Goal: Information Seeking & Learning: Learn about a topic

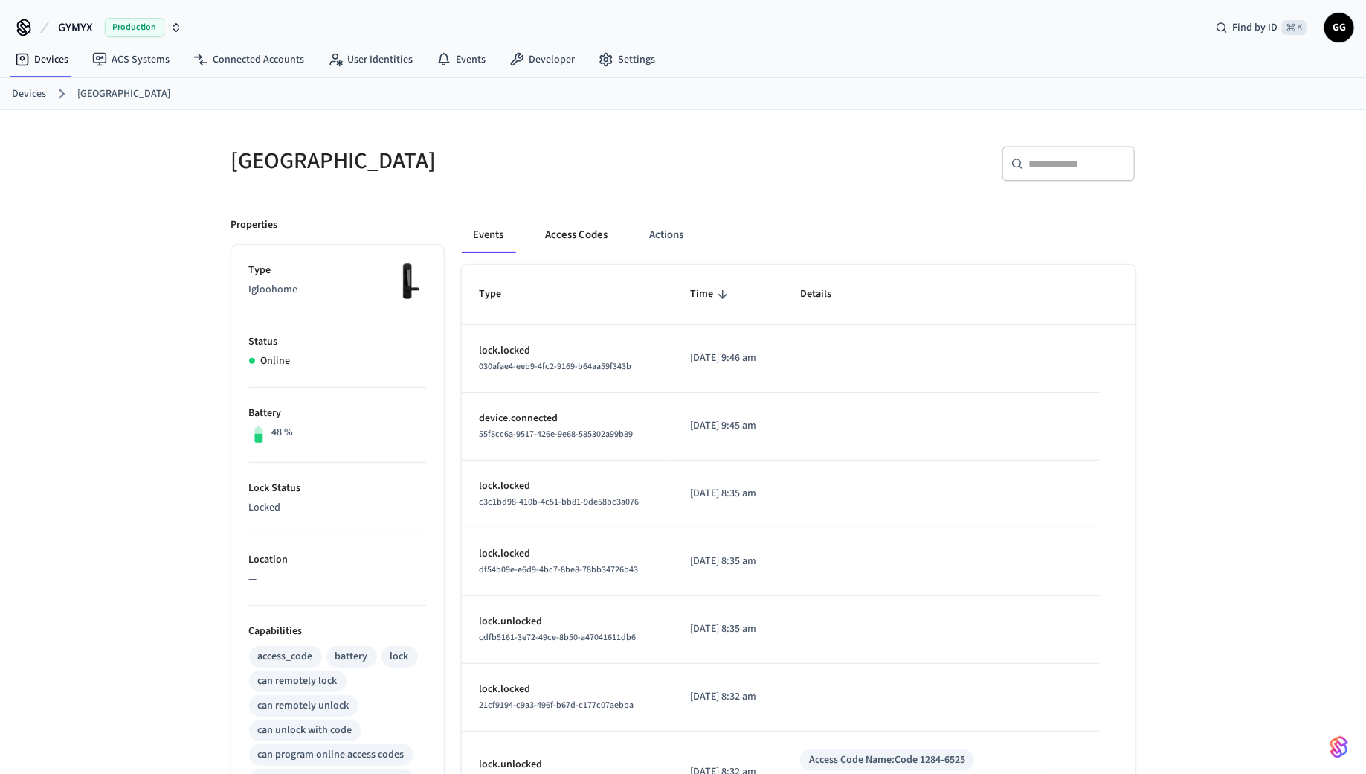
click at [566, 223] on button "Access Codes" at bounding box center [577, 235] width 86 height 36
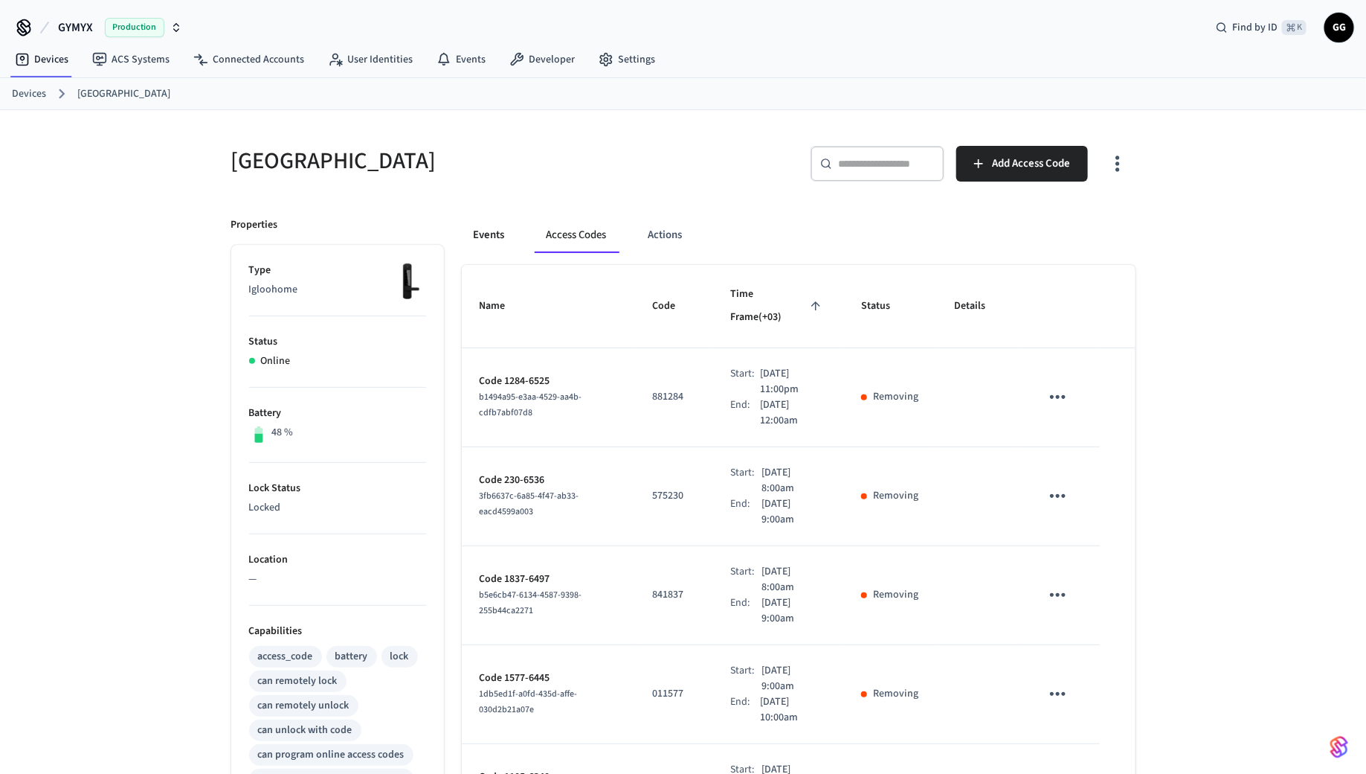
click at [499, 237] on button "Events" at bounding box center [489, 235] width 55 height 36
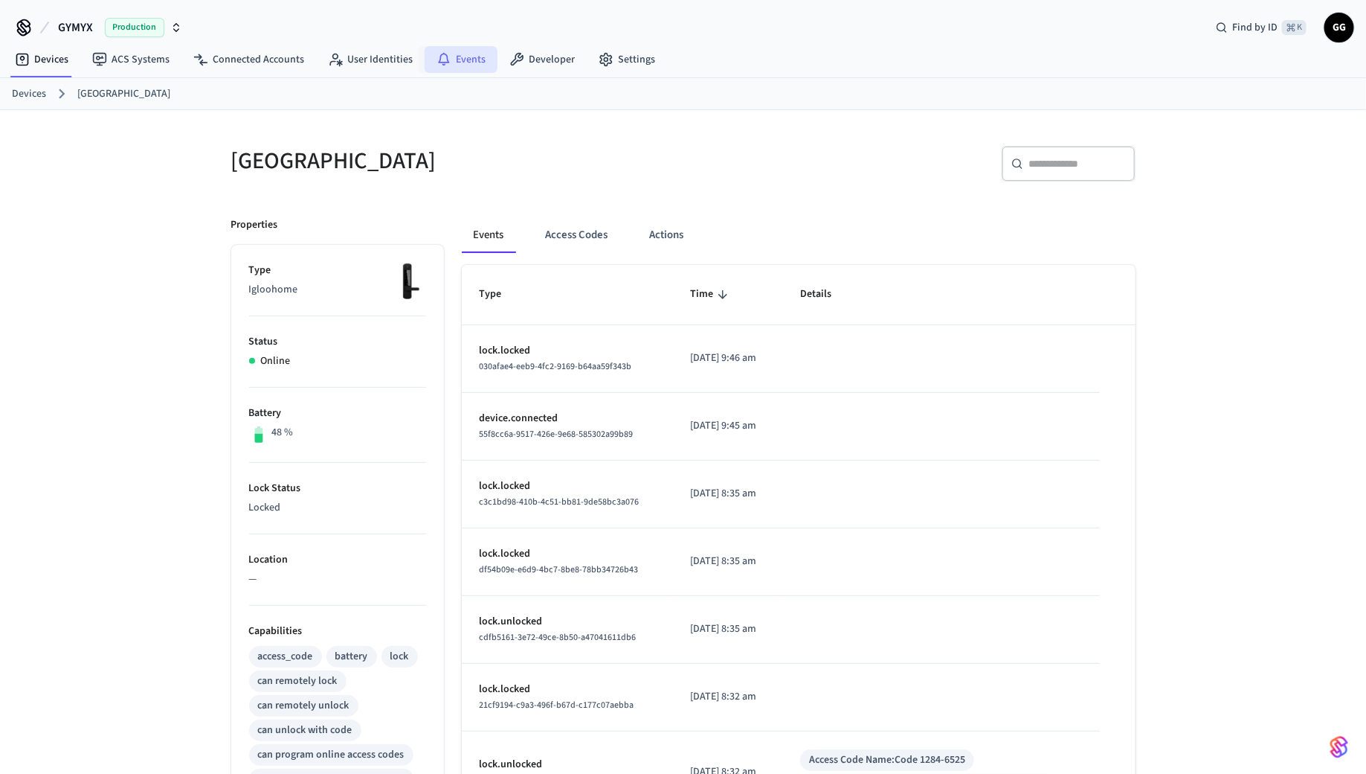
click at [452, 55] on link "Events" at bounding box center [461, 59] width 73 height 27
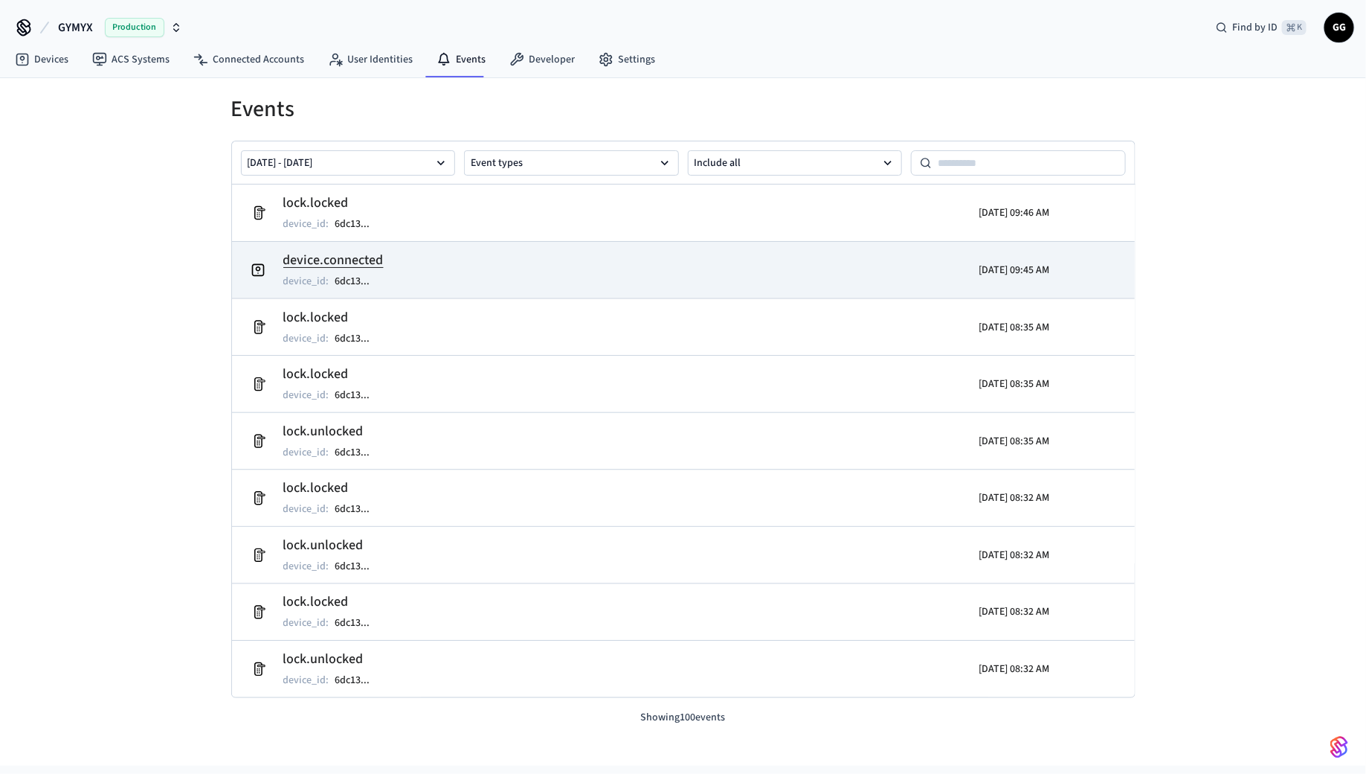
click at [360, 258] on h2 "device.connected" at bounding box center [334, 260] width 102 height 21
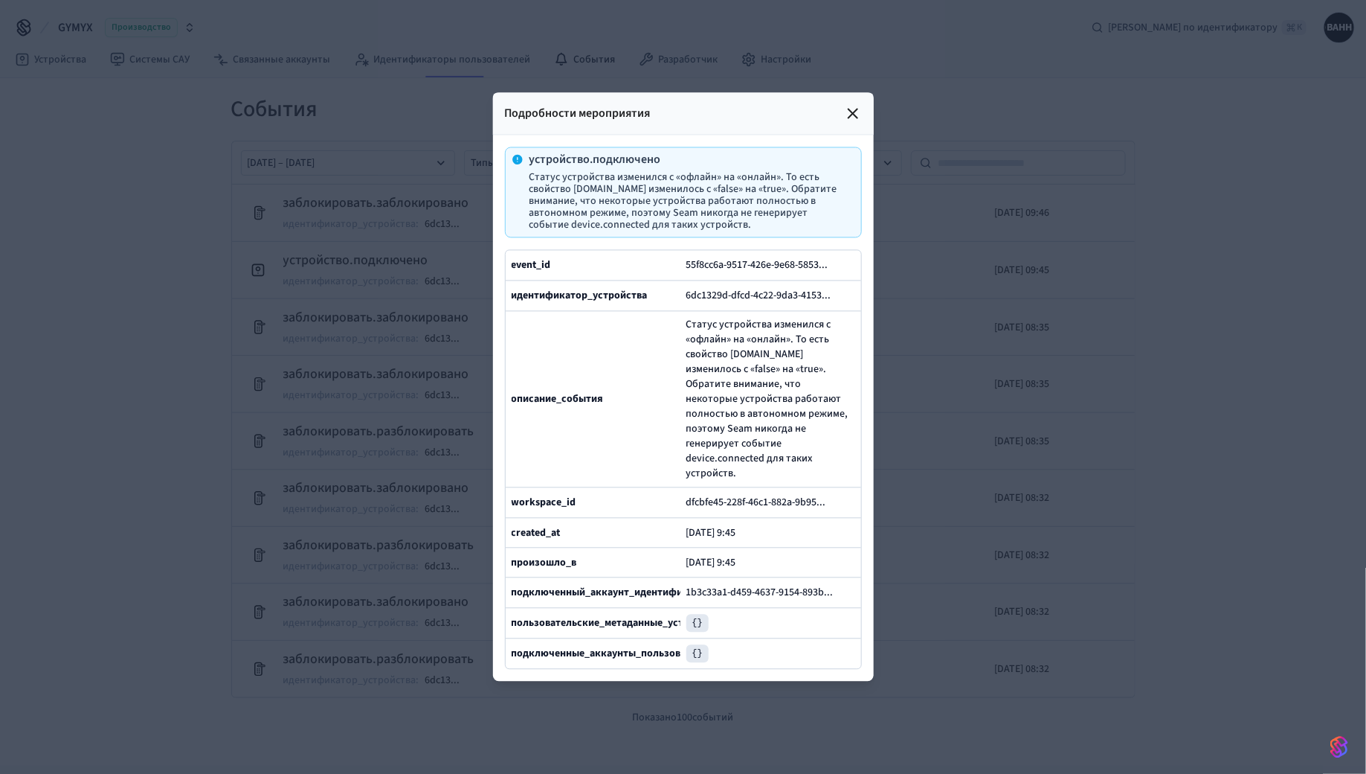
click at [852, 123] on icon at bounding box center [853, 114] width 18 height 18
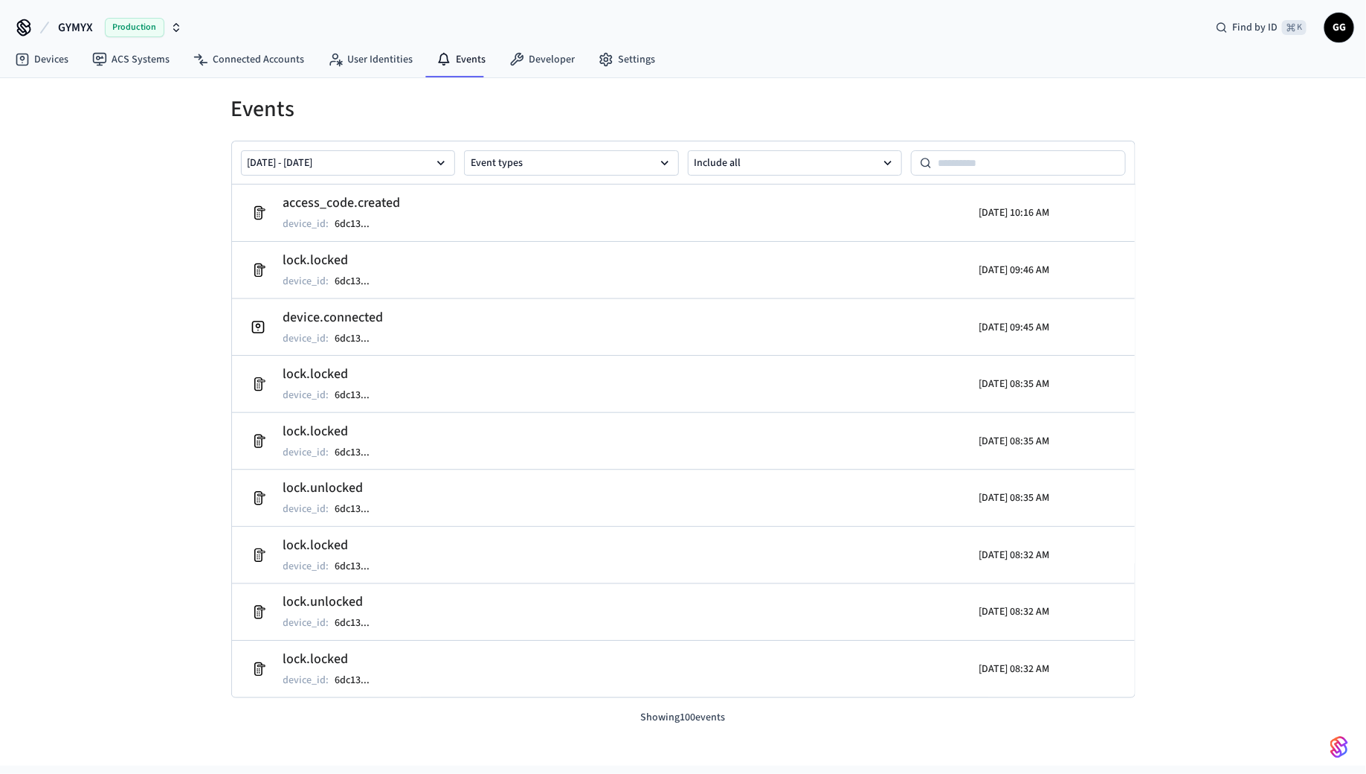
click at [48, 27] on icon at bounding box center [45, 28] width 18 height 18
click at [21, 21] on icon at bounding box center [24, 26] width 12 height 12
click at [24, 25] on icon at bounding box center [24, 28] width 24 height 24
click at [45, 57] on link "Devices" at bounding box center [41, 59] width 77 height 27
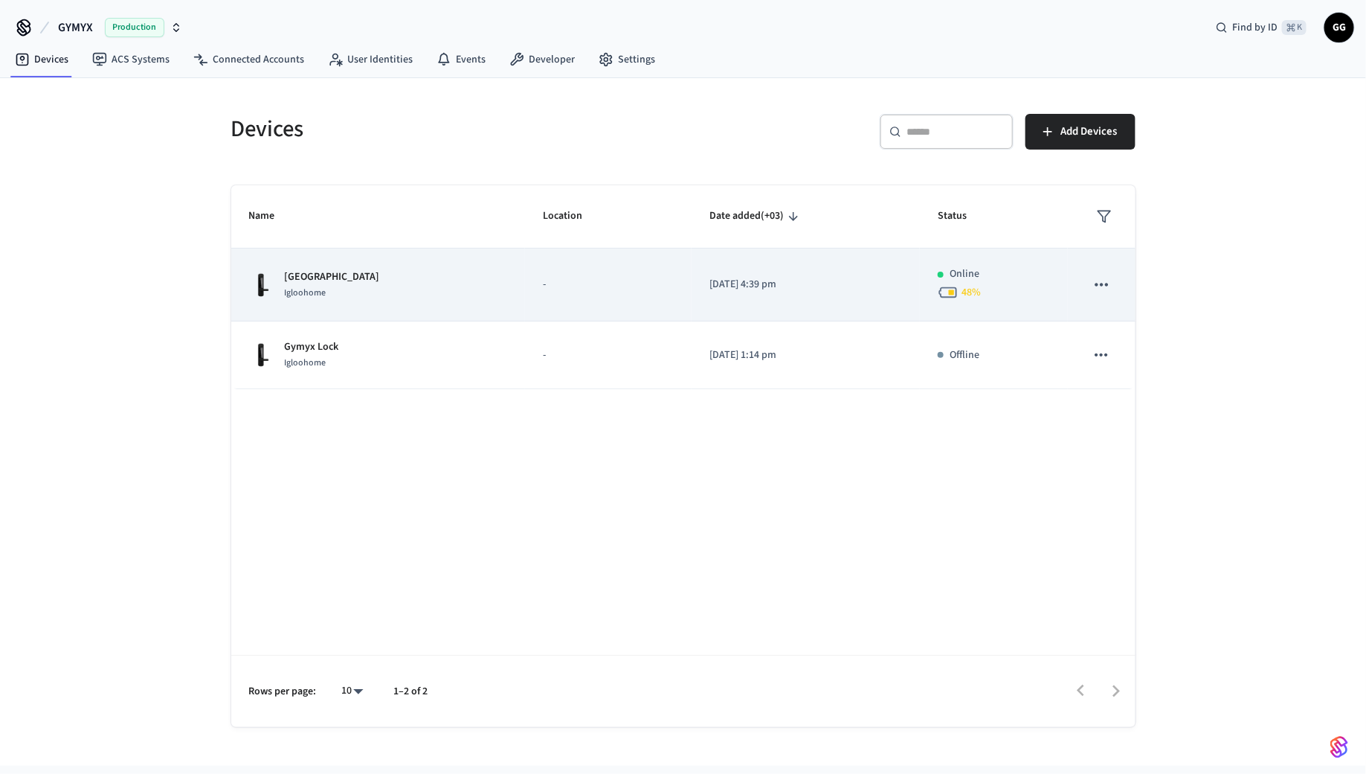
click at [449, 269] on div "[GEOGRAPHIC_DATA] Igloohome" at bounding box center [378, 284] width 258 height 31
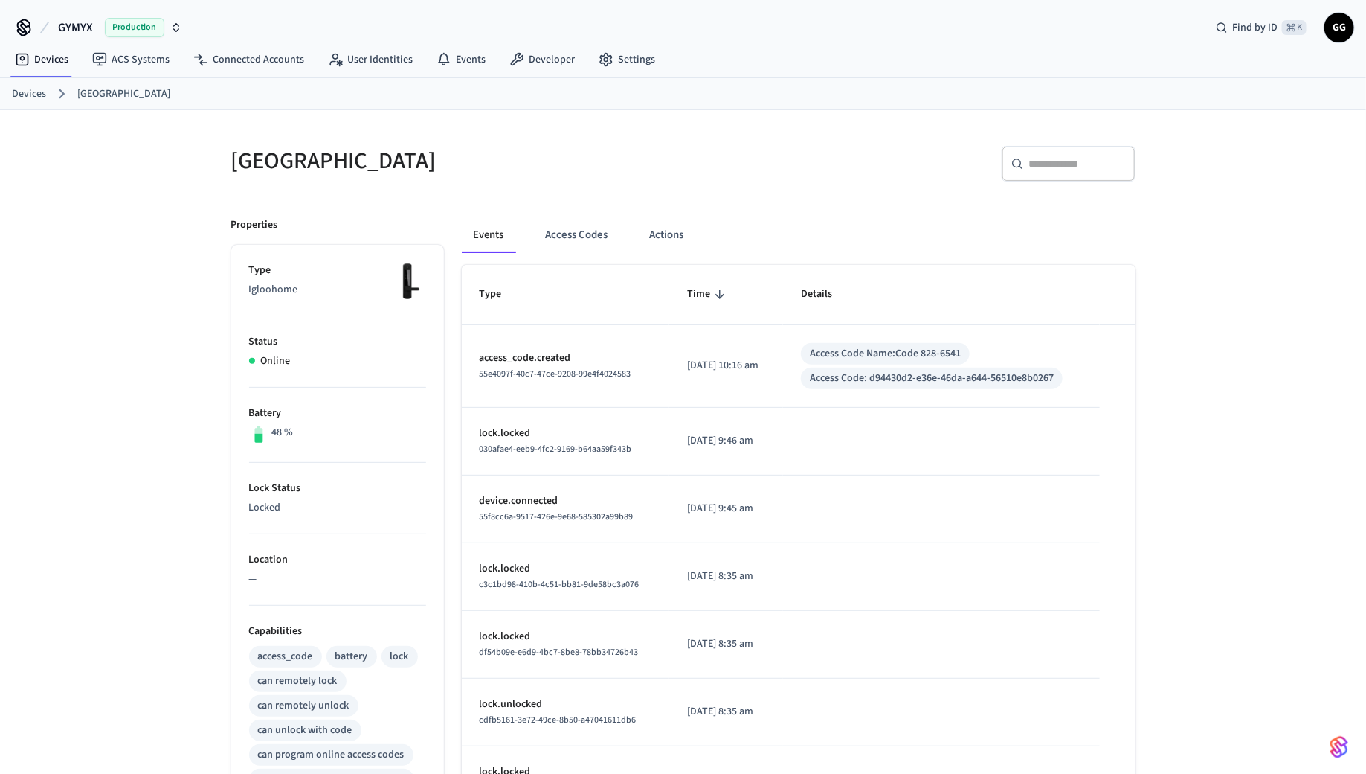
scroll to position [350, 0]
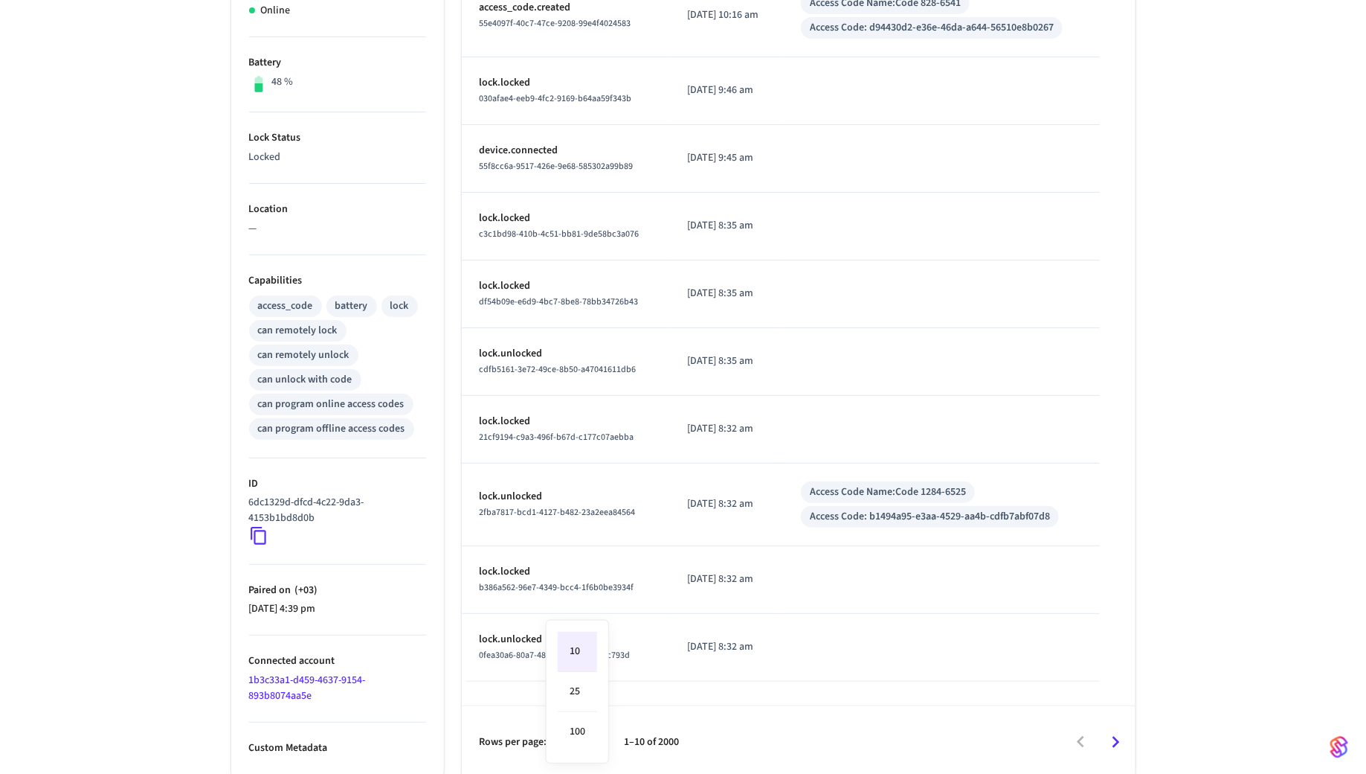
click at [587, 731] on body "GYMYX Production Find by ID ⌘ K GG Devices ACS Systems Connected Accounts User …" at bounding box center [683, 214] width 1366 height 1128
click at [582, 720] on li "100" at bounding box center [577, 731] width 39 height 39
type input "***"
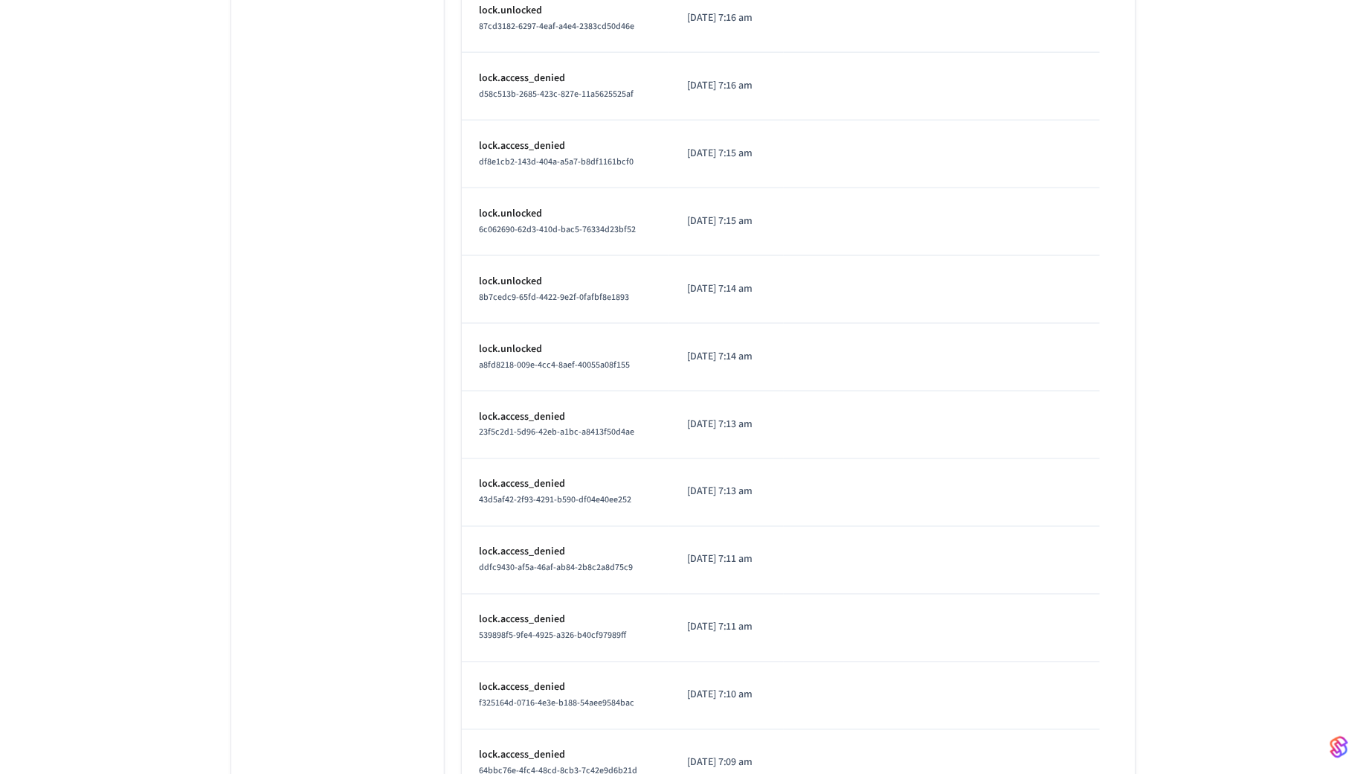
scroll to position [6600, 0]
click at [1107, 756] on icon "Go to next page" at bounding box center [1116, 767] width 23 height 23
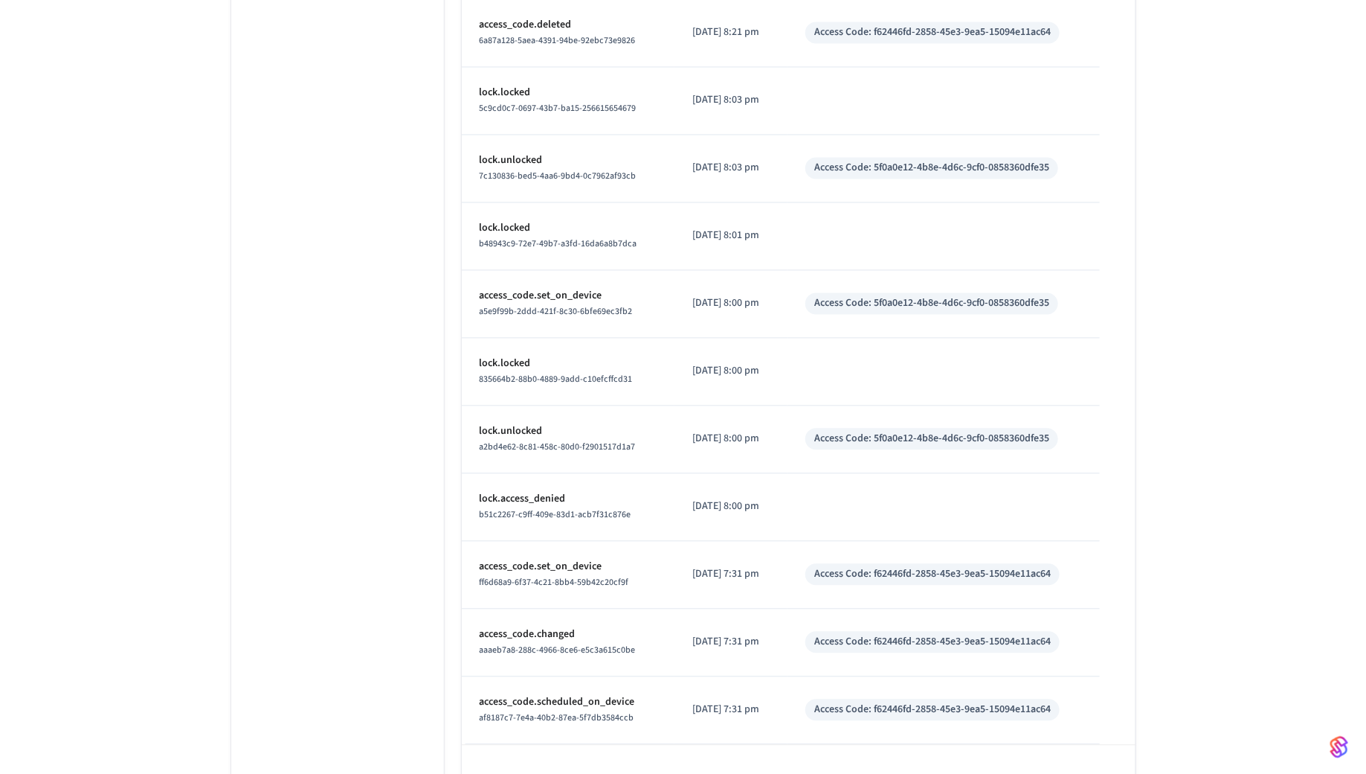
scroll to position [6838, 0]
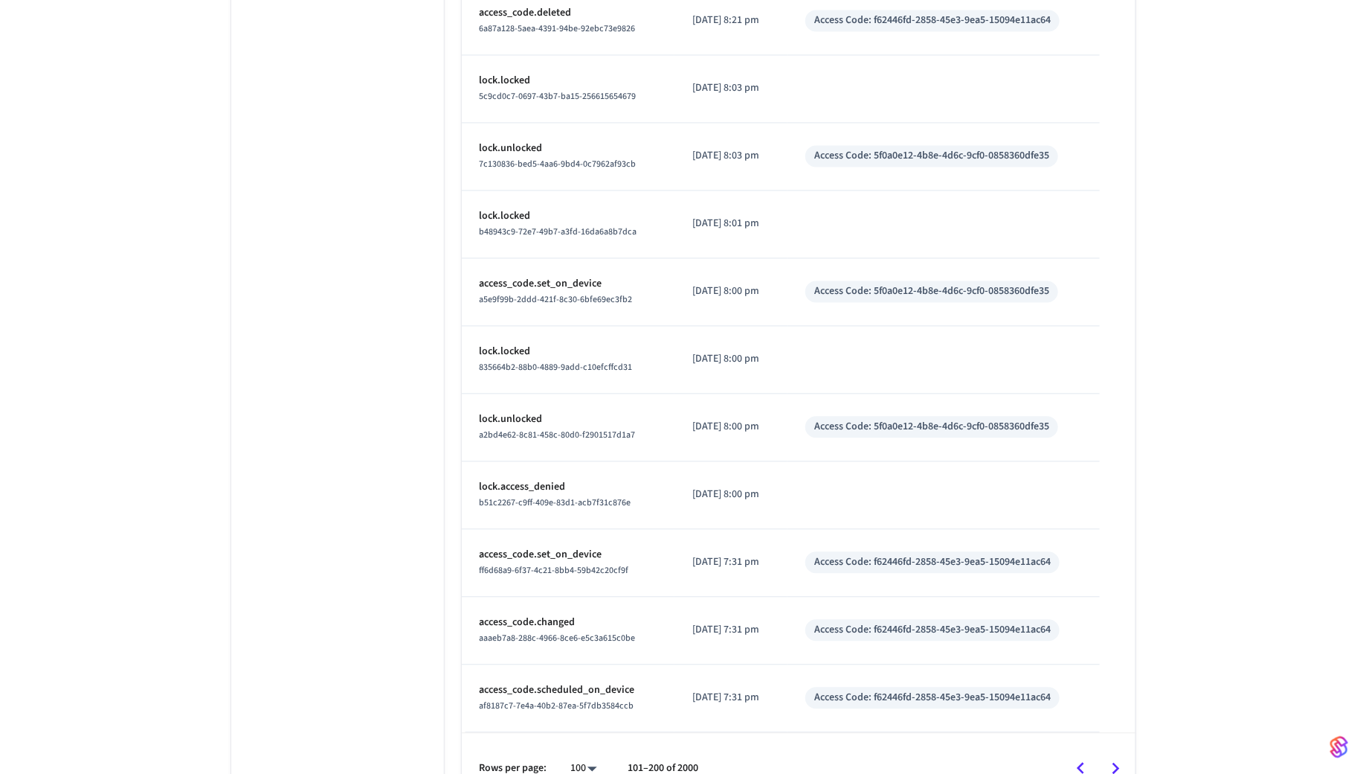
click at [1117, 756] on icon "Go to next page" at bounding box center [1116, 767] width 23 height 23
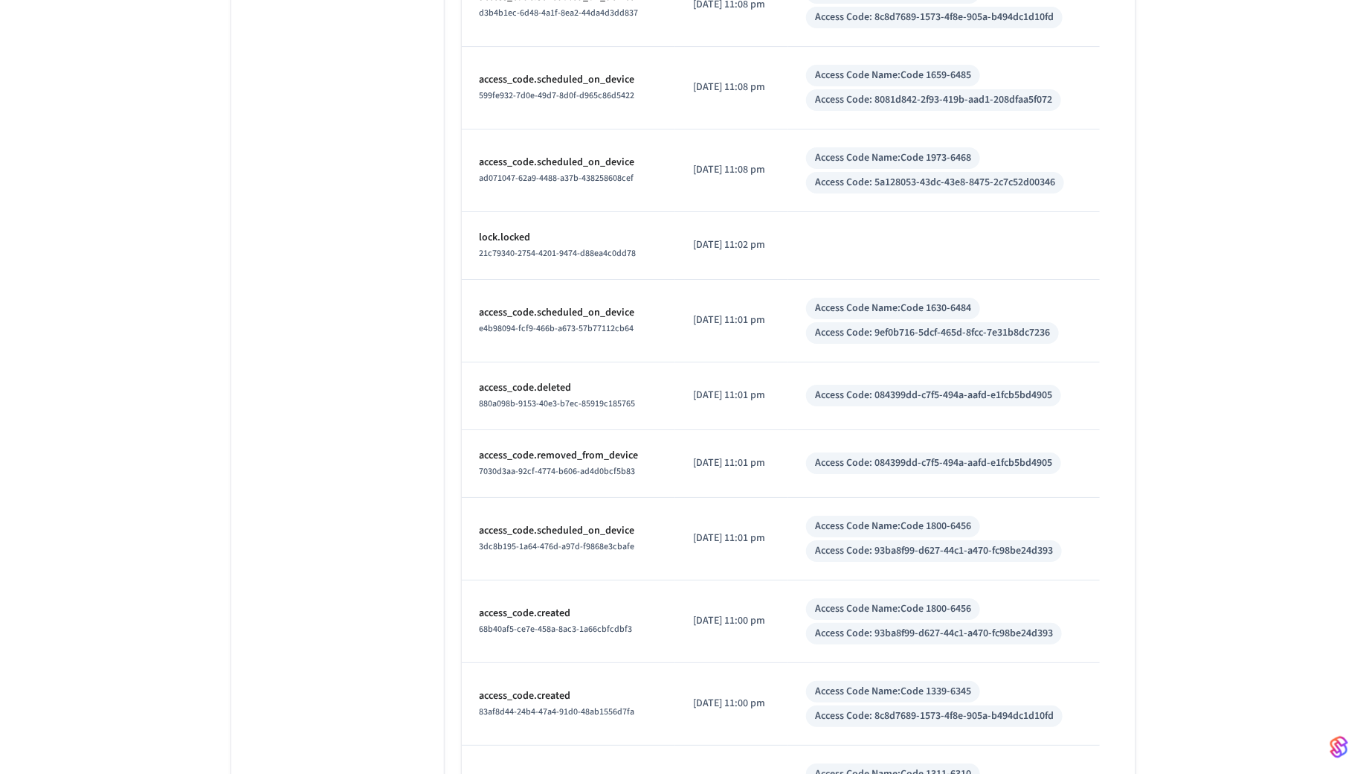
scroll to position [5301, 0]
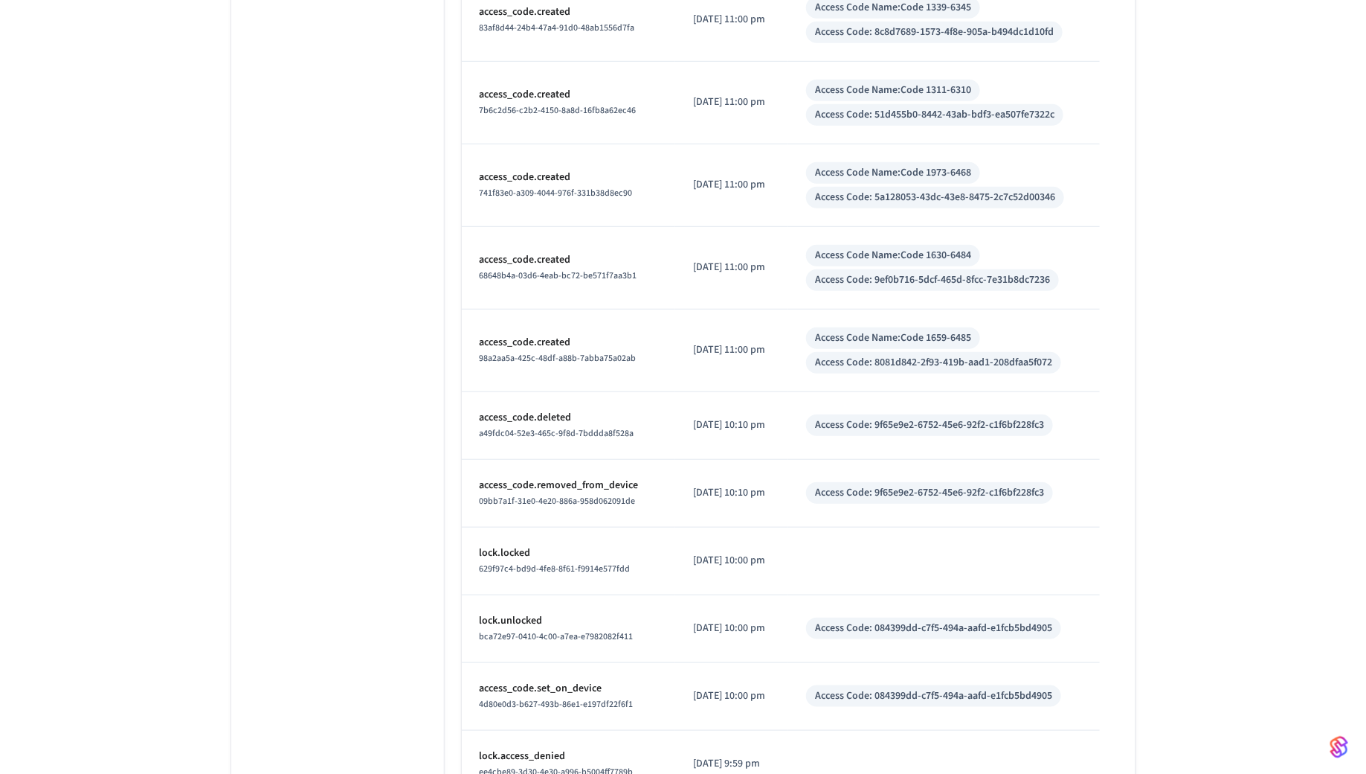
scroll to position [6615, 0]
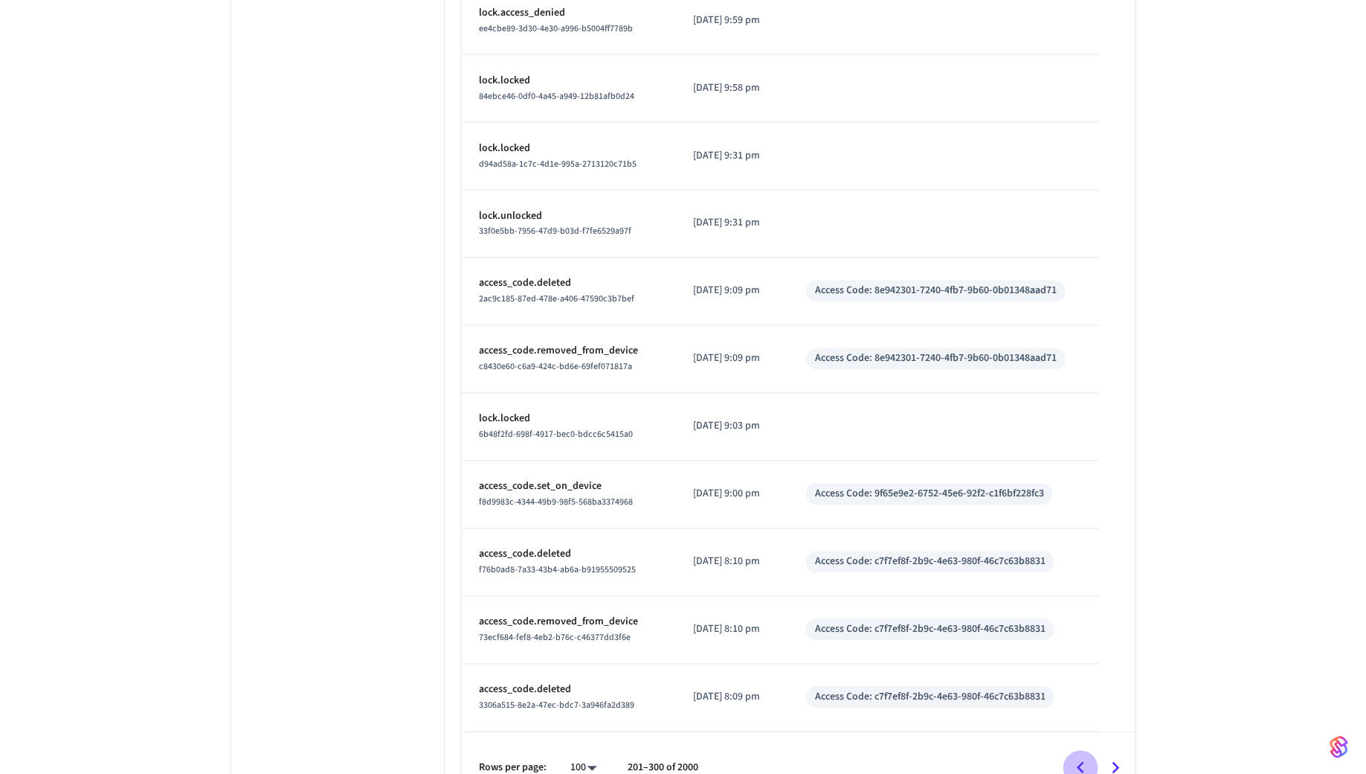
click at [1086, 756] on icon "Go to previous page" at bounding box center [1081, 767] width 23 height 23
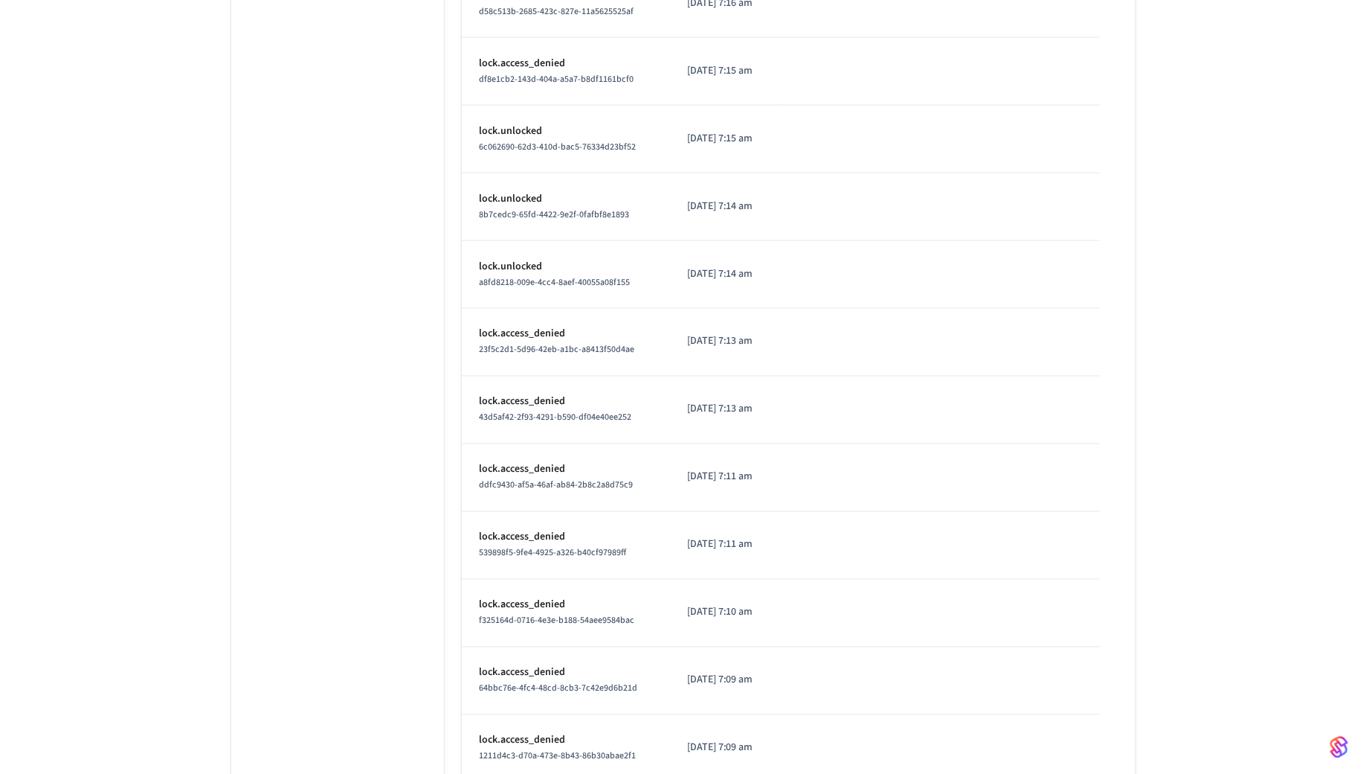
scroll to position [6600, 0]
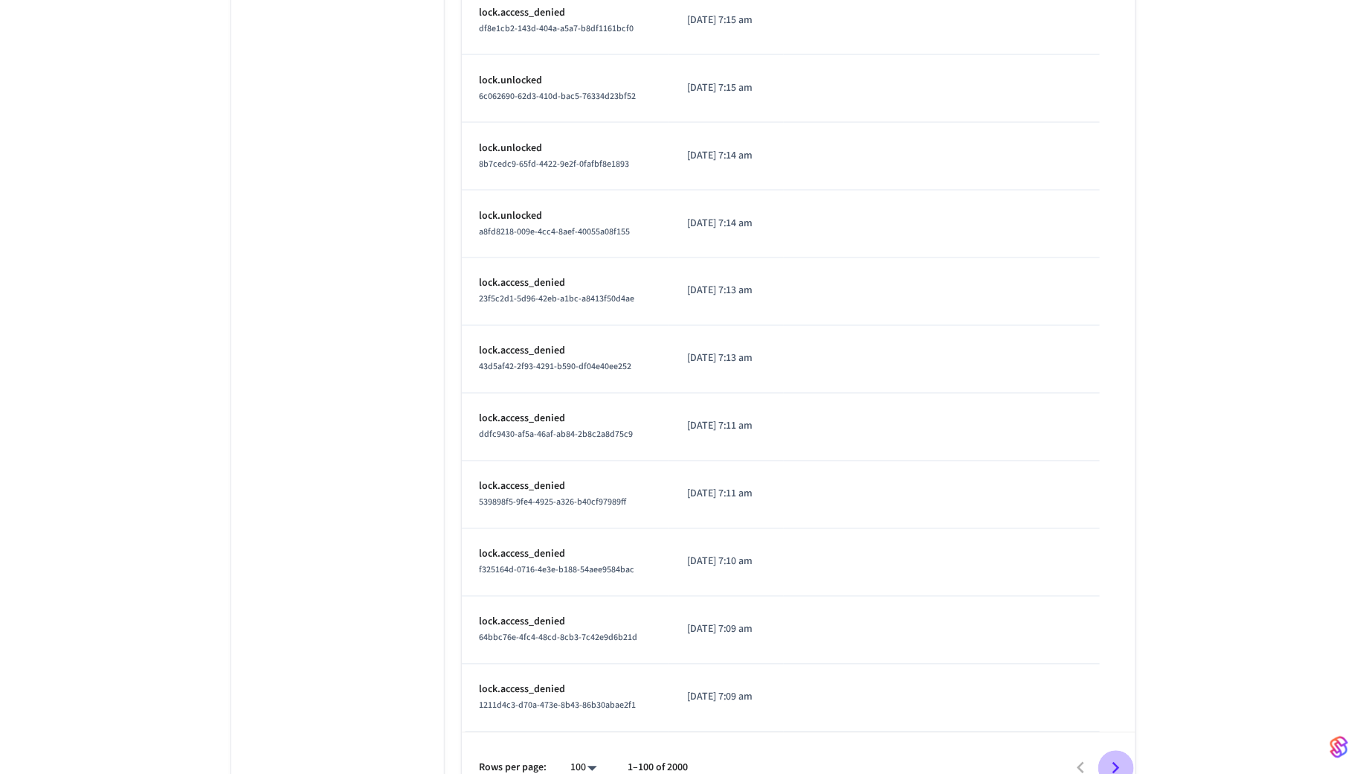
click at [1119, 756] on icon "Go to next page" at bounding box center [1116, 767] width 23 height 23
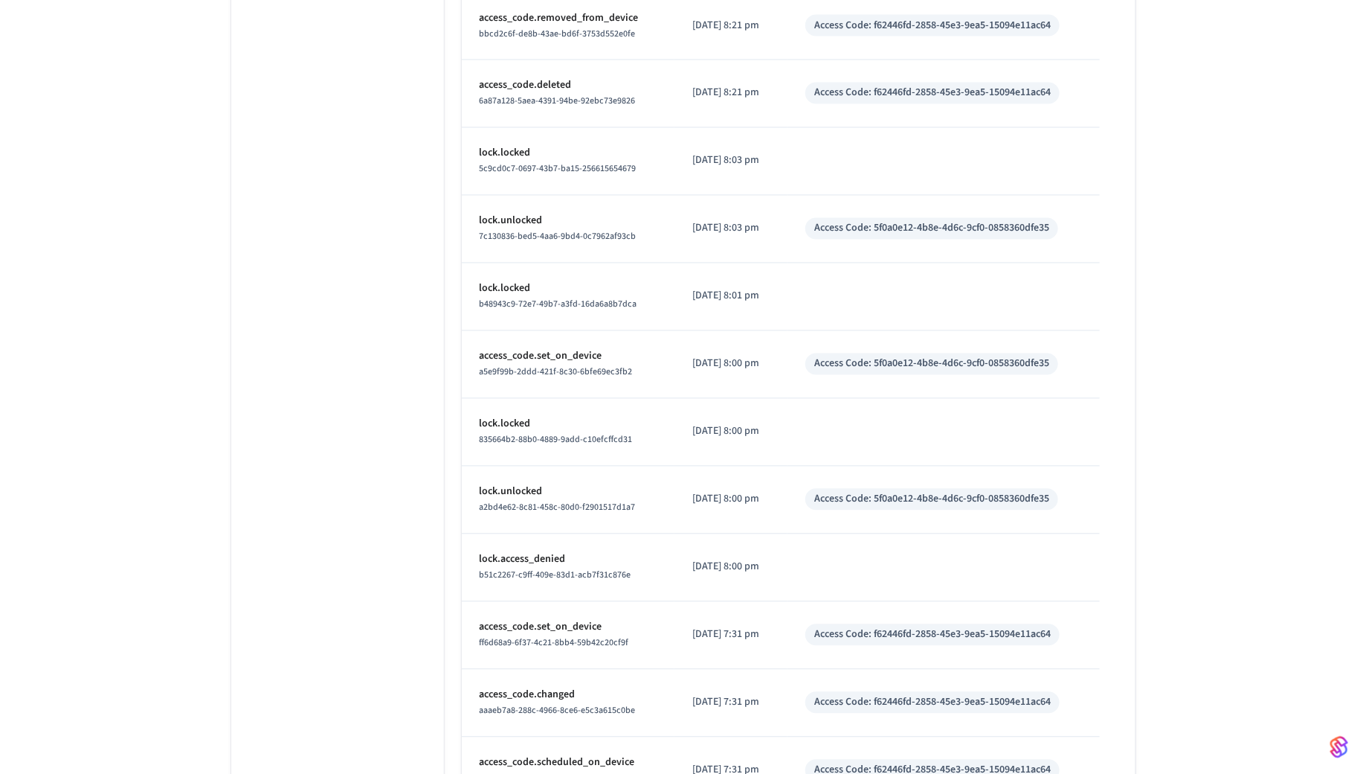
scroll to position [6838, 0]
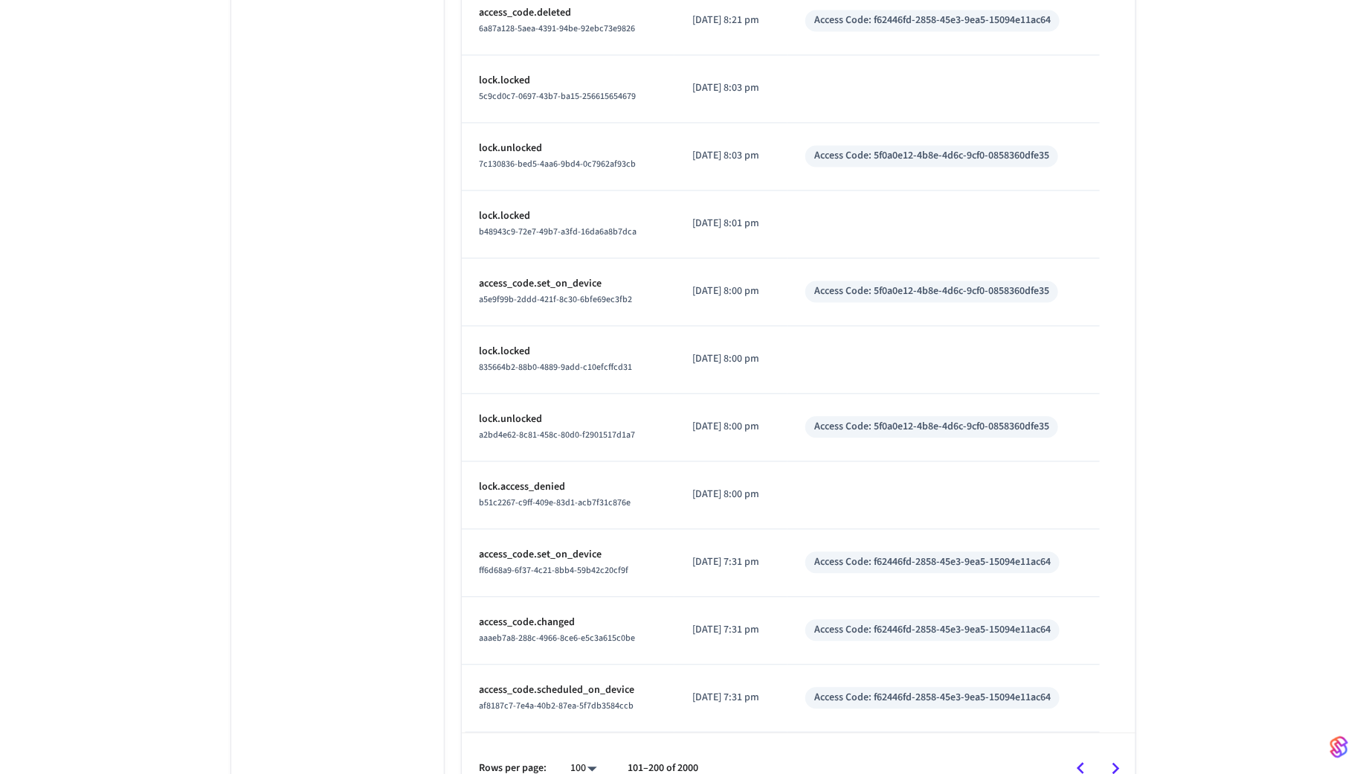
click at [1114, 756] on icon "Go to next page" at bounding box center [1116, 767] width 23 height 23
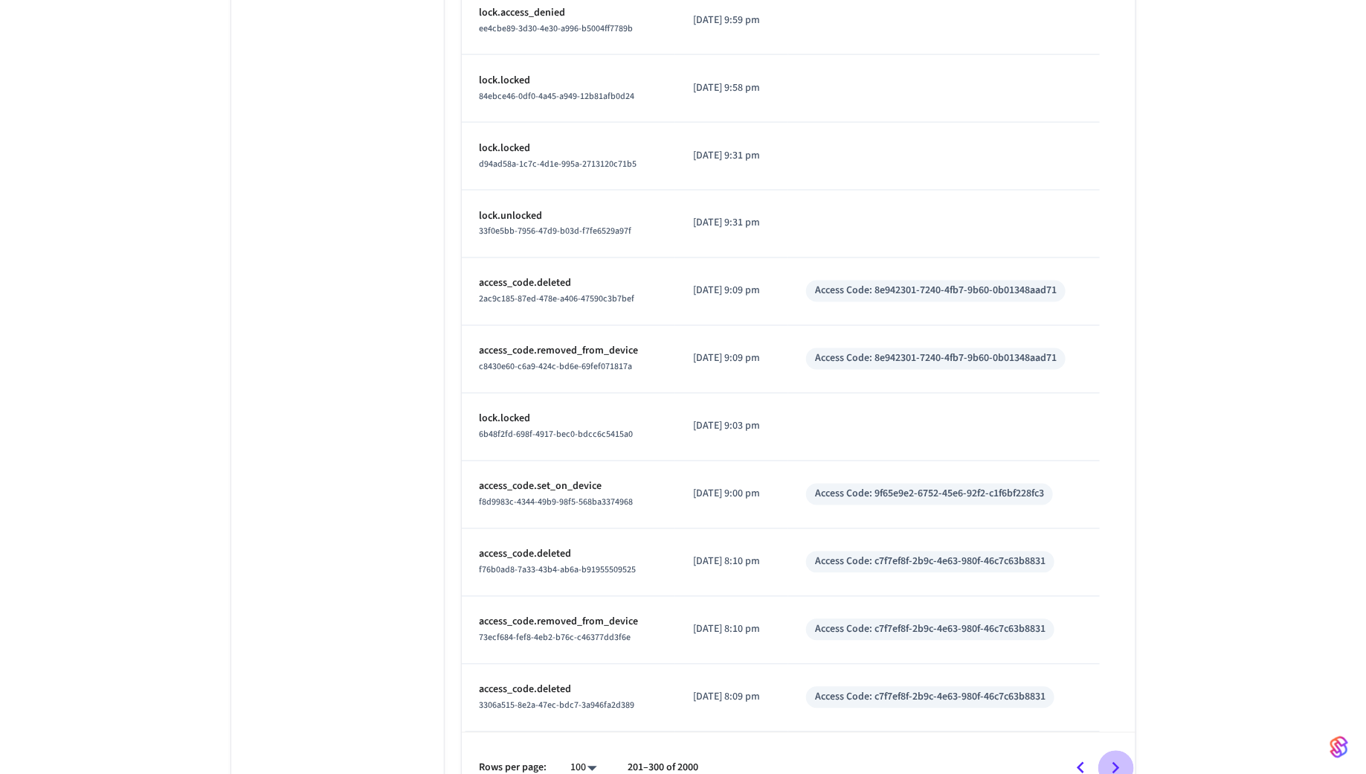
click at [1114, 756] on icon "Go to next page" at bounding box center [1116, 767] width 23 height 23
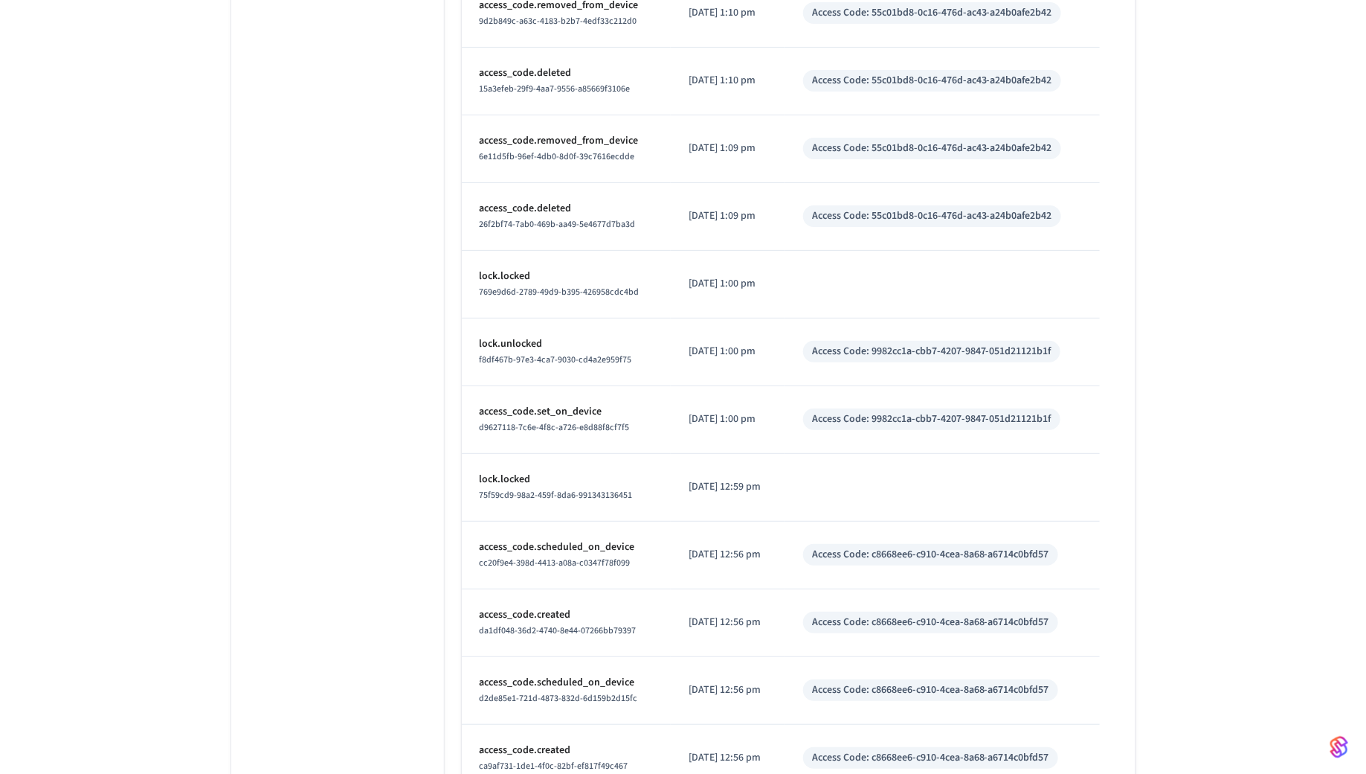
scroll to position [6363, 0]
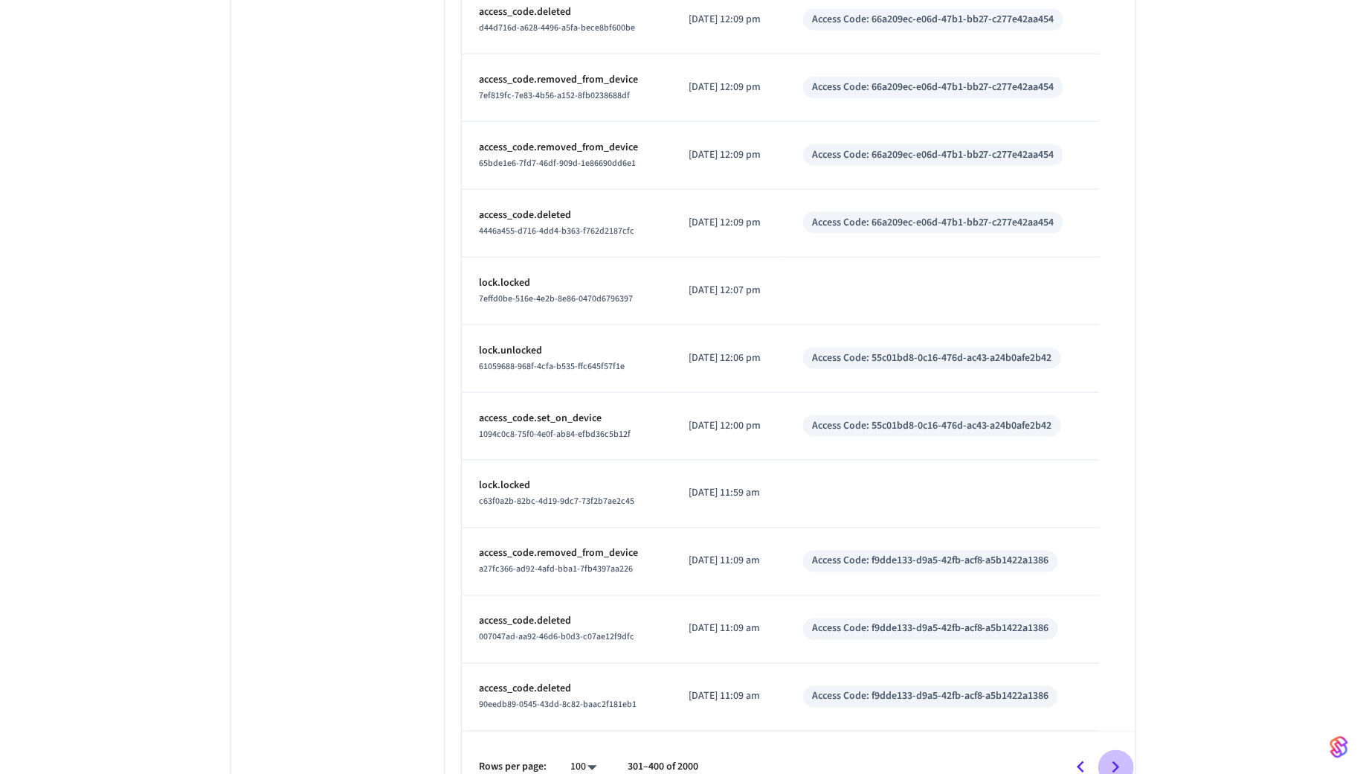
click at [1119, 756] on icon "Go to next page" at bounding box center [1116, 767] width 23 height 23
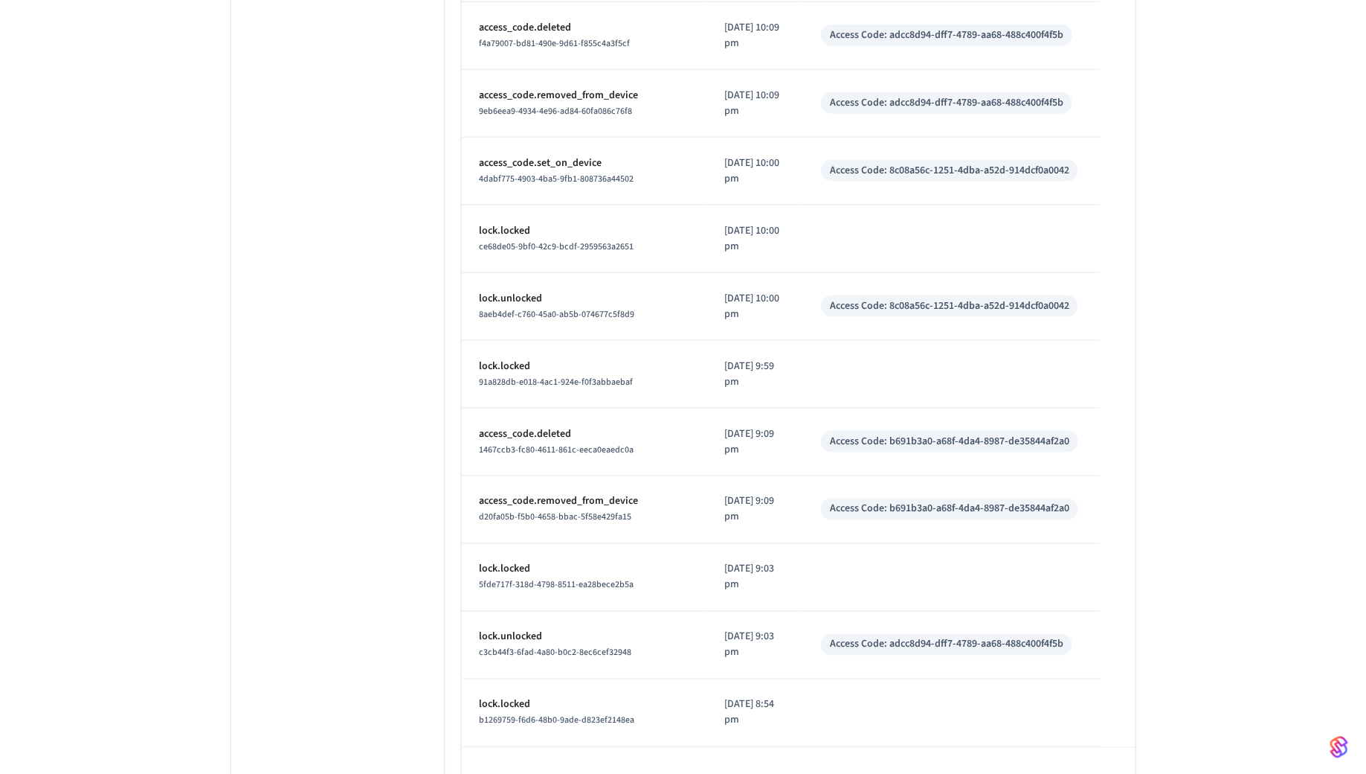
click at [1119, 771] on icon "Go to next page" at bounding box center [1116, 782] width 23 height 23
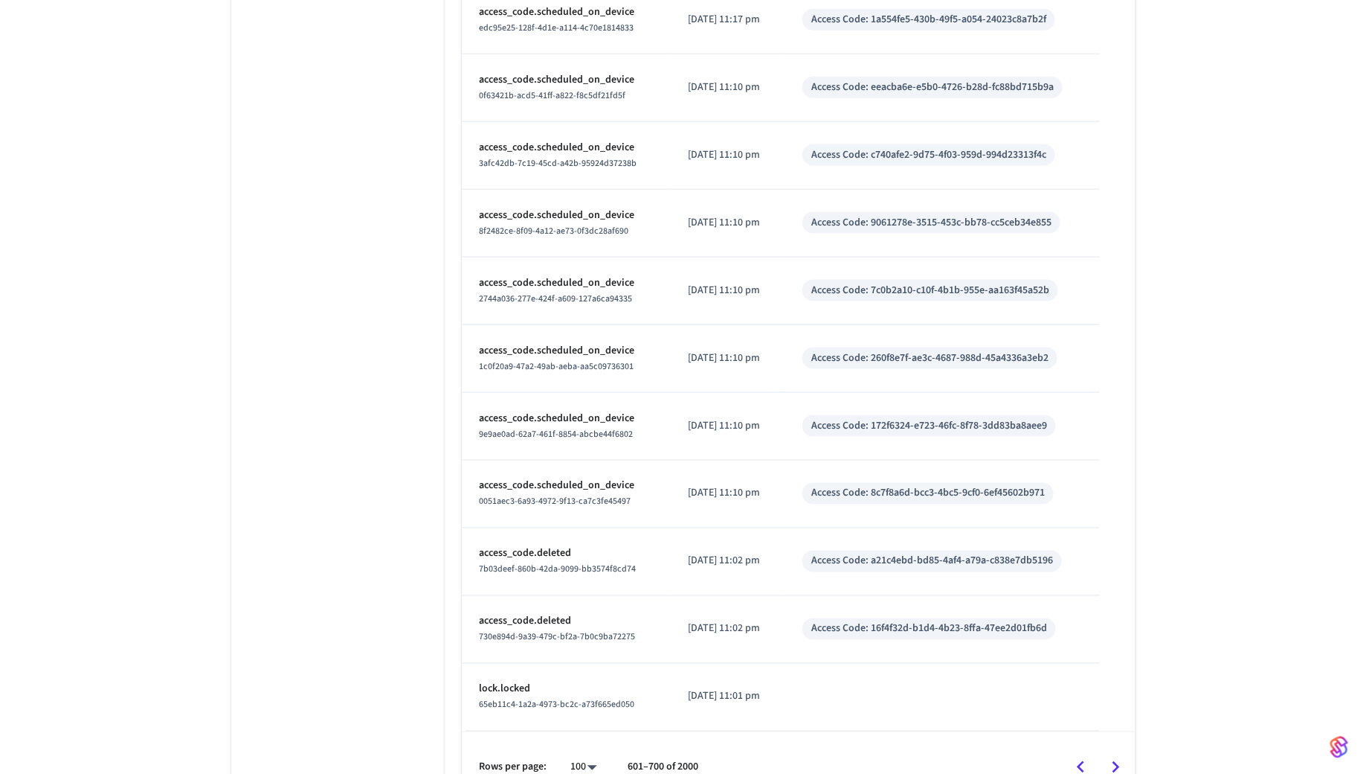
click at [1119, 756] on icon "Go to next page" at bounding box center [1116, 767] width 23 height 23
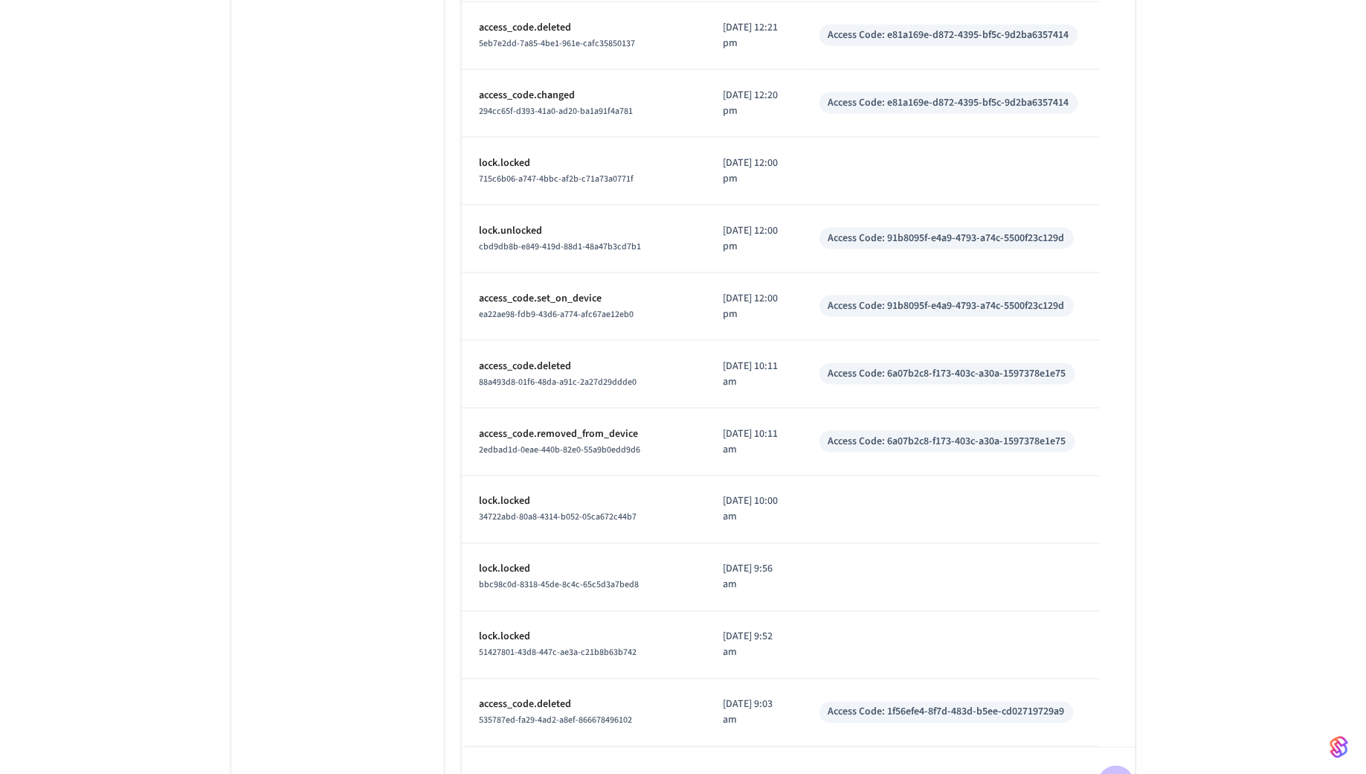
click at [1119, 771] on icon "Go to next page" at bounding box center [1116, 782] width 23 height 23
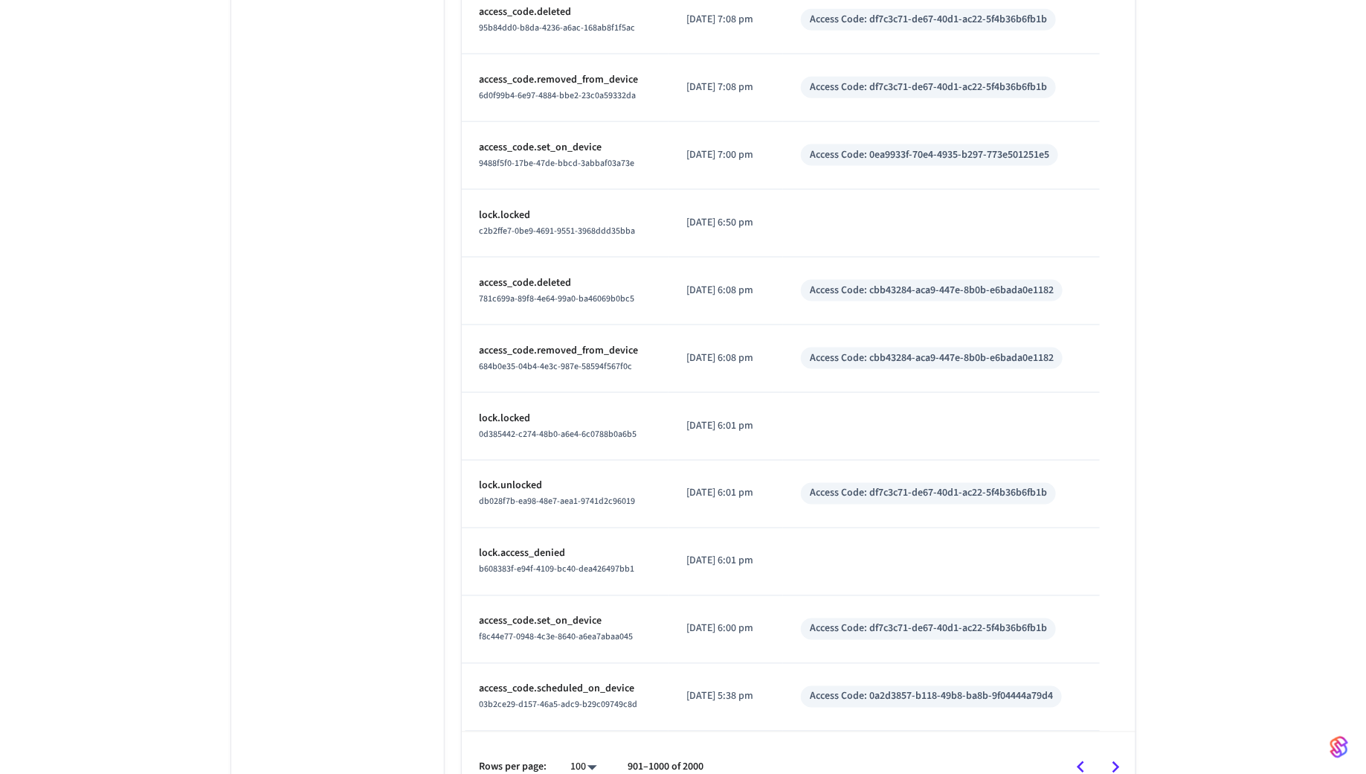
click at [1119, 756] on icon "Go to next page" at bounding box center [1116, 767] width 23 height 23
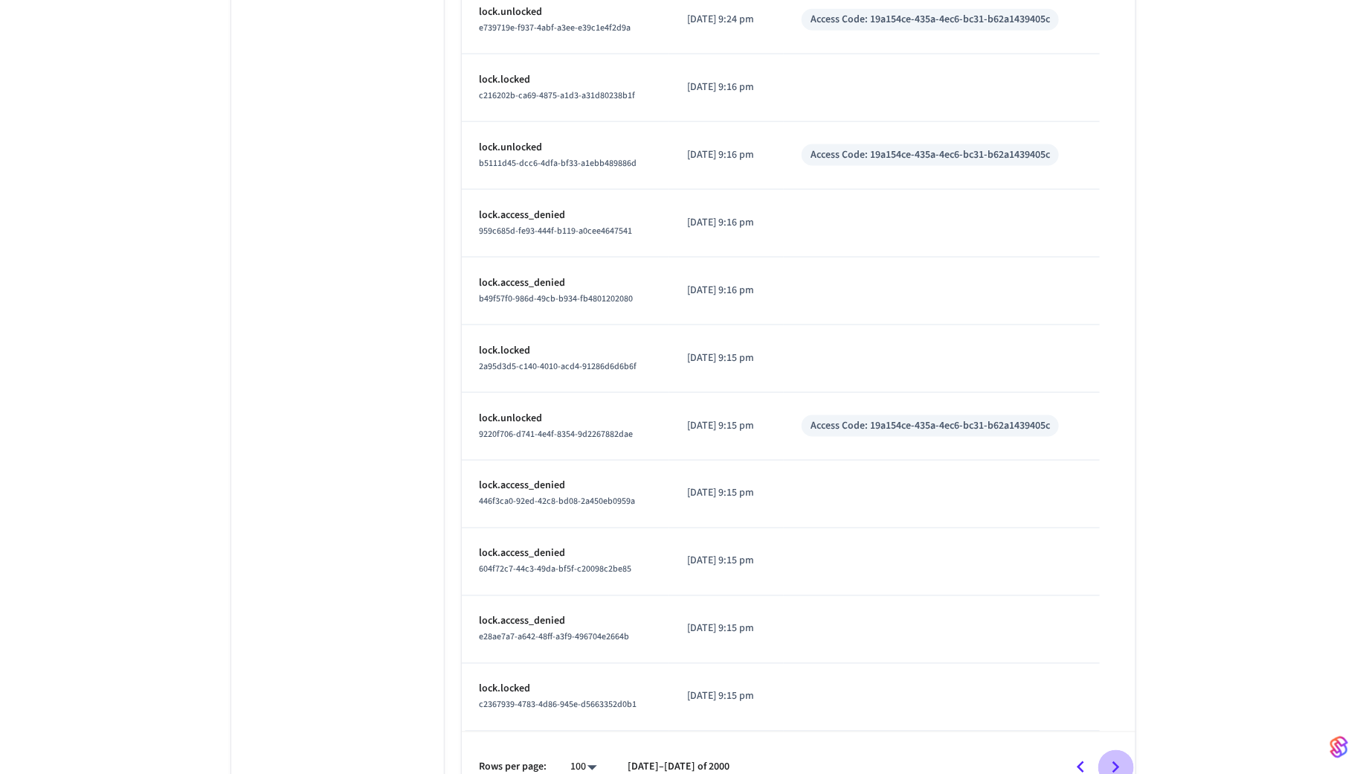
click at [1119, 756] on icon "Go to next page" at bounding box center [1116, 767] width 23 height 23
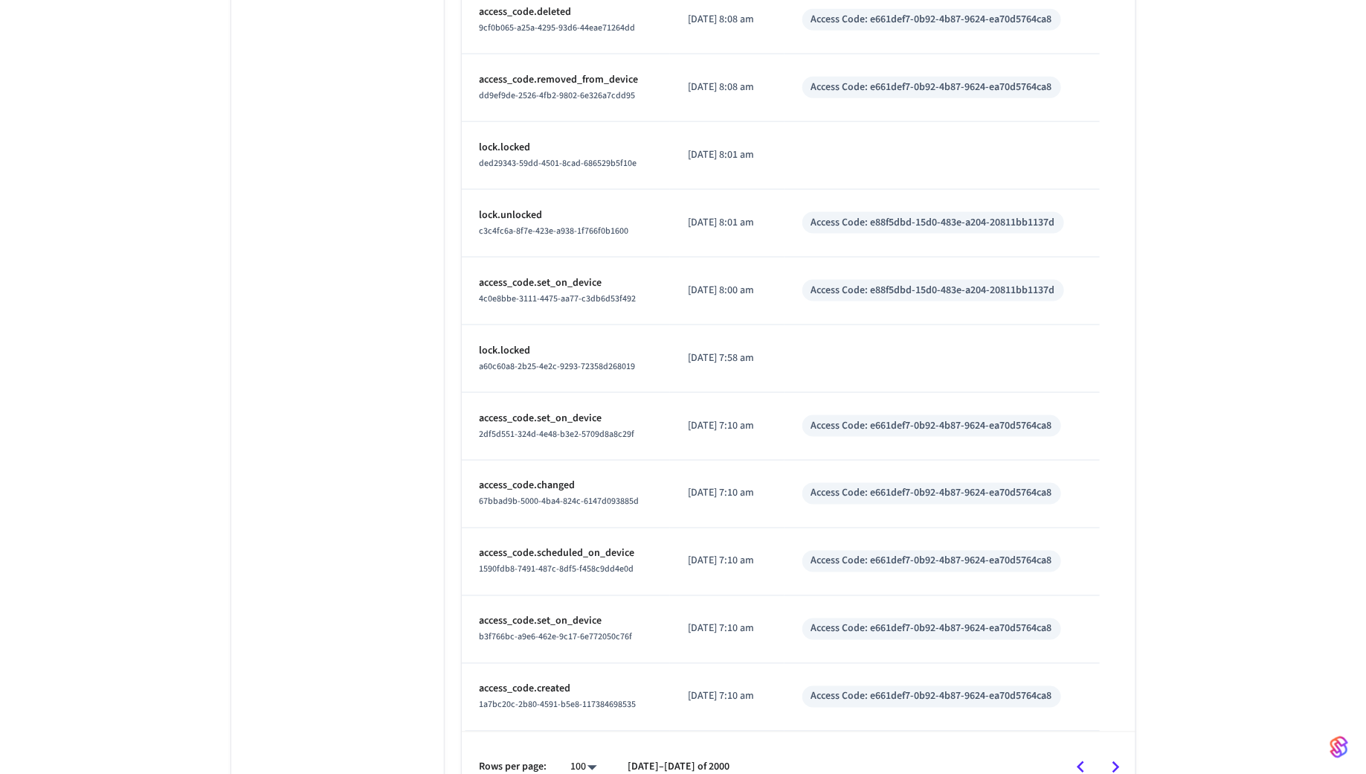
click at [1119, 756] on icon "Go to next page" at bounding box center [1116, 767] width 23 height 23
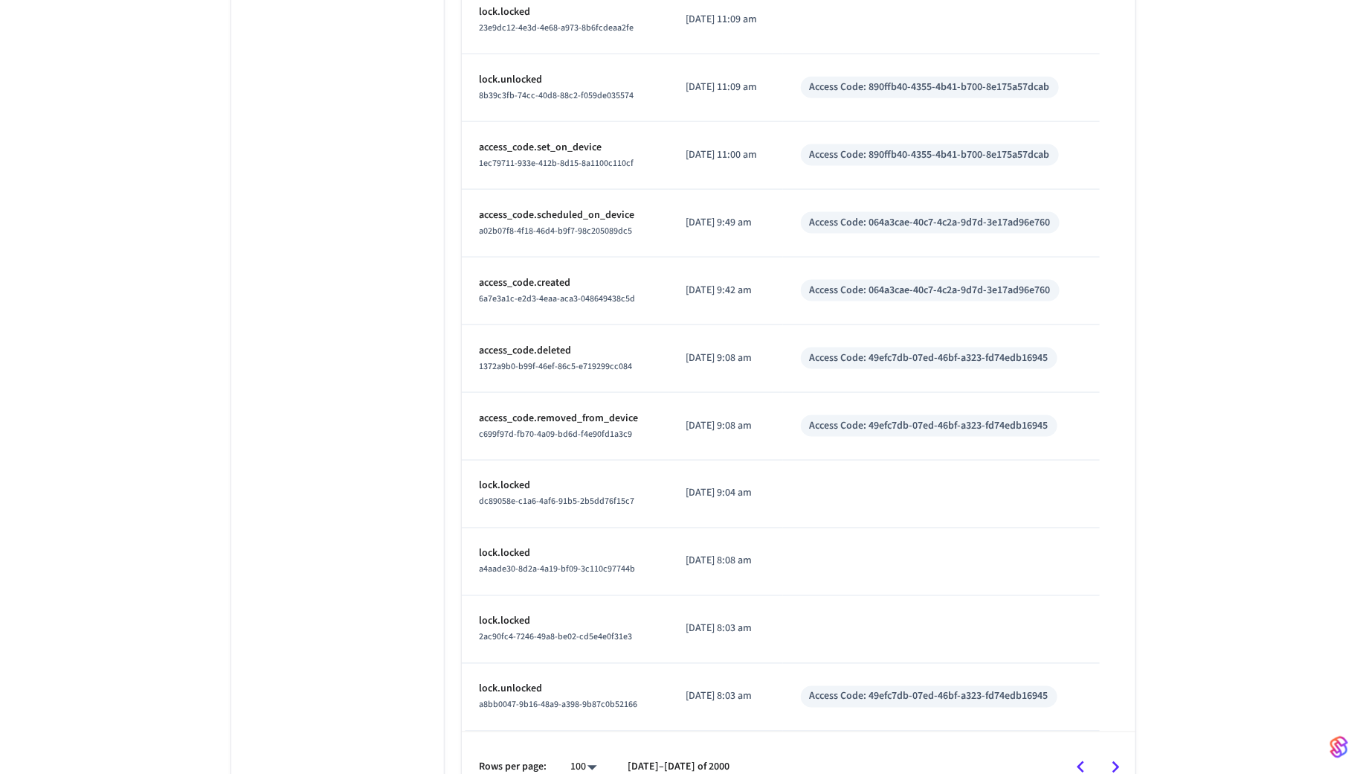
click at [1119, 756] on icon "Go to next page" at bounding box center [1116, 767] width 23 height 23
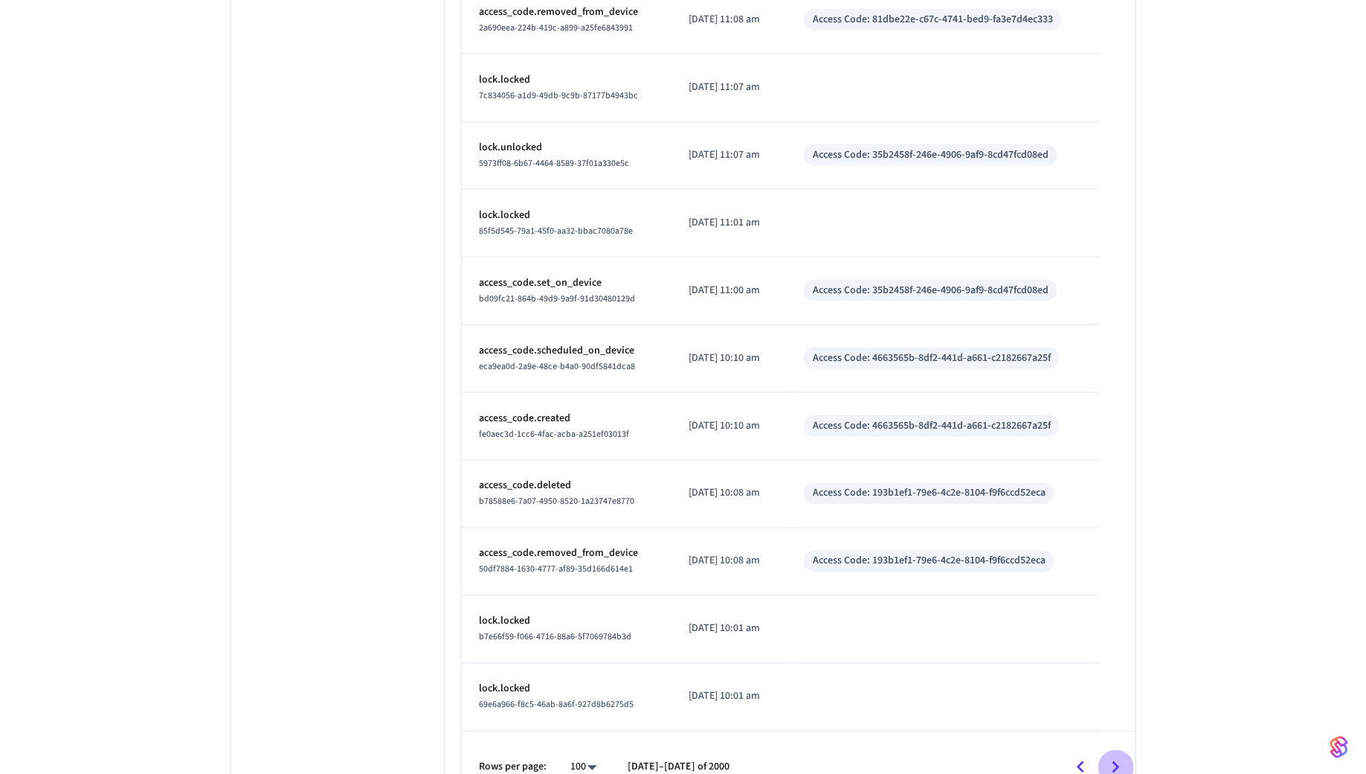
click at [1119, 756] on icon "Go to next page" at bounding box center [1116, 767] width 23 height 23
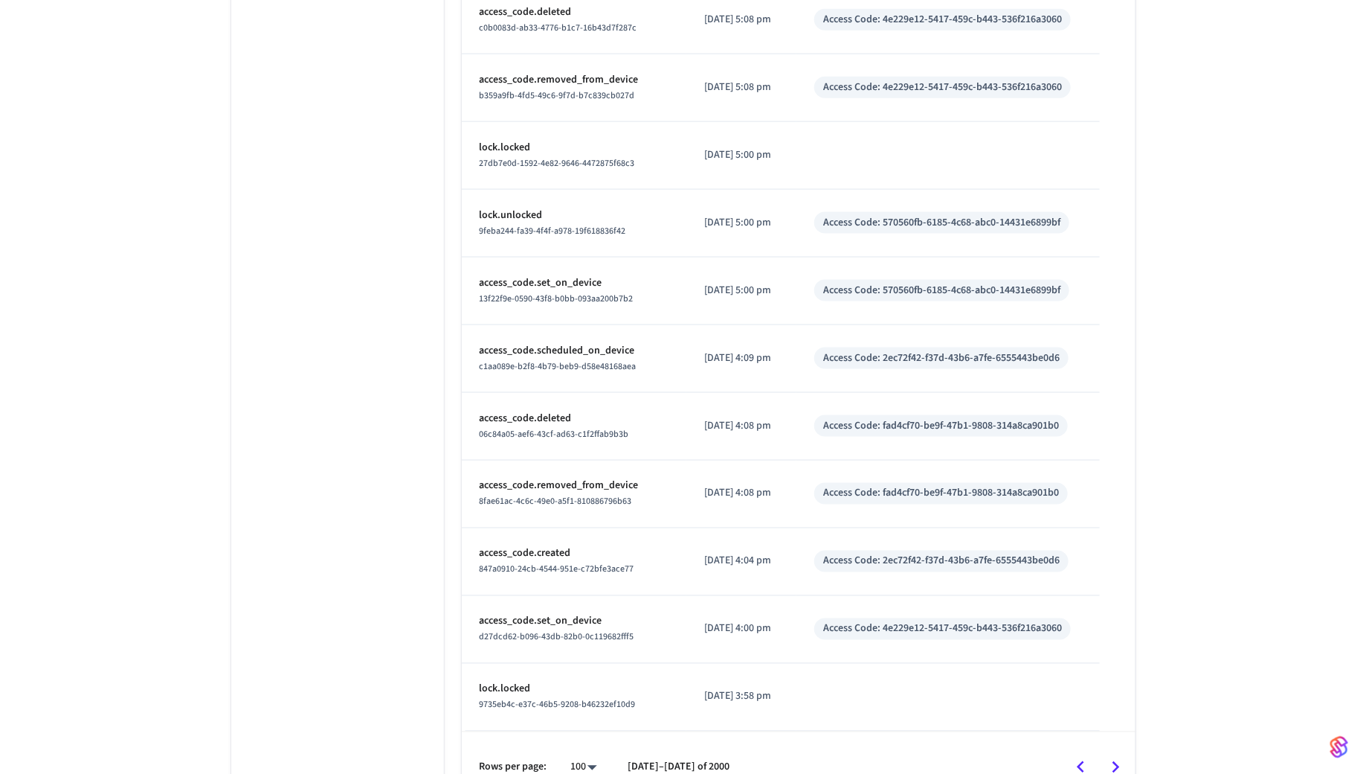
click at [1119, 756] on icon "Go to next page" at bounding box center [1116, 767] width 23 height 23
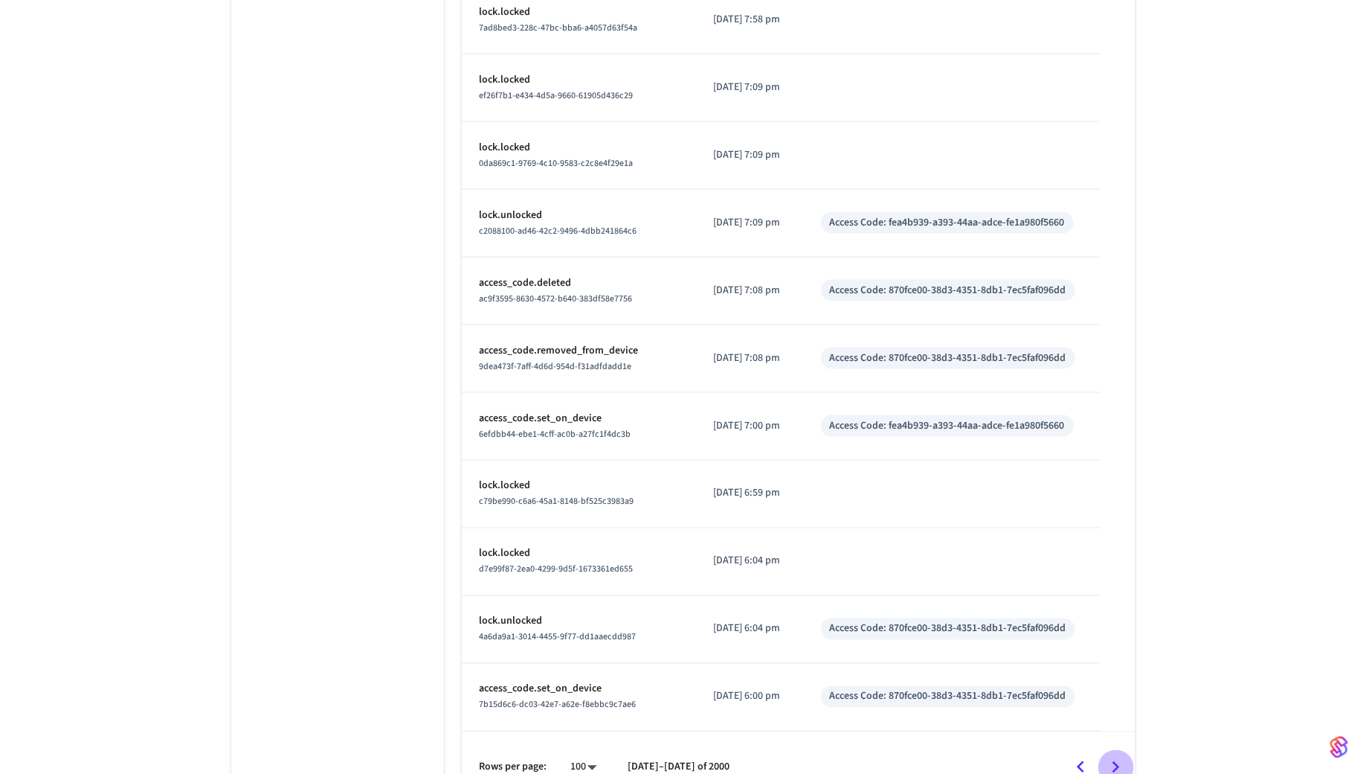
click at [1119, 756] on icon "Go to next page" at bounding box center [1116, 767] width 23 height 23
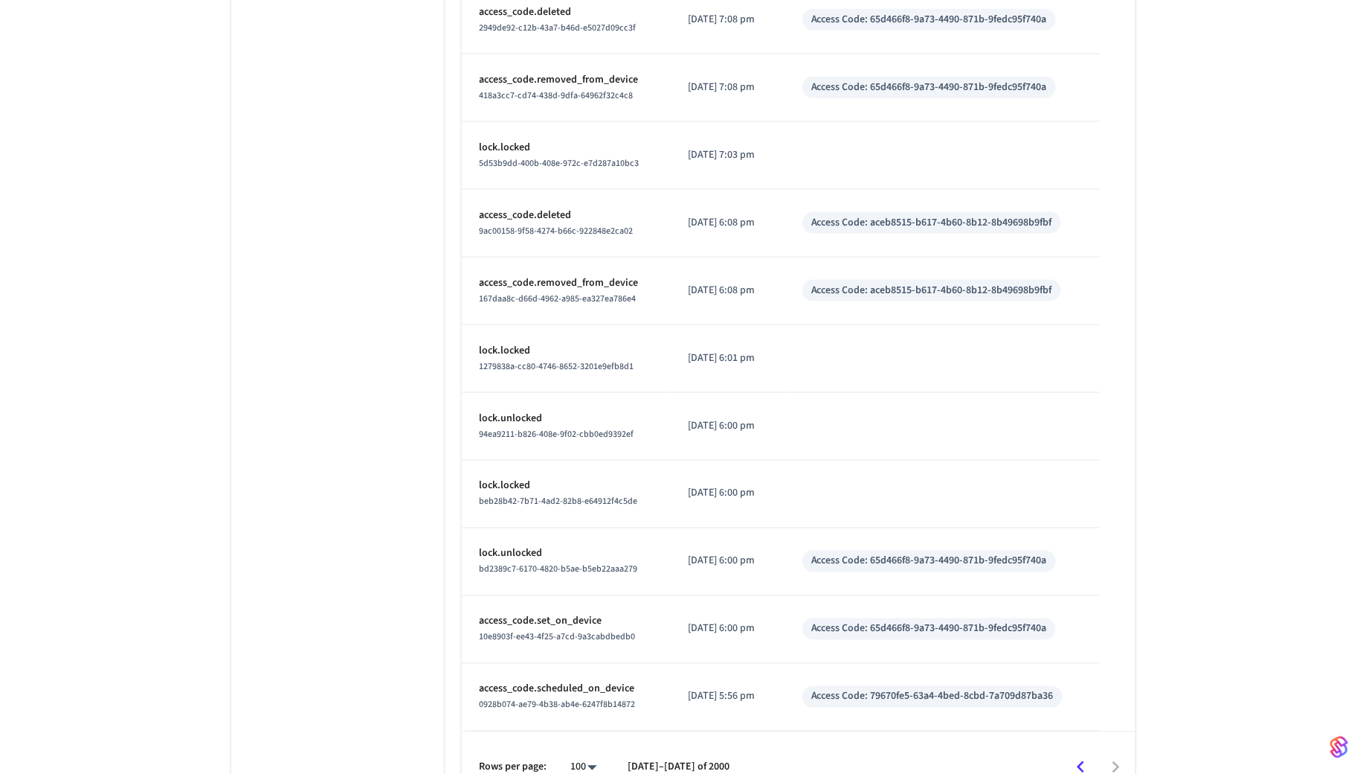
click at [1119, 750] on div at bounding box center [939, 767] width 389 height 35
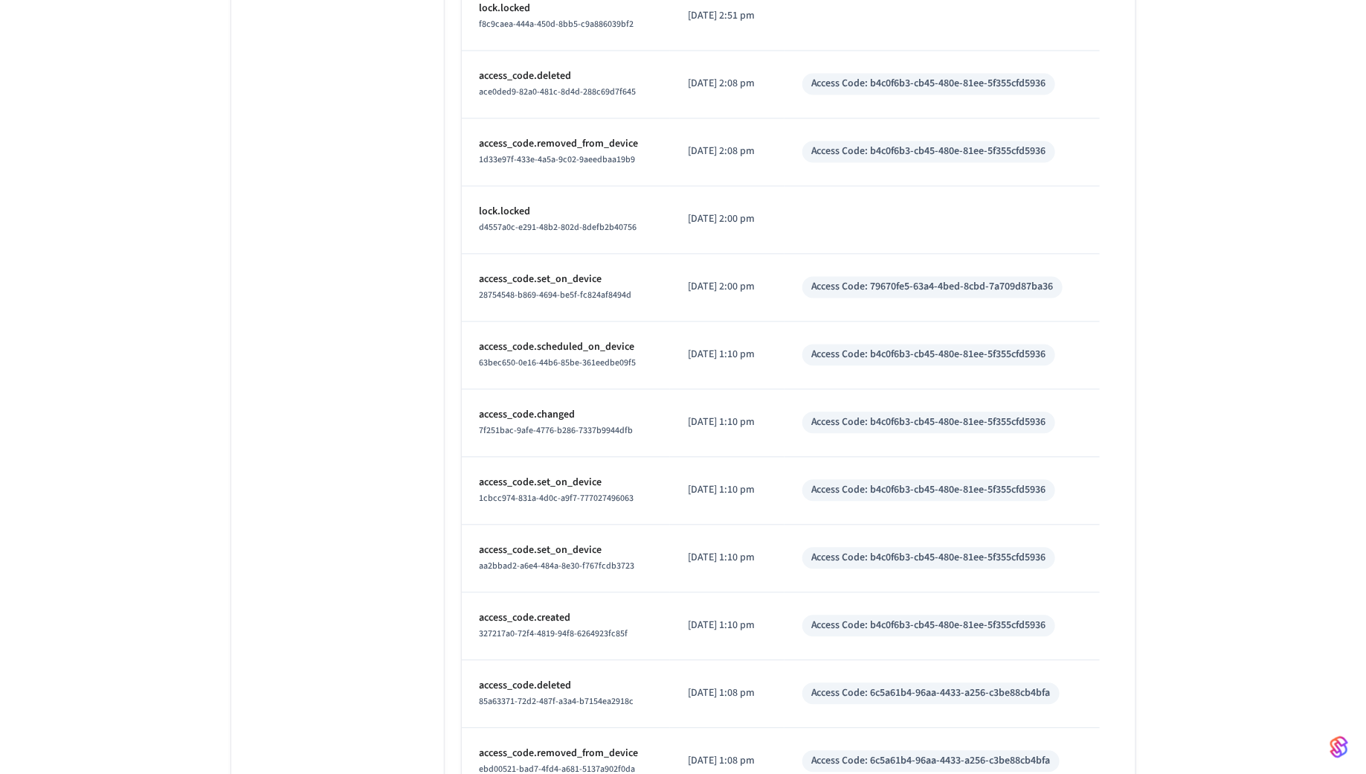
scroll to position [0, 0]
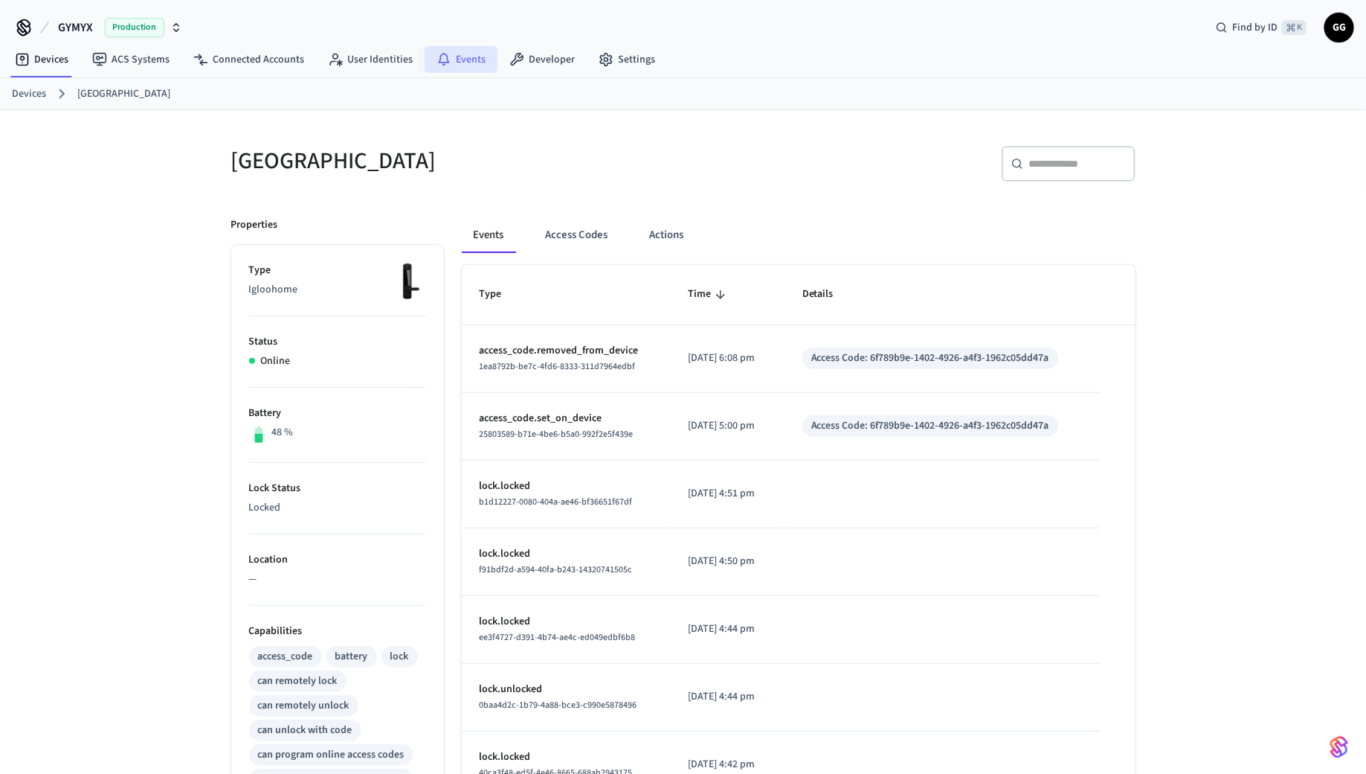
click at [471, 62] on link "Events" at bounding box center [461, 59] width 73 height 27
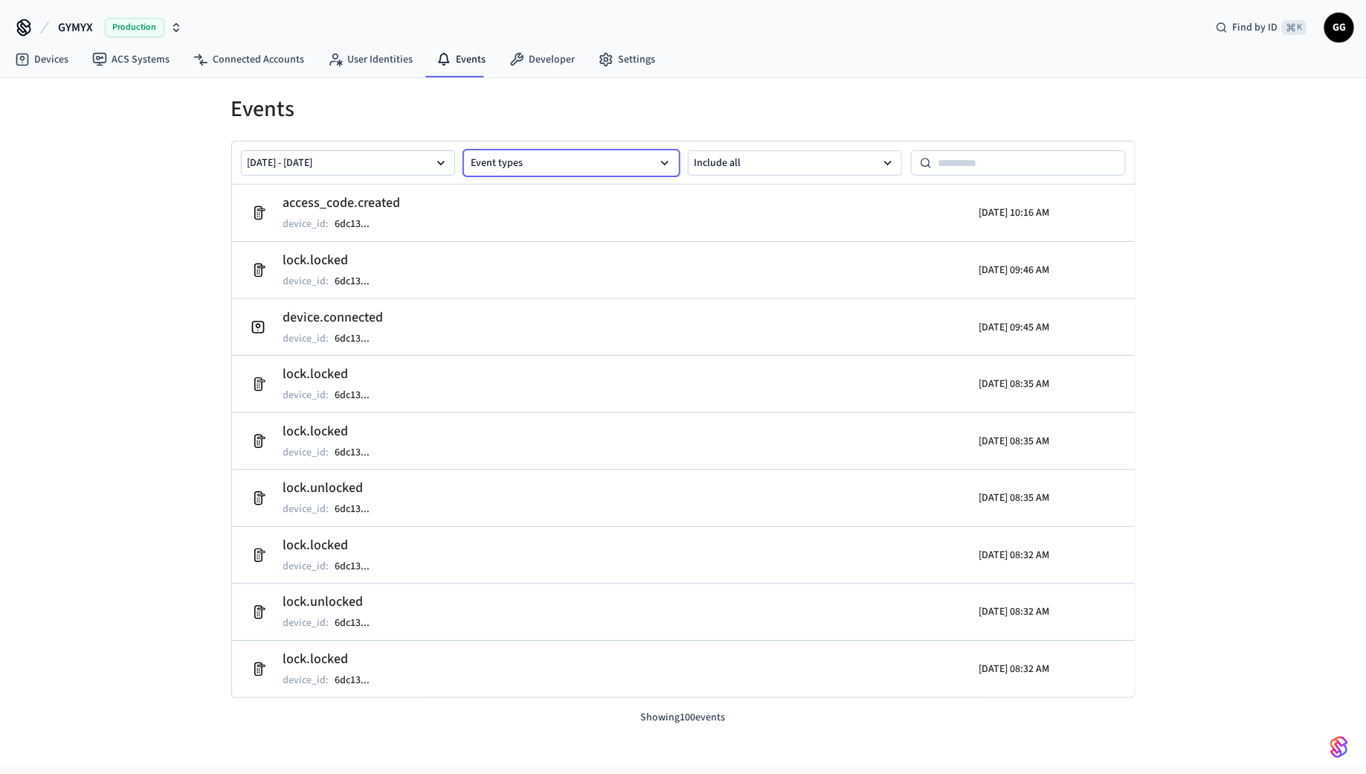
click at [542, 161] on button "Event types" at bounding box center [571, 162] width 215 height 25
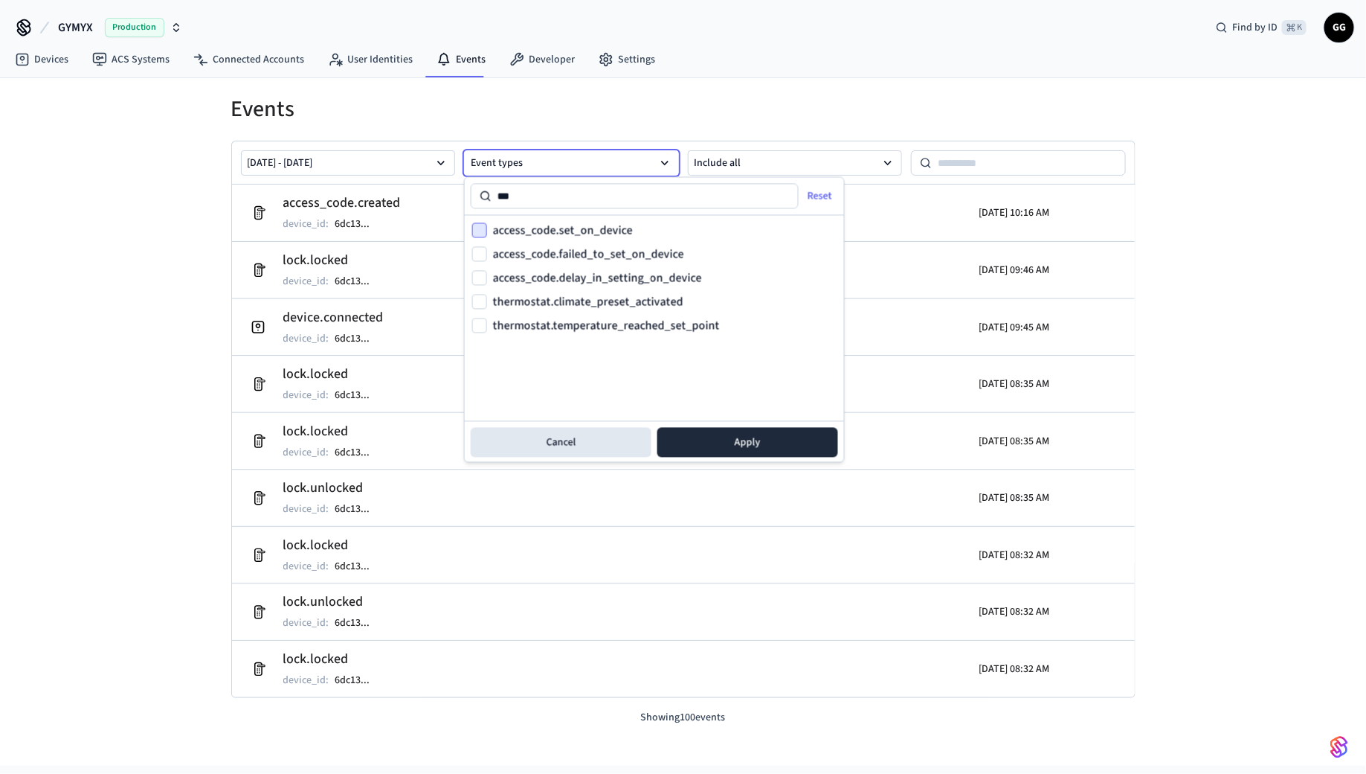
type input "***"
click at [480, 227] on button "access_code.set_on_device" at bounding box center [479, 230] width 15 height 15
click at [743, 434] on button "Apply" at bounding box center [748, 443] width 181 height 30
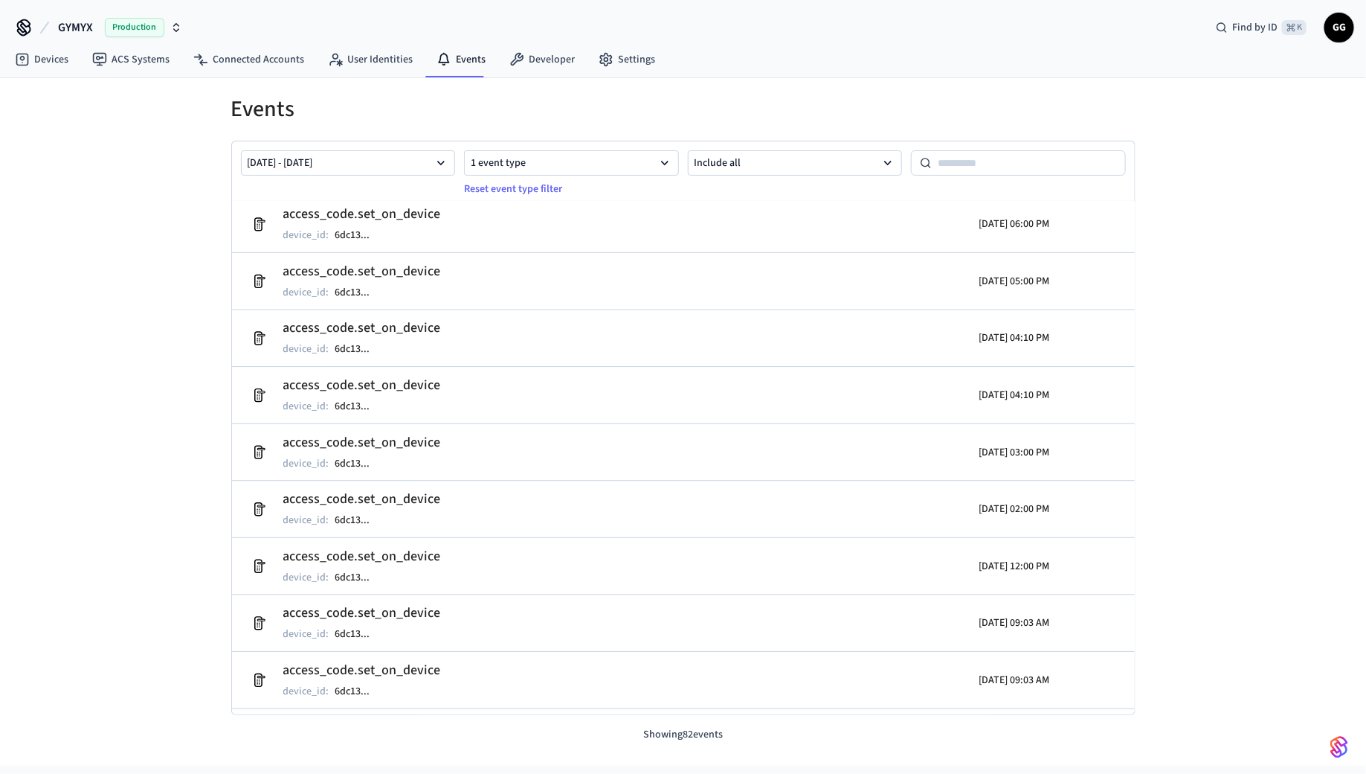
scroll to position [4201, 0]
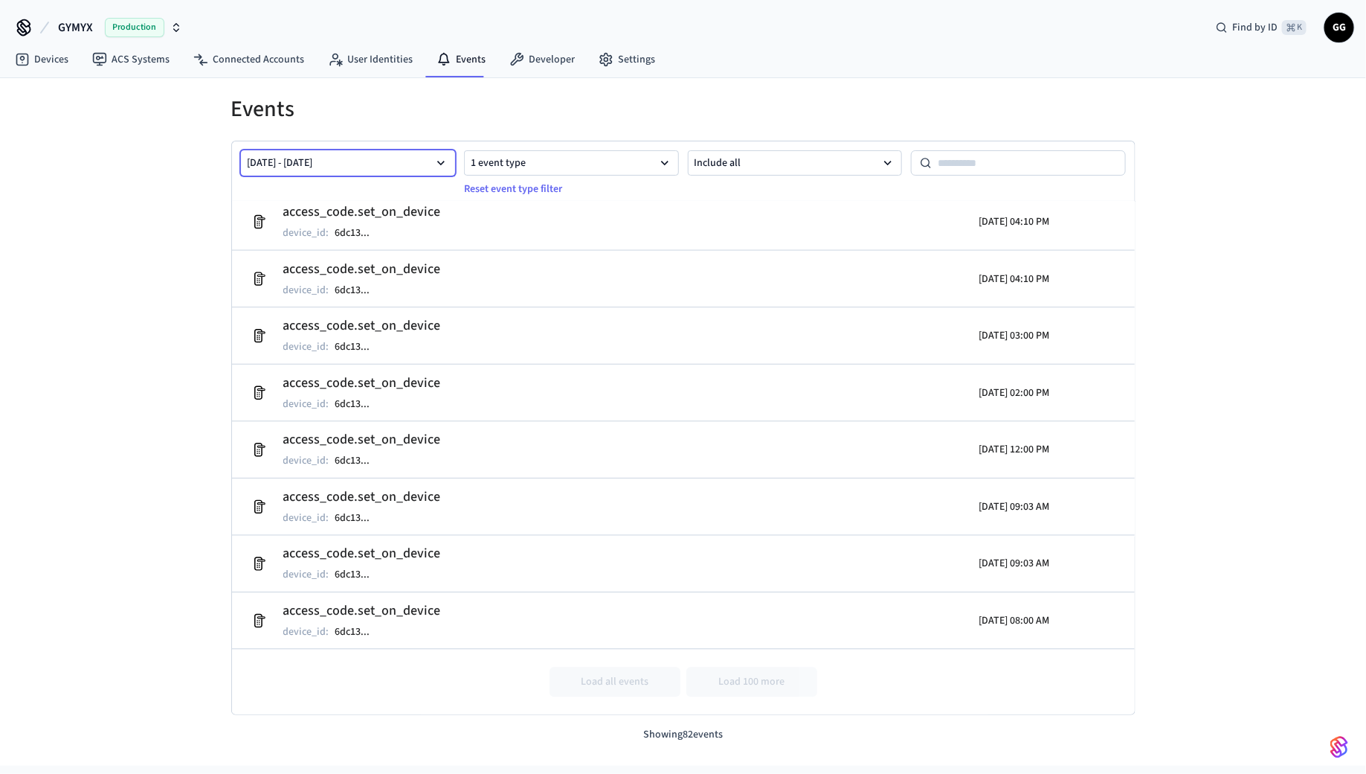
click at [444, 165] on icon "button" at bounding box center [441, 162] width 15 height 15
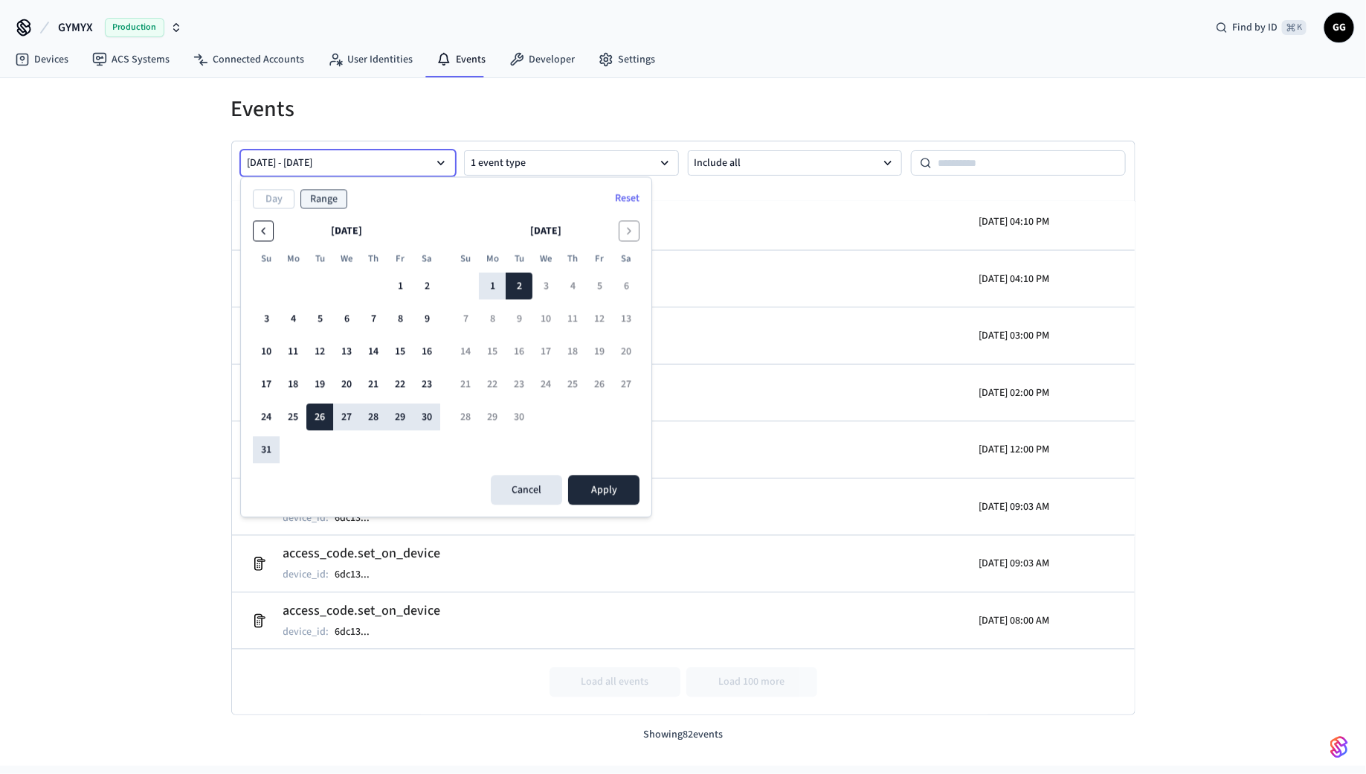
click at [257, 227] on icon "Go to the Previous Month" at bounding box center [263, 231] width 12 height 12
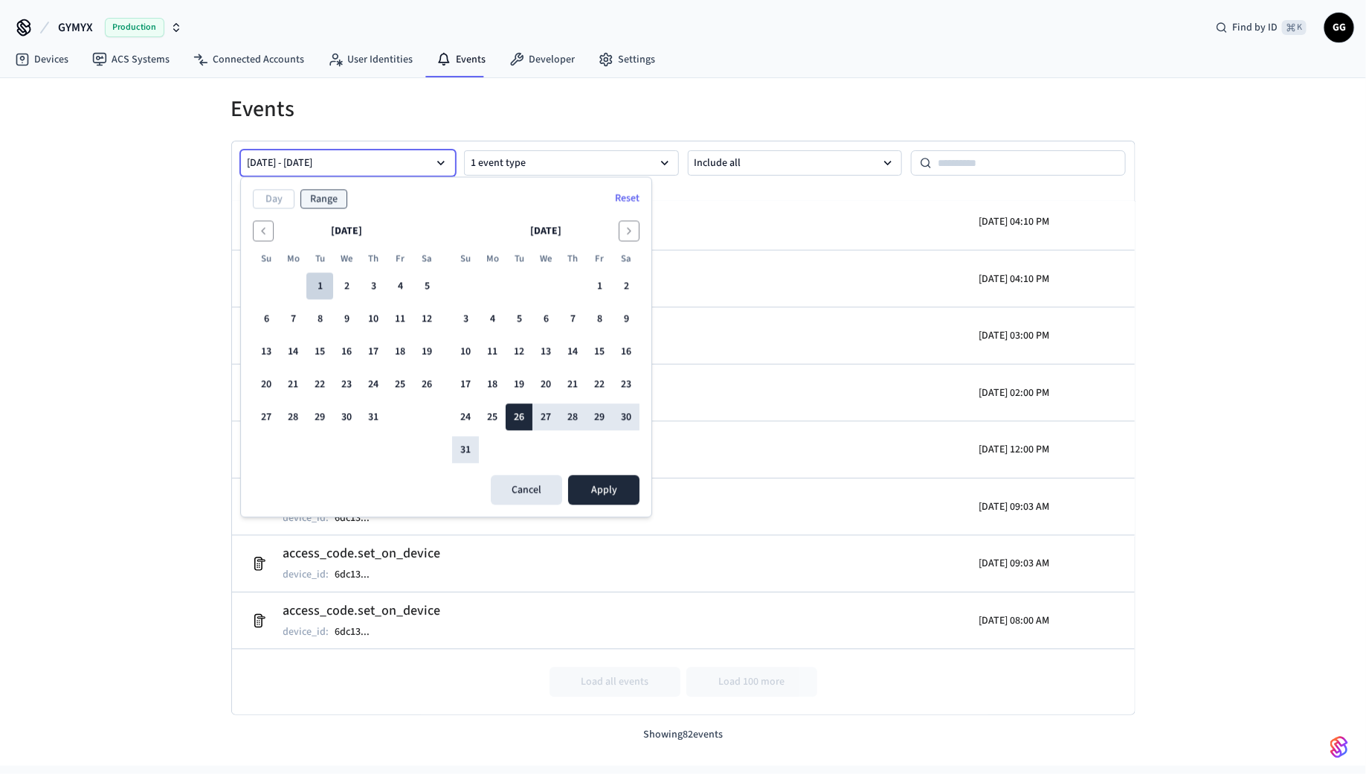
click at [317, 279] on button "1" at bounding box center [319, 286] width 27 height 27
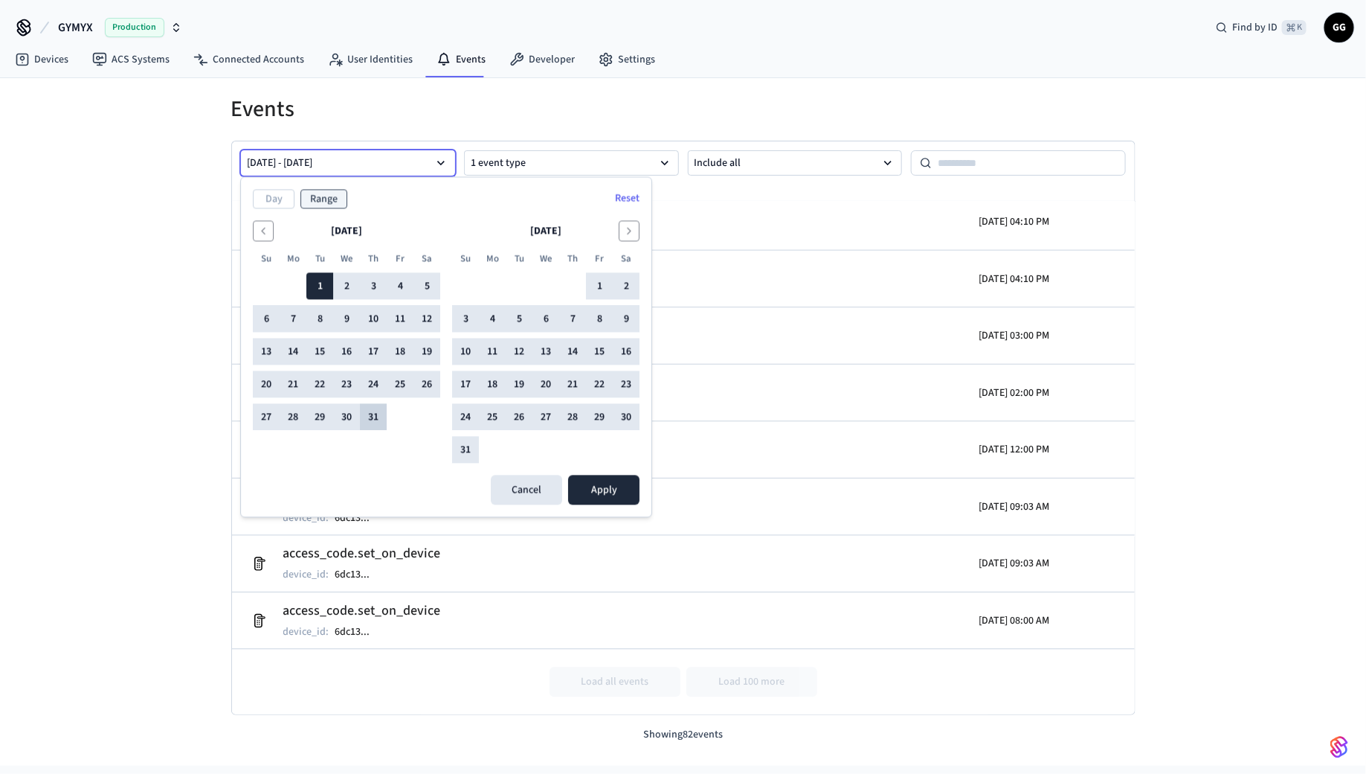
click at [373, 417] on button "31" at bounding box center [373, 417] width 27 height 27
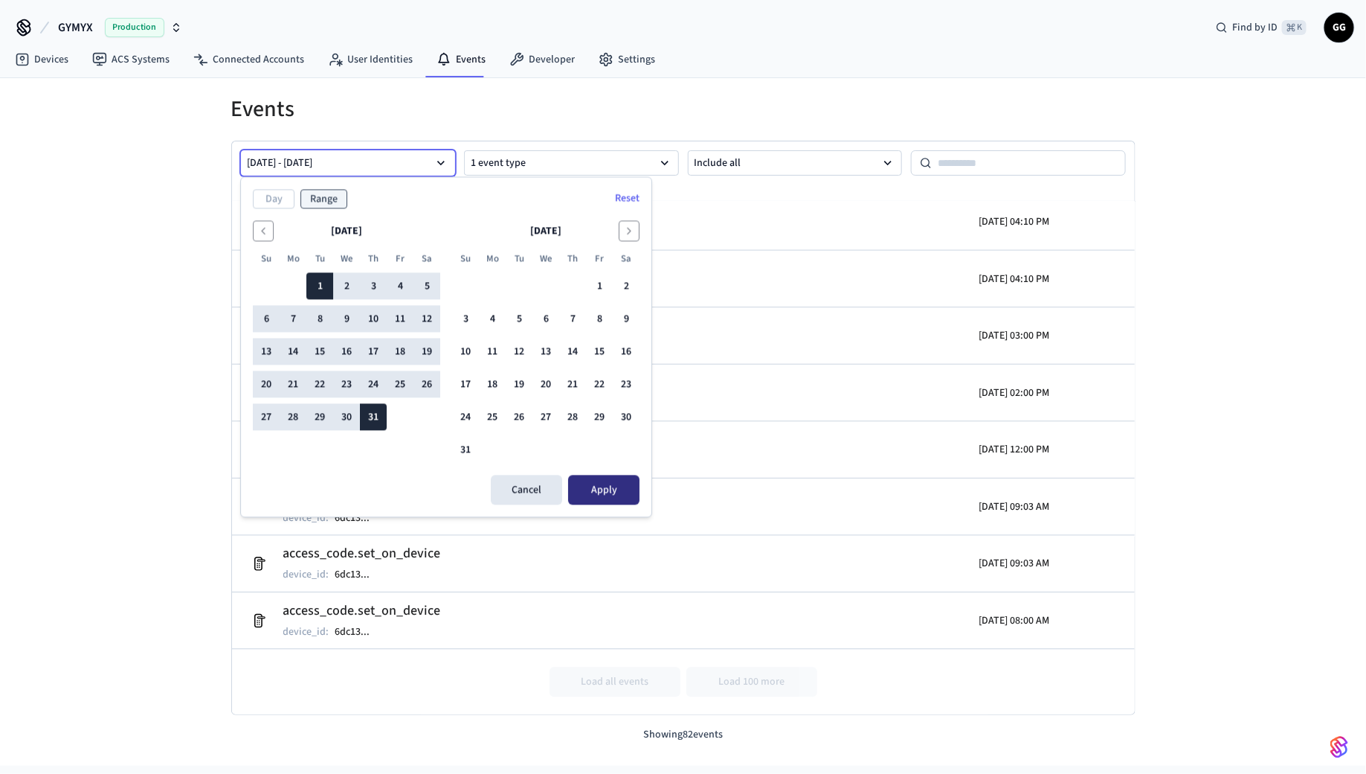
click at [614, 480] on button "Apply" at bounding box center [603, 490] width 71 height 30
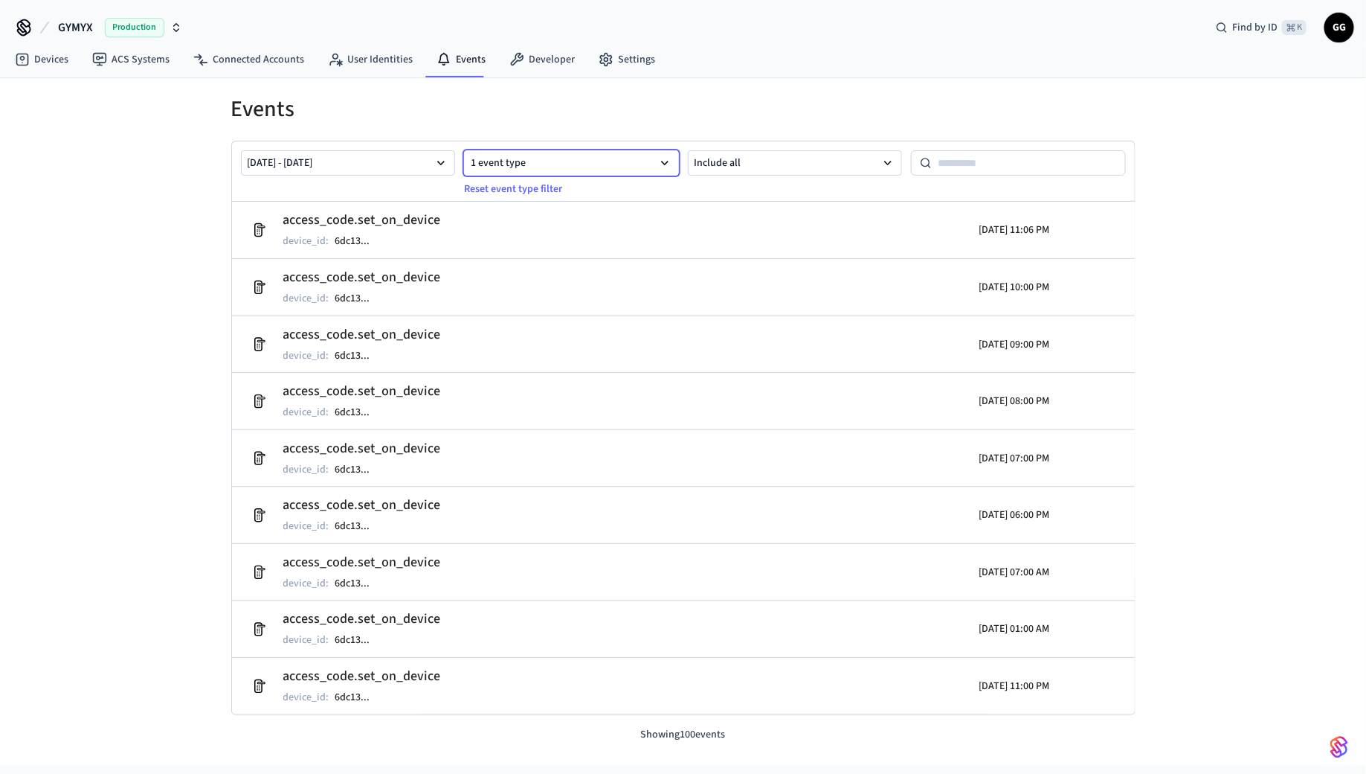
click at [553, 161] on button "1 event type" at bounding box center [571, 162] width 215 height 25
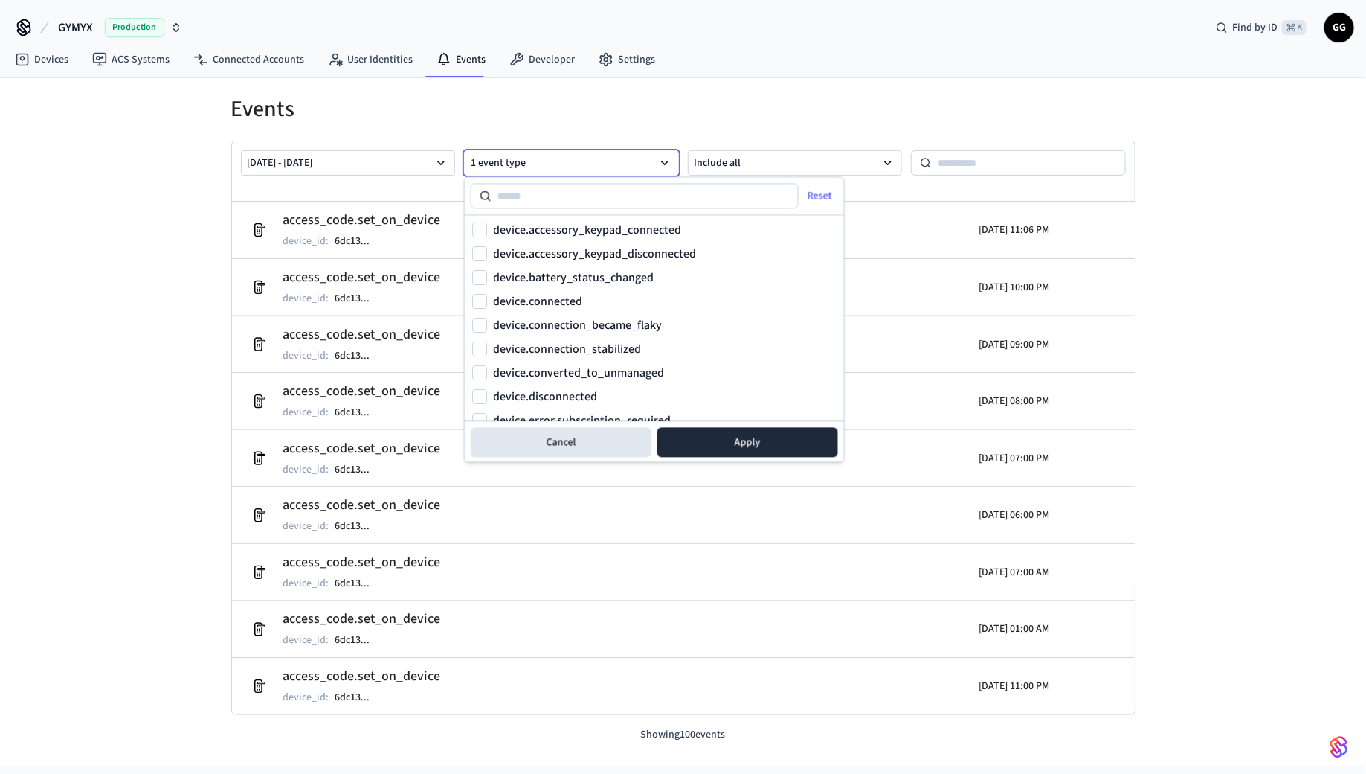
click at [335, 147] on div "[DATE] - [DATE] 1 event type Reset event type filter Include all" at bounding box center [683, 171] width 903 height 61
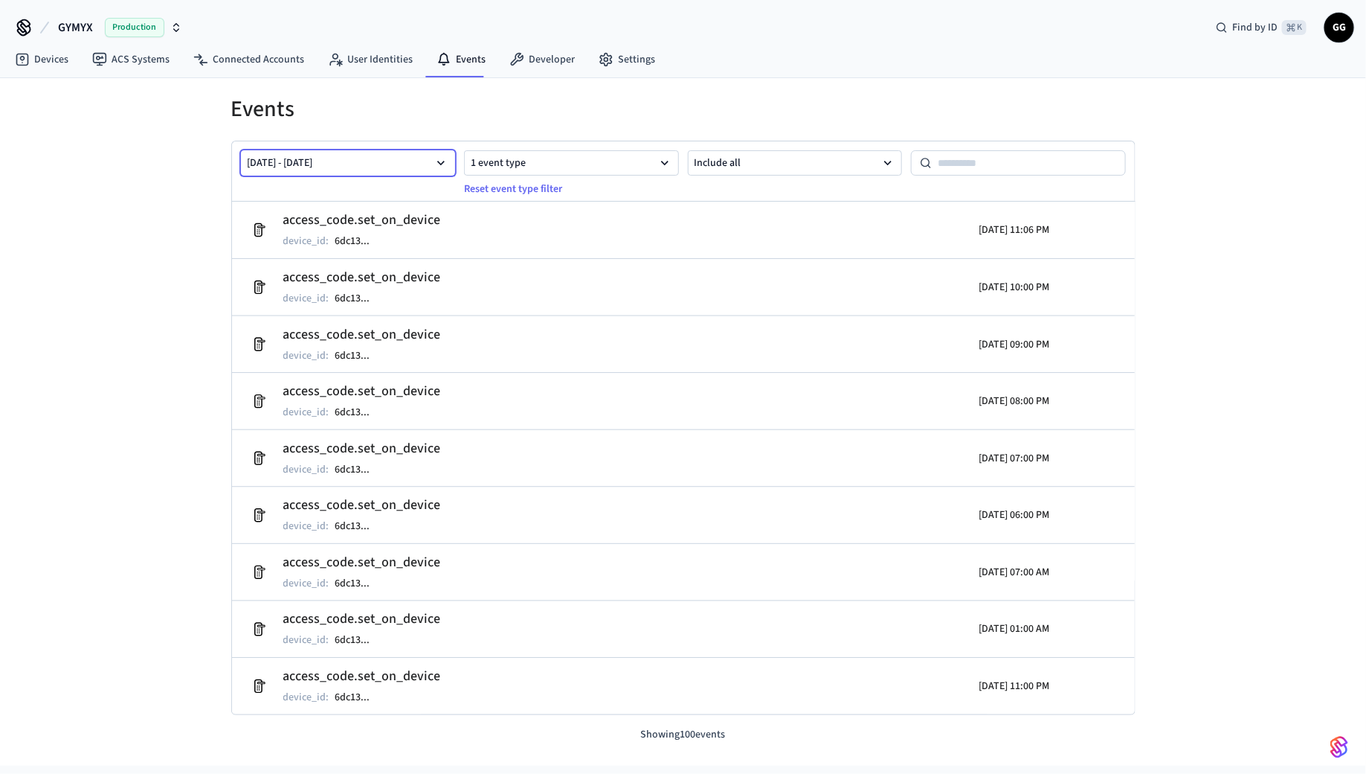
click at [335, 157] on button "[DATE] - [DATE]" at bounding box center [348, 162] width 215 height 25
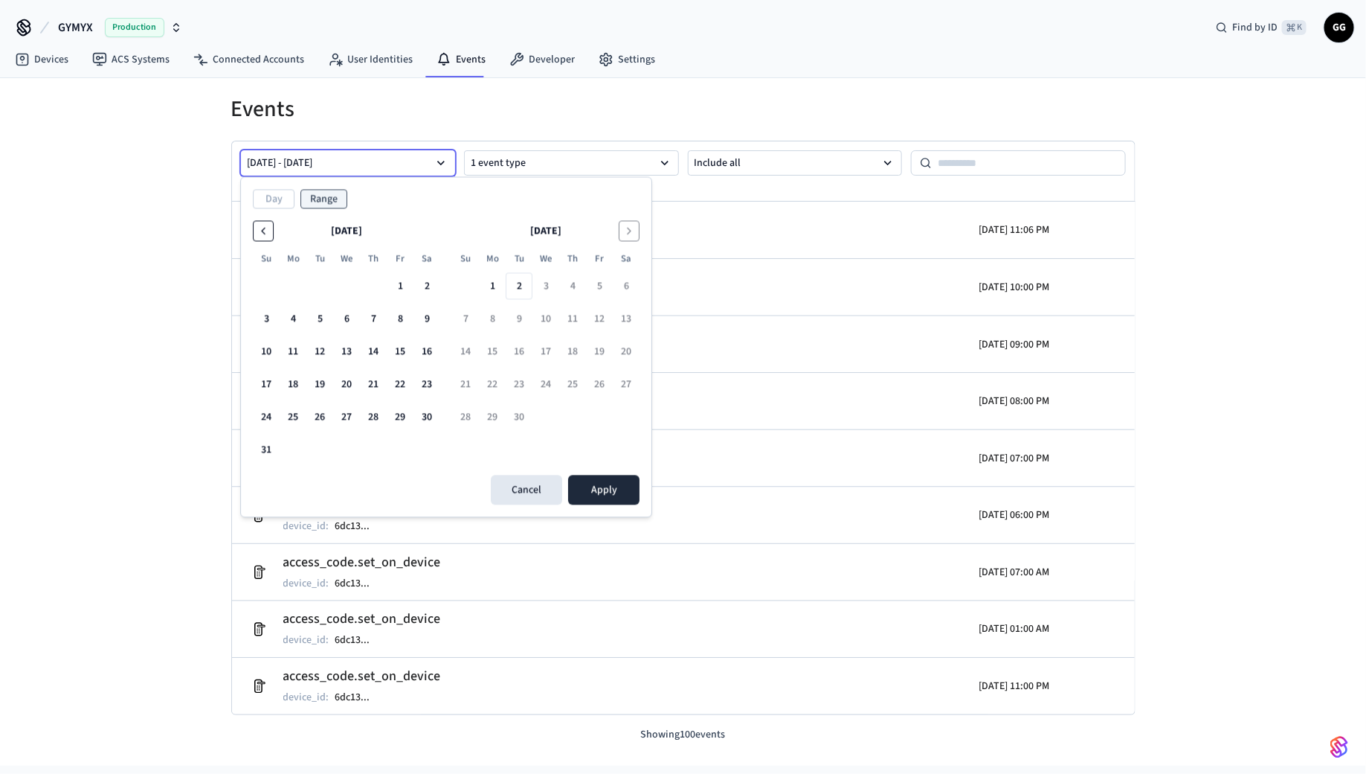
click at [263, 223] on button "Go to the Previous Month" at bounding box center [263, 231] width 21 height 21
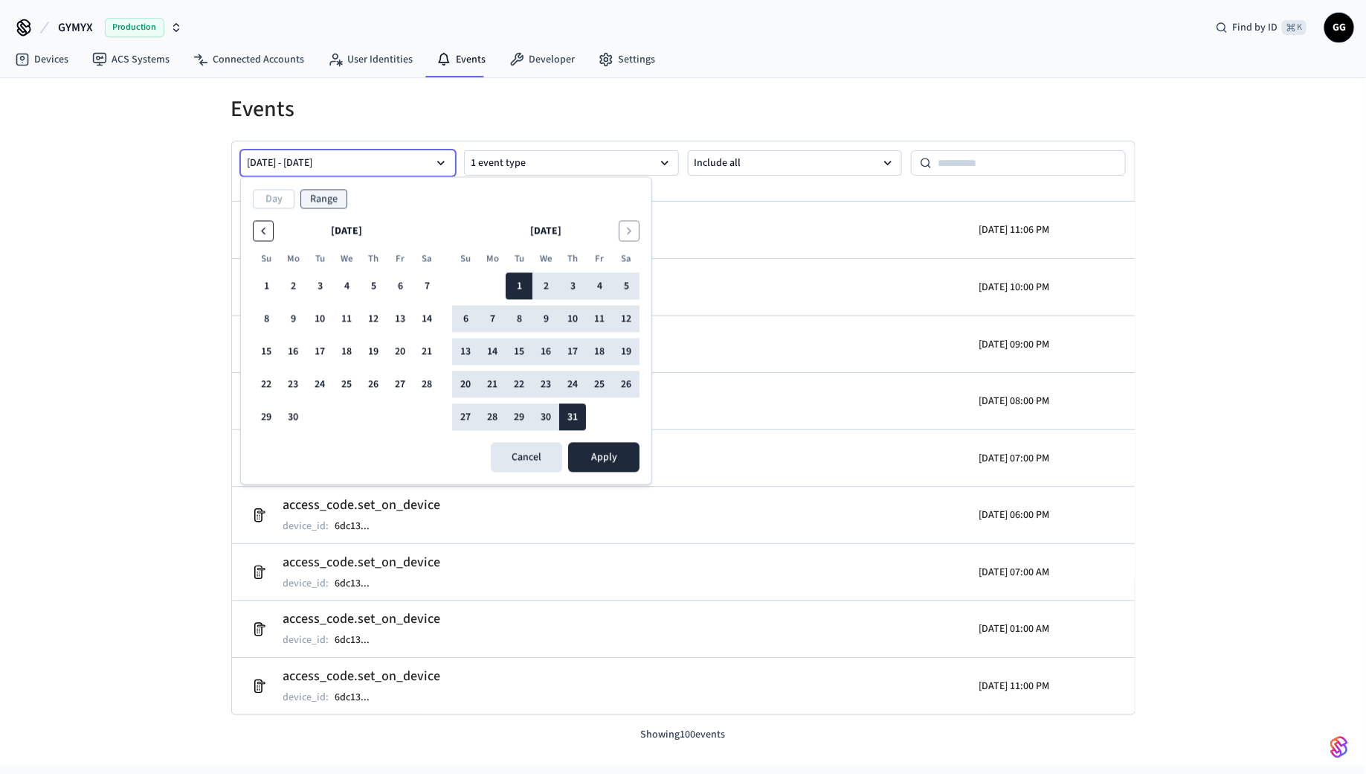
click at [263, 223] on button "Go to the Previous Month" at bounding box center [263, 231] width 21 height 21
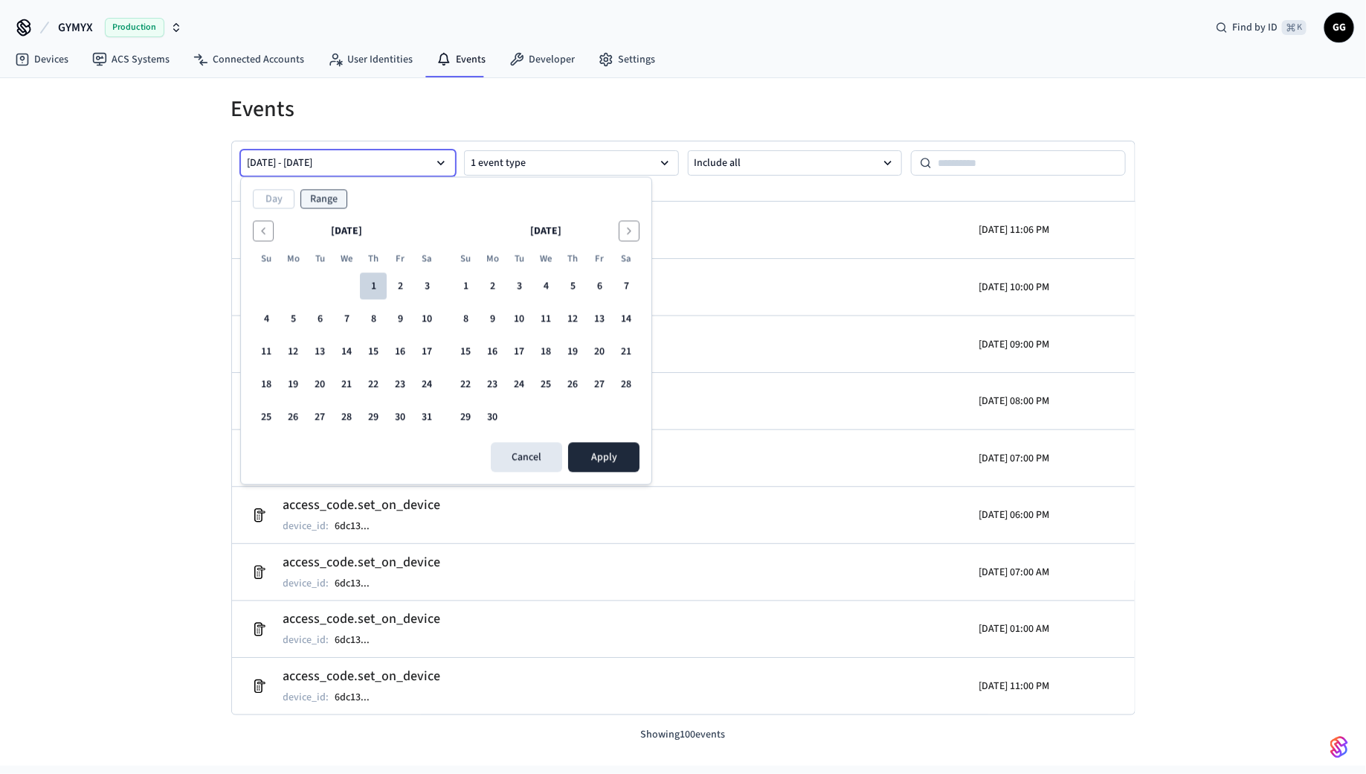
click at [378, 282] on button "1" at bounding box center [373, 286] width 27 height 27
click at [430, 409] on button "31" at bounding box center [427, 417] width 27 height 27
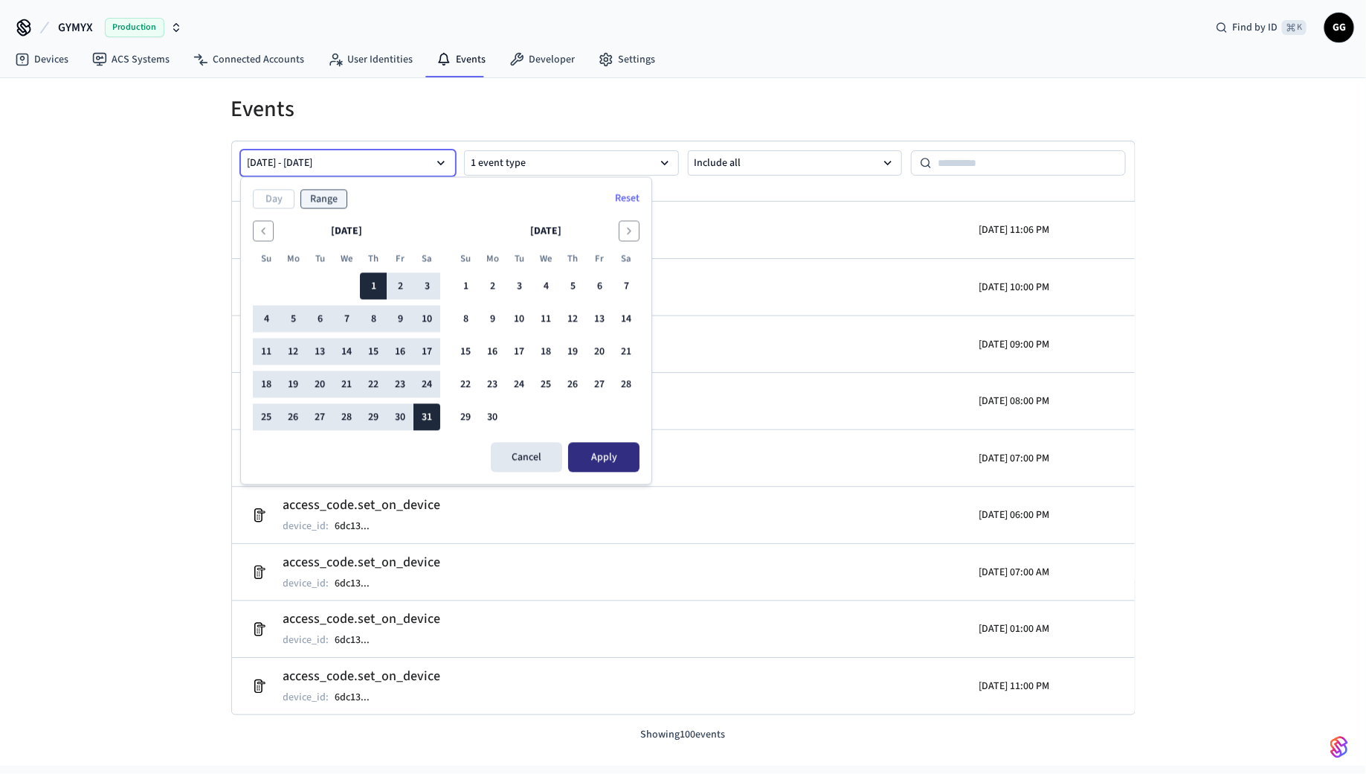
click at [605, 453] on button "Apply" at bounding box center [603, 458] width 71 height 30
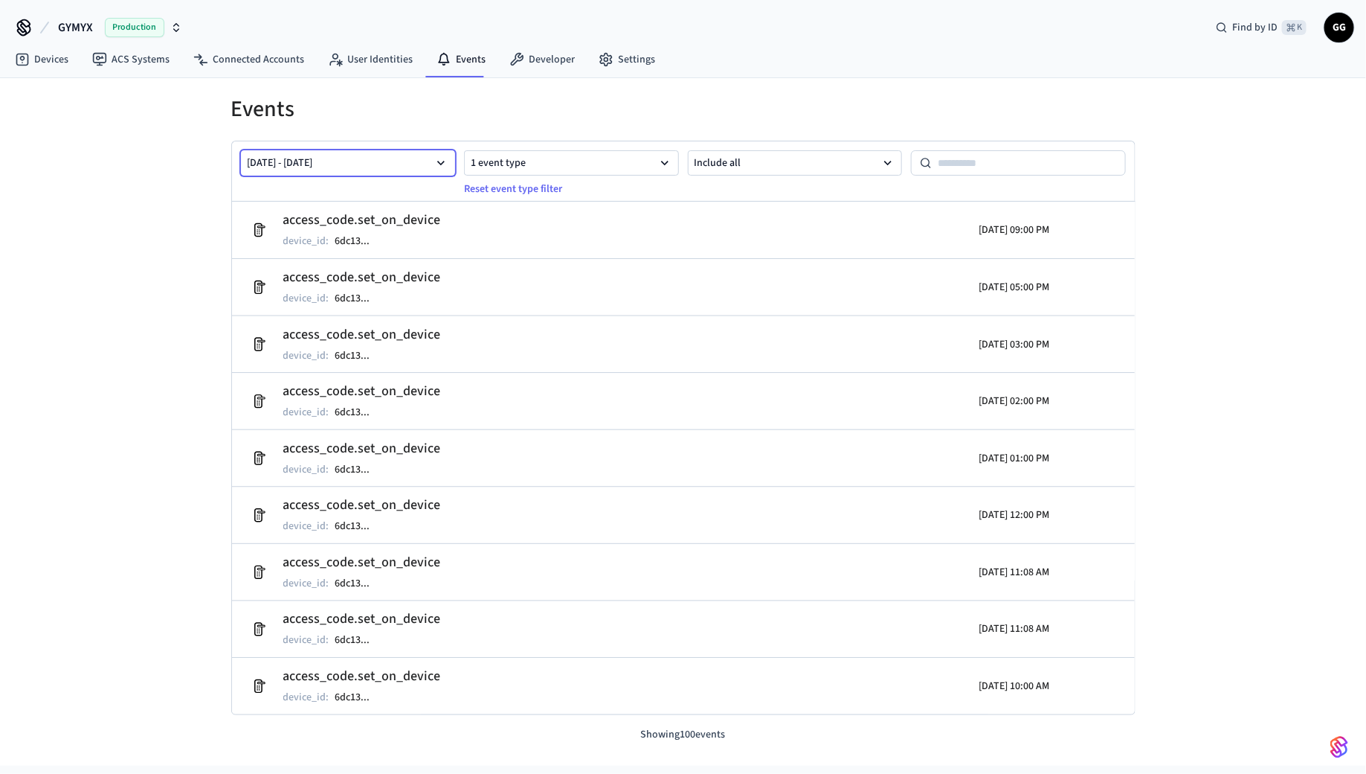
click at [435, 158] on icon "button" at bounding box center [441, 162] width 15 height 15
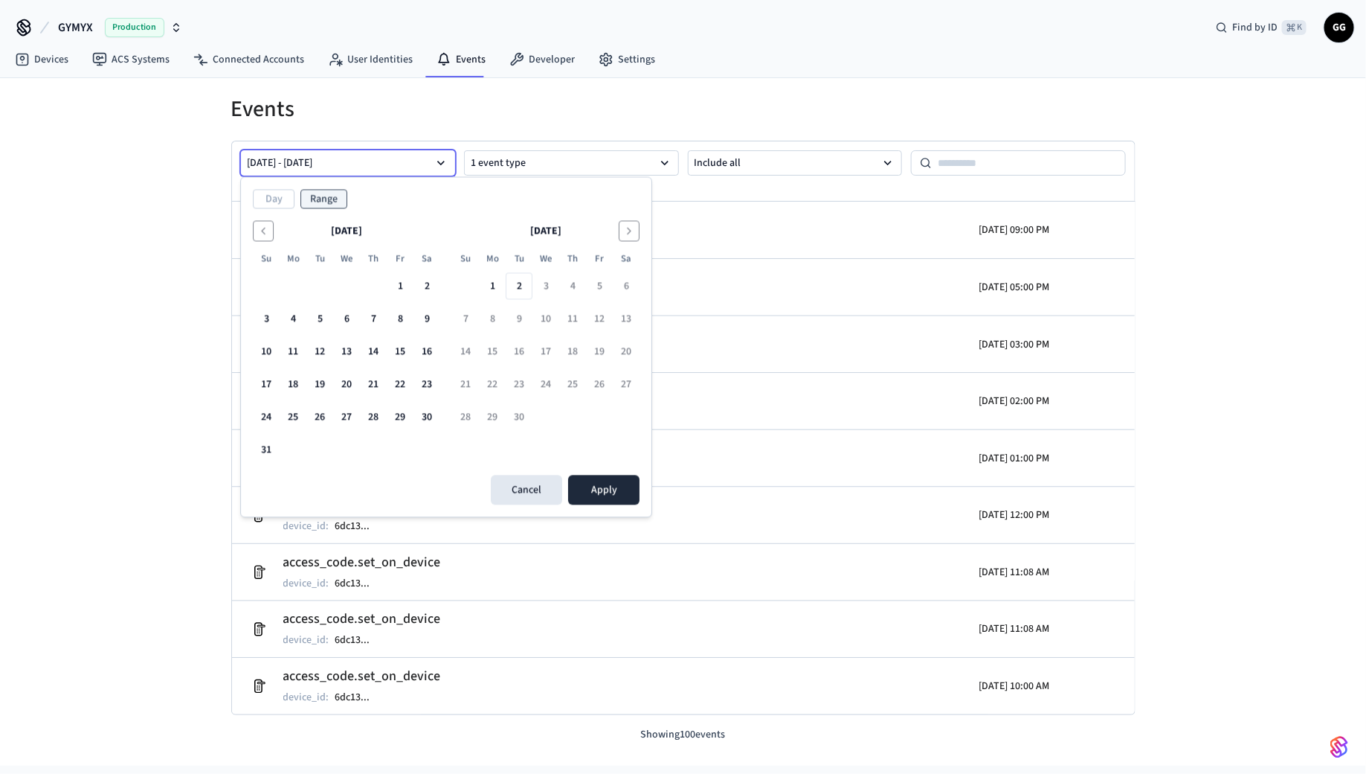
click at [435, 158] on icon "button" at bounding box center [441, 162] width 15 height 15
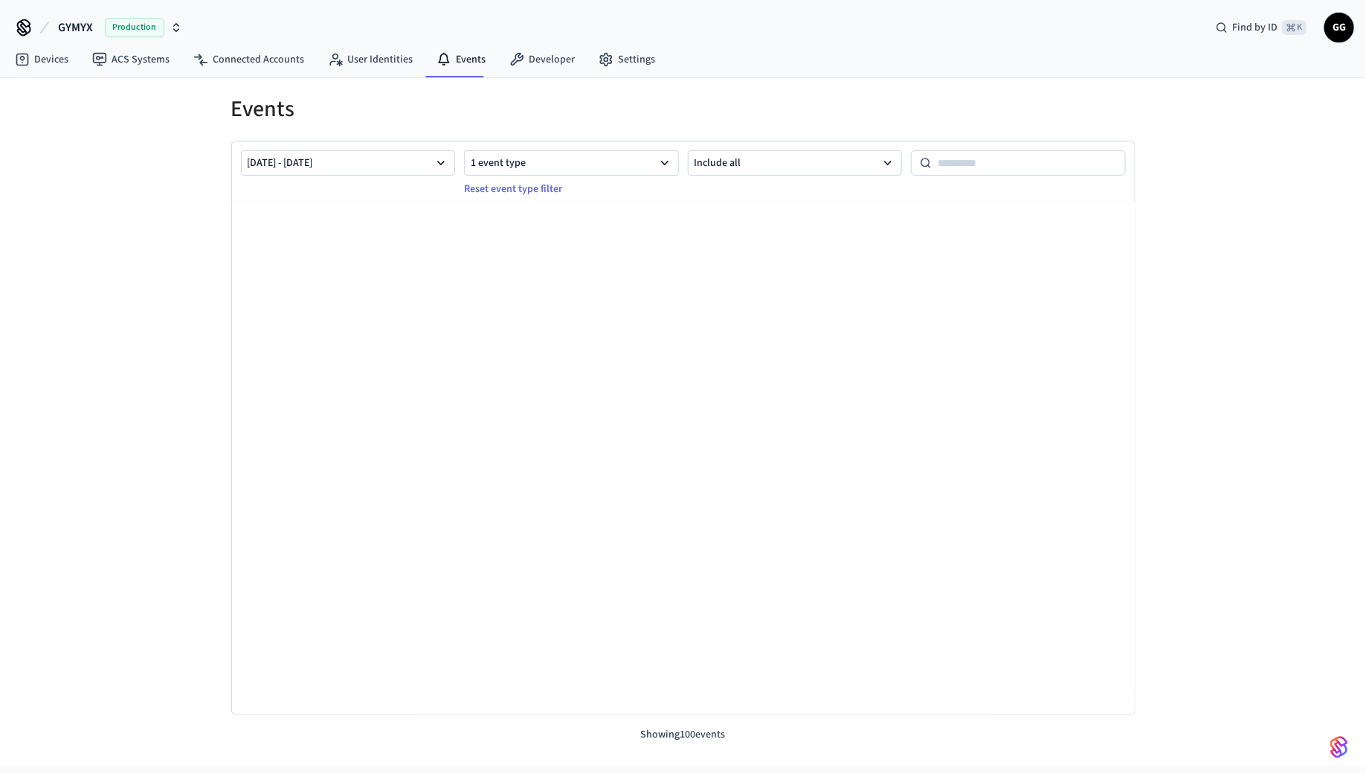
scroll to position [5225, 0]
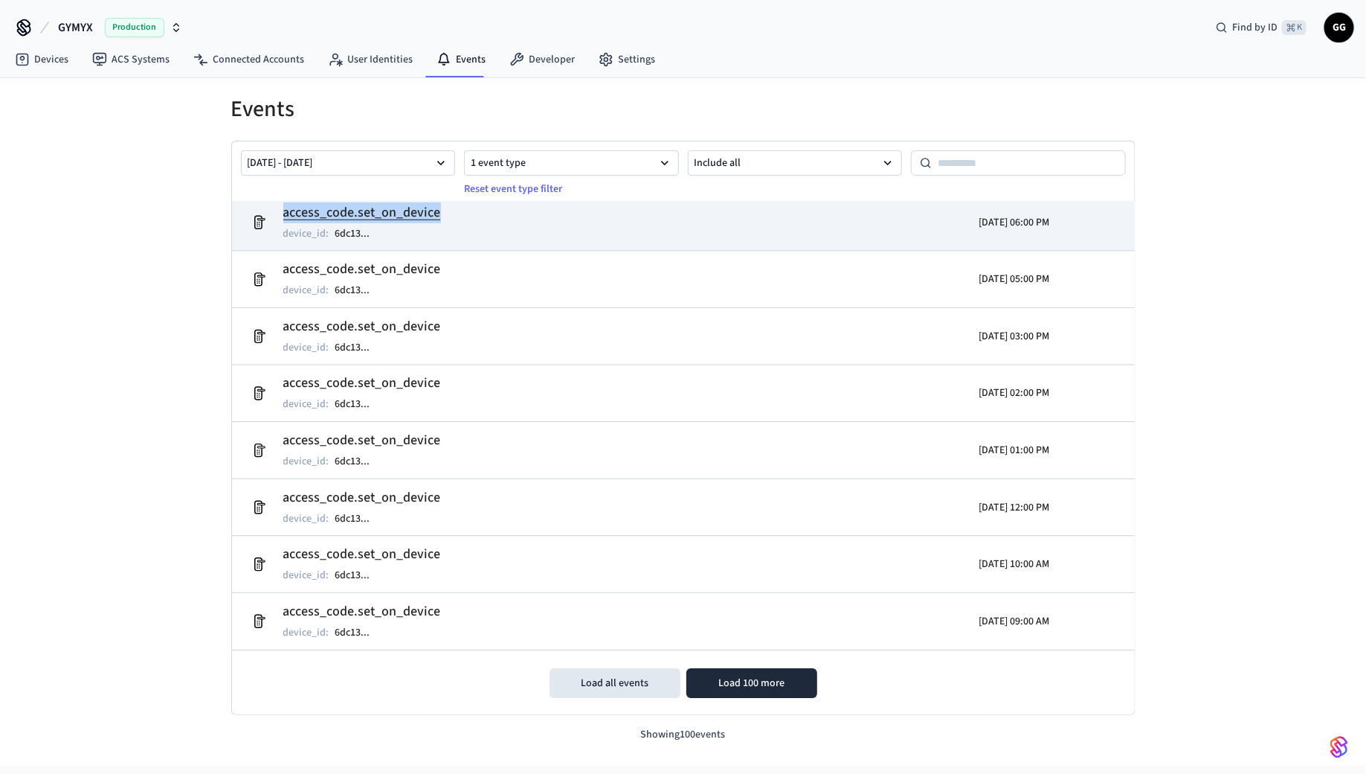
drag, startPoint x: 519, startPoint y: 213, endPoint x: 261, endPoint y: 214, distance: 258.1
click at [261, 214] on td "access_code.set_on_device device_id : 6dc13 ..." at bounding box center [537, 223] width 586 height 42
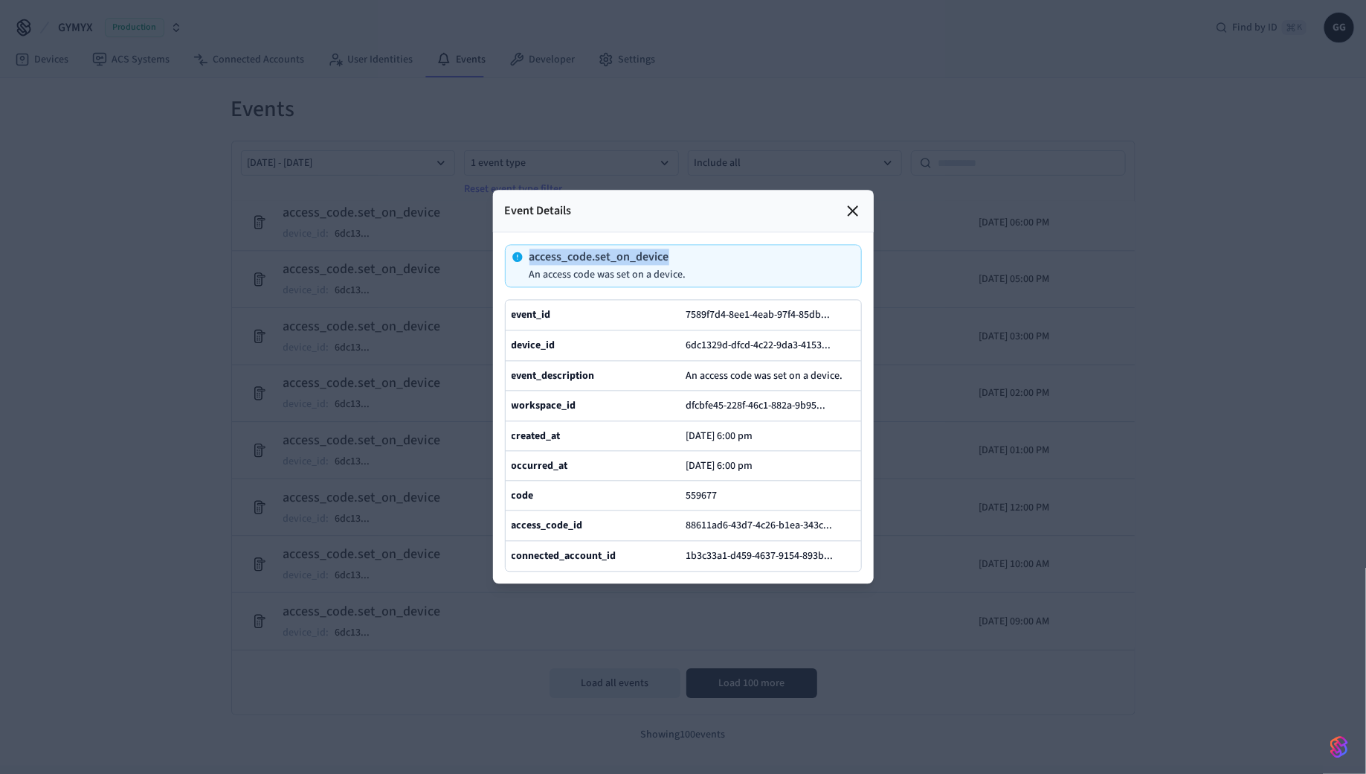
drag, startPoint x: 716, startPoint y: 263, endPoint x: 518, endPoint y: 250, distance: 198.3
click at [518, 250] on div "access_code.set_on_device An access code was set on a device." at bounding box center [683, 266] width 357 height 43
copy p "access_code.set_on_device"
drag, startPoint x: 698, startPoint y: 254, endPoint x: 531, endPoint y: 254, distance: 166.6
click at [531, 254] on div "access_code.set_on_device An access code was set on a device." at bounding box center [683, 266] width 357 height 43
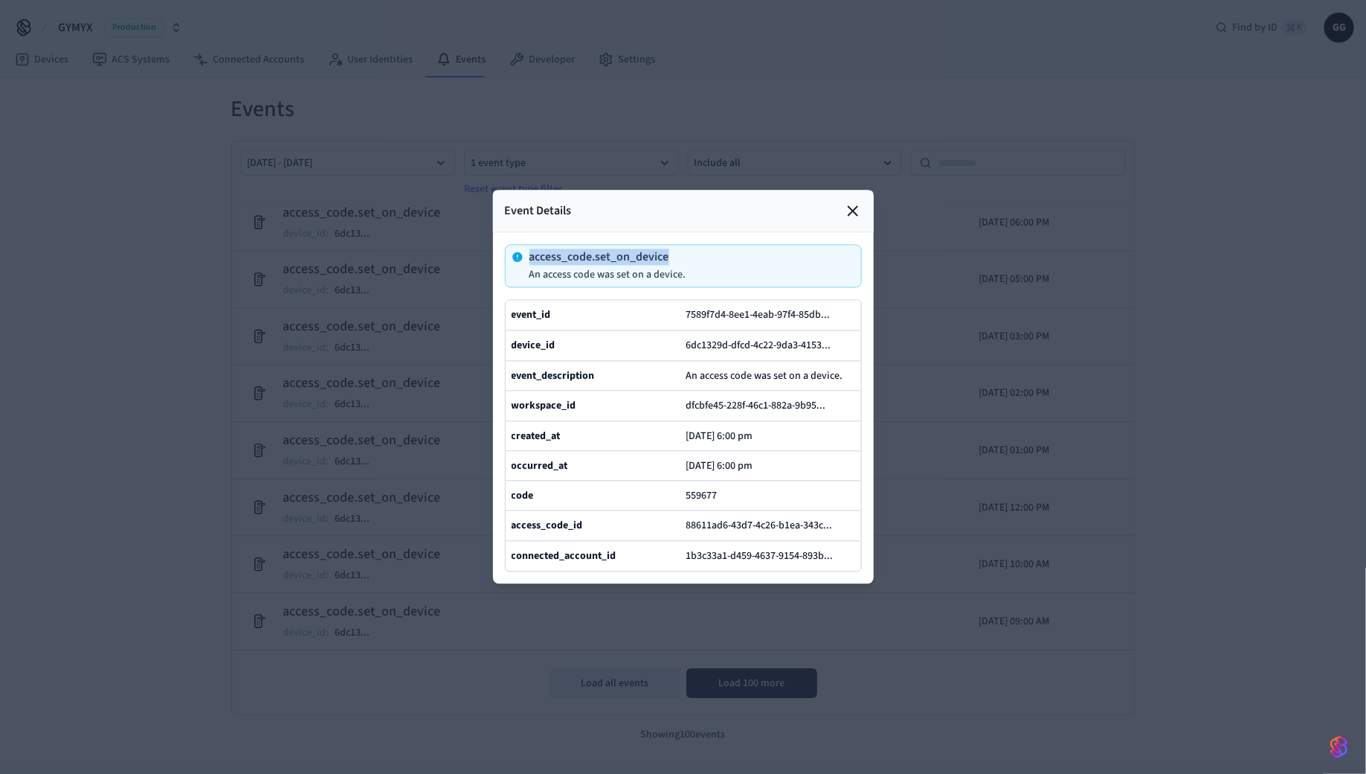
copy p "access_code.set_on_device"
click at [849, 215] on icon at bounding box center [853, 211] width 9 height 9
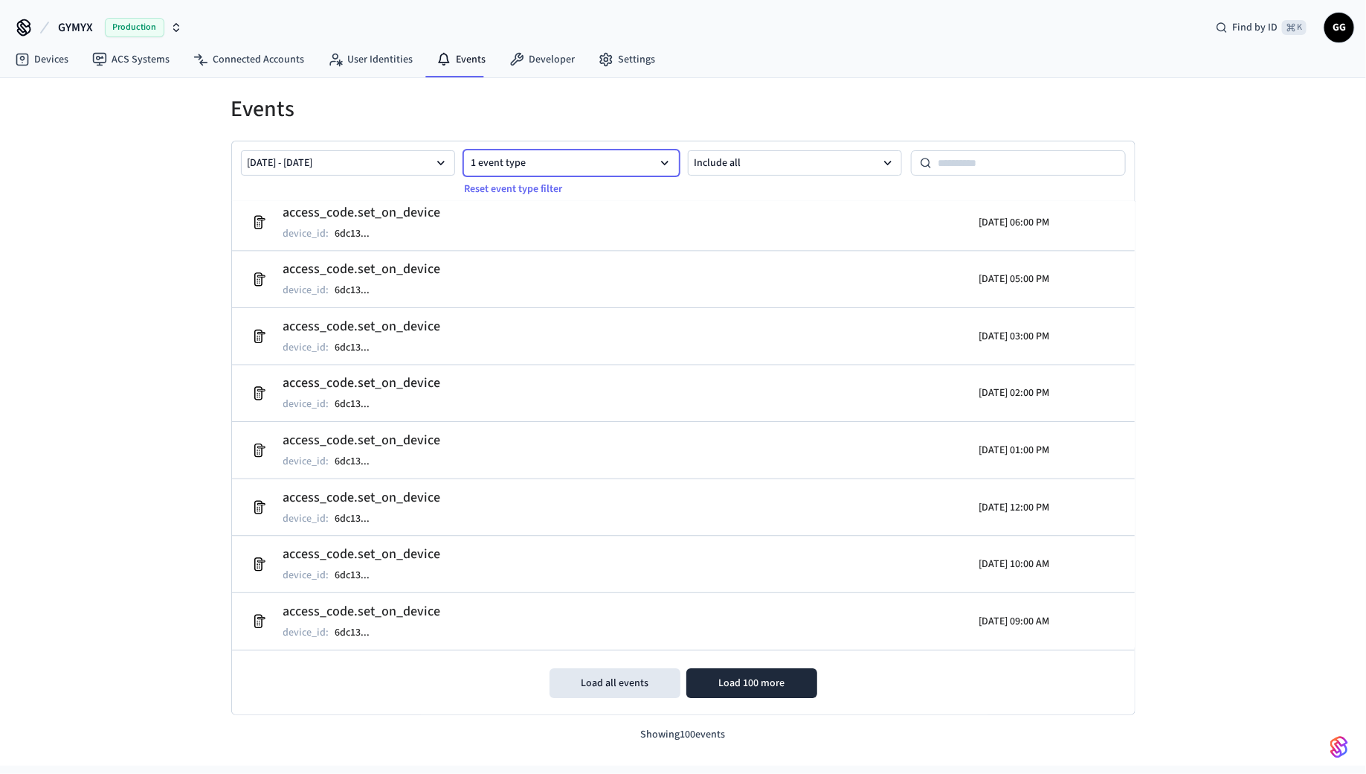
click at [597, 155] on button "1 event type" at bounding box center [571, 162] width 215 height 25
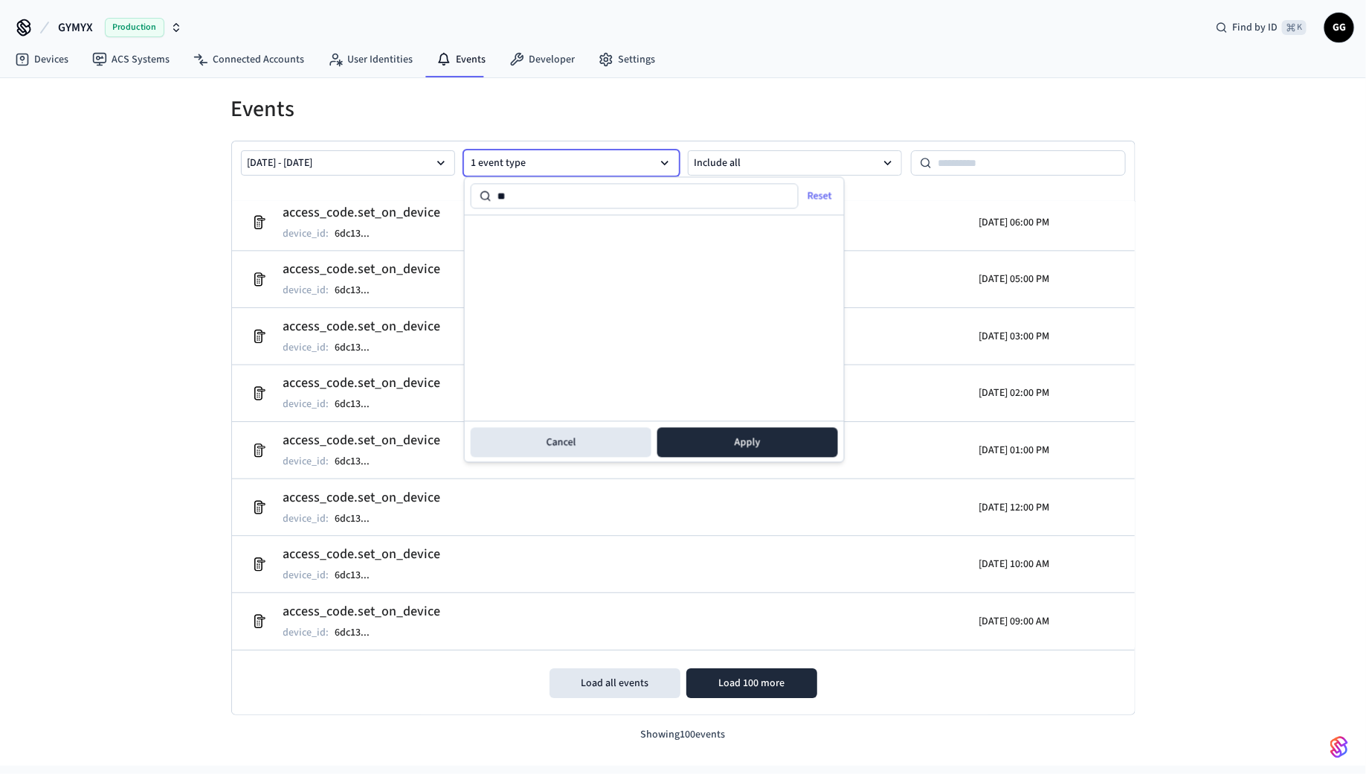
type input "*"
type input "***"
click at [629, 236] on label "access_code.scheduled_on_device" at bounding box center [581, 231] width 176 height 12
click at [487, 236] on button "access_code.scheduled_on_device" at bounding box center [479, 230] width 15 height 15
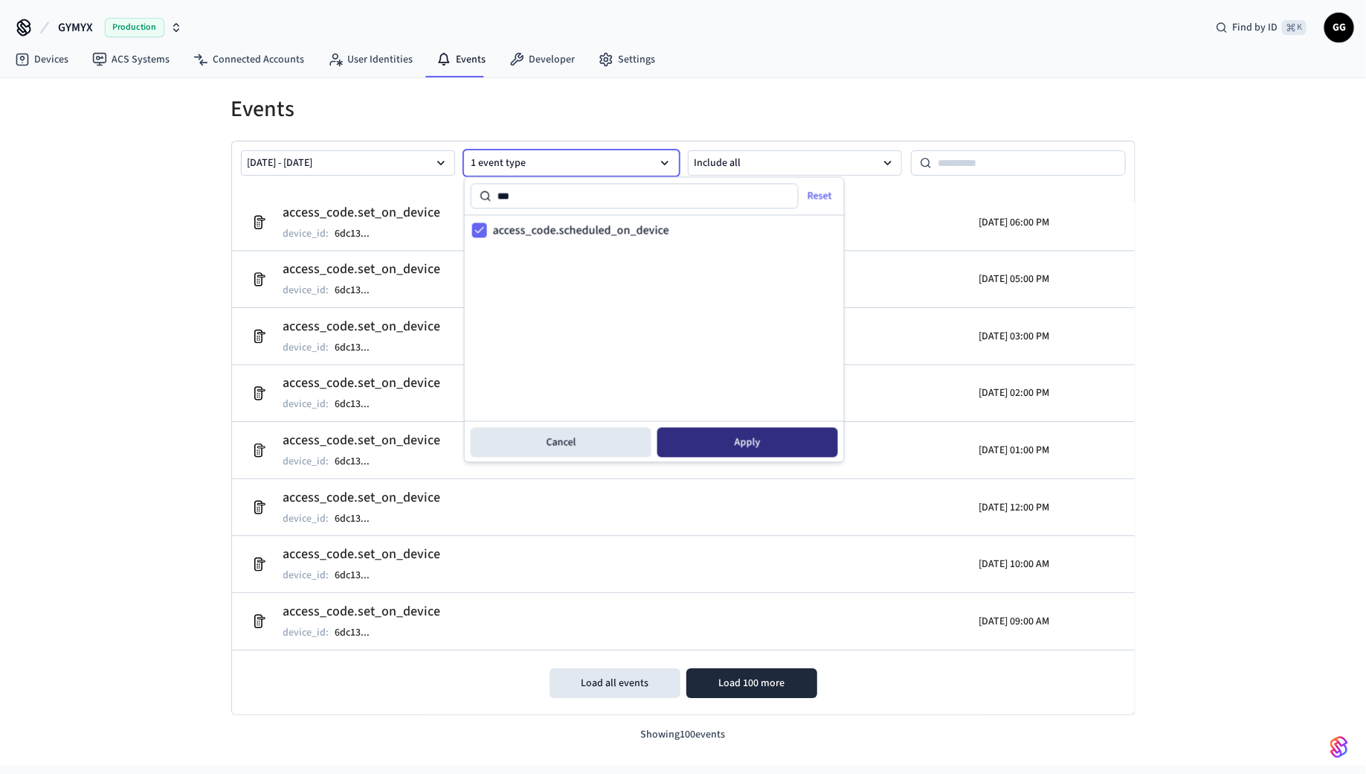
click at [703, 437] on button "Apply" at bounding box center [748, 443] width 181 height 30
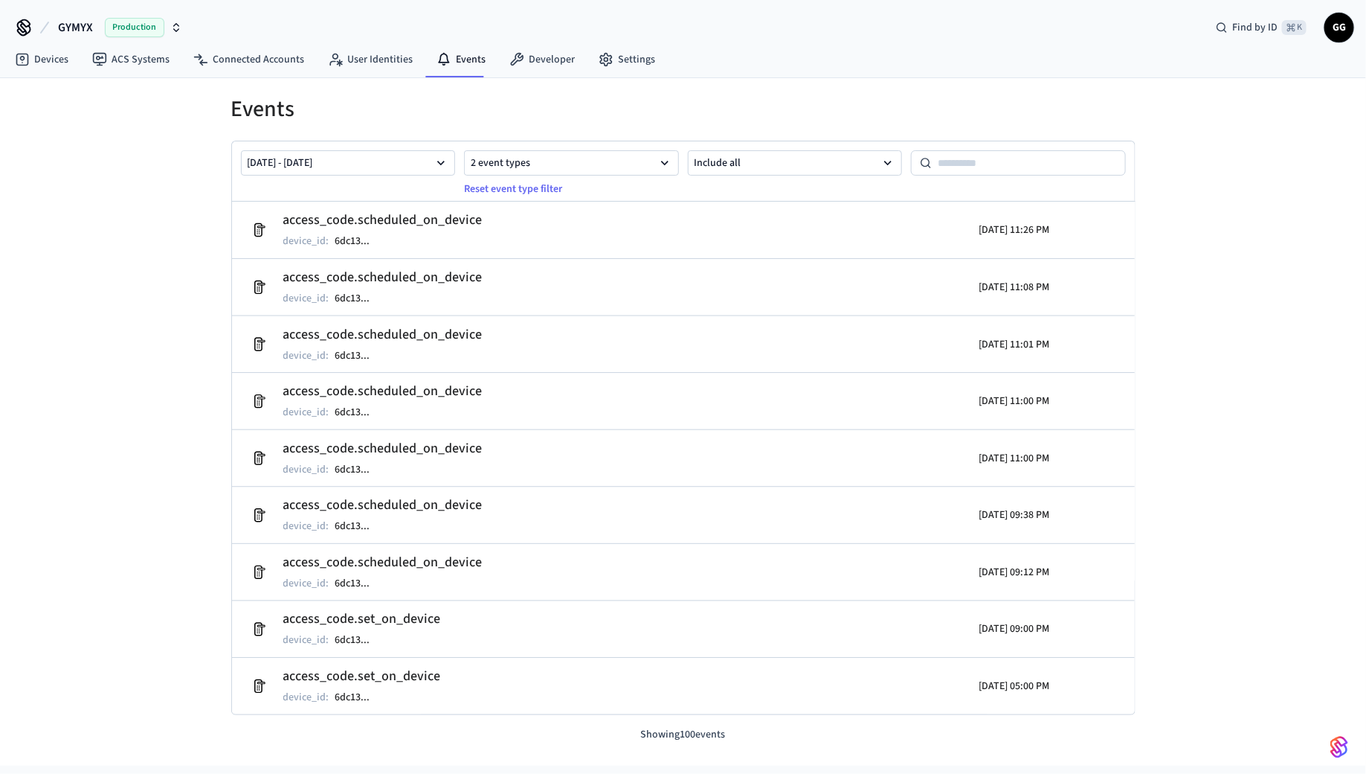
click at [405, 144] on div "[DATE] - [DATE] 2 event types Reset event type filter Include all" at bounding box center [683, 171] width 903 height 61
click at [405, 158] on button "[DATE] - [DATE]" at bounding box center [348, 162] width 215 height 25
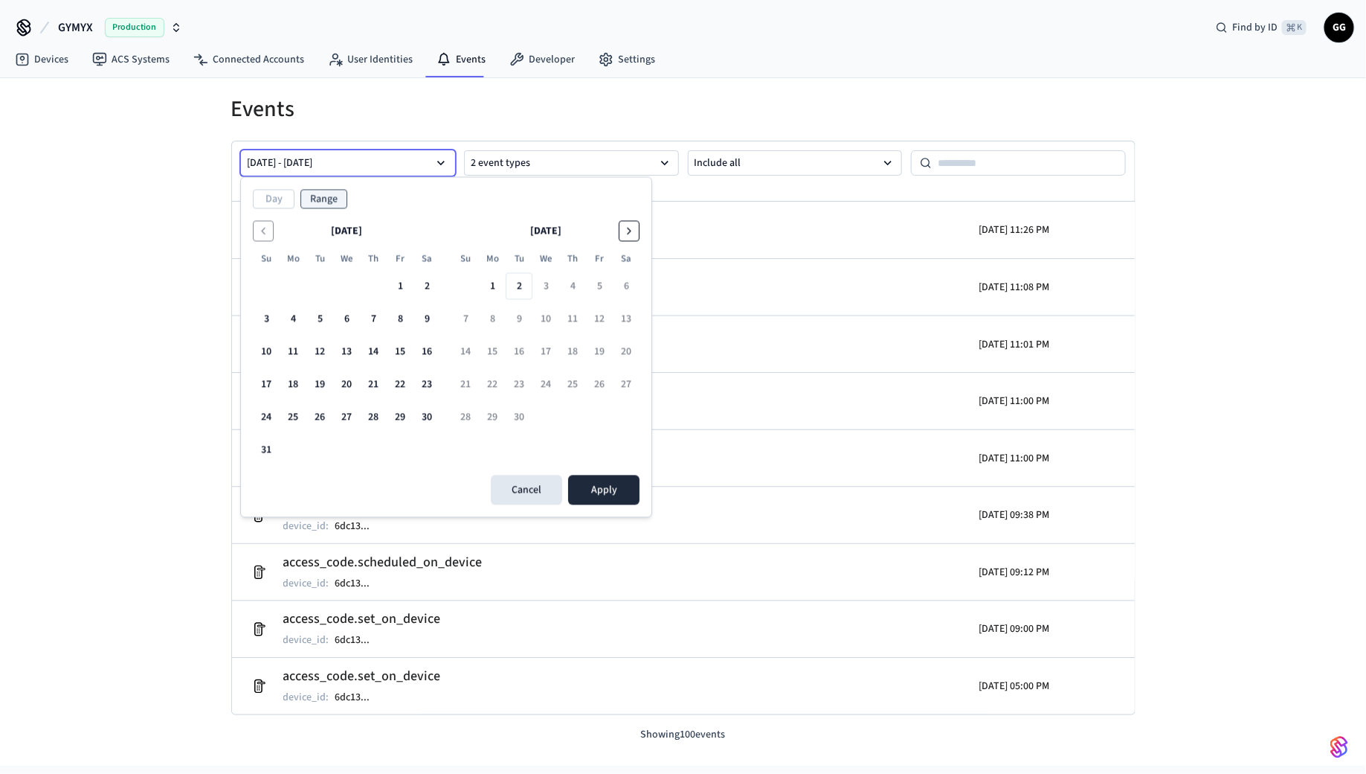
click at [630, 228] on icon "Go to the Next Month" at bounding box center [629, 231] width 12 height 12
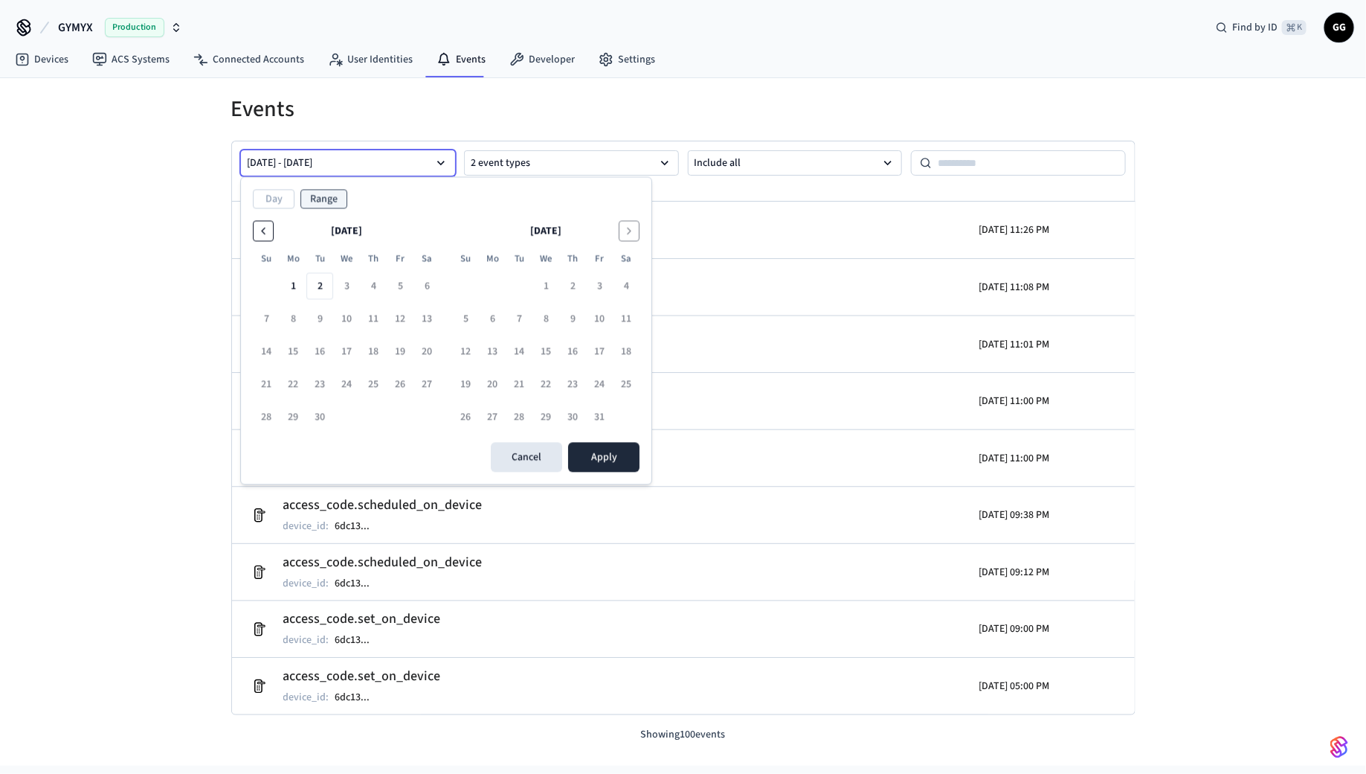
click at [253, 231] on button "Go to the Previous Month" at bounding box center [263, 231] width 21 height 21
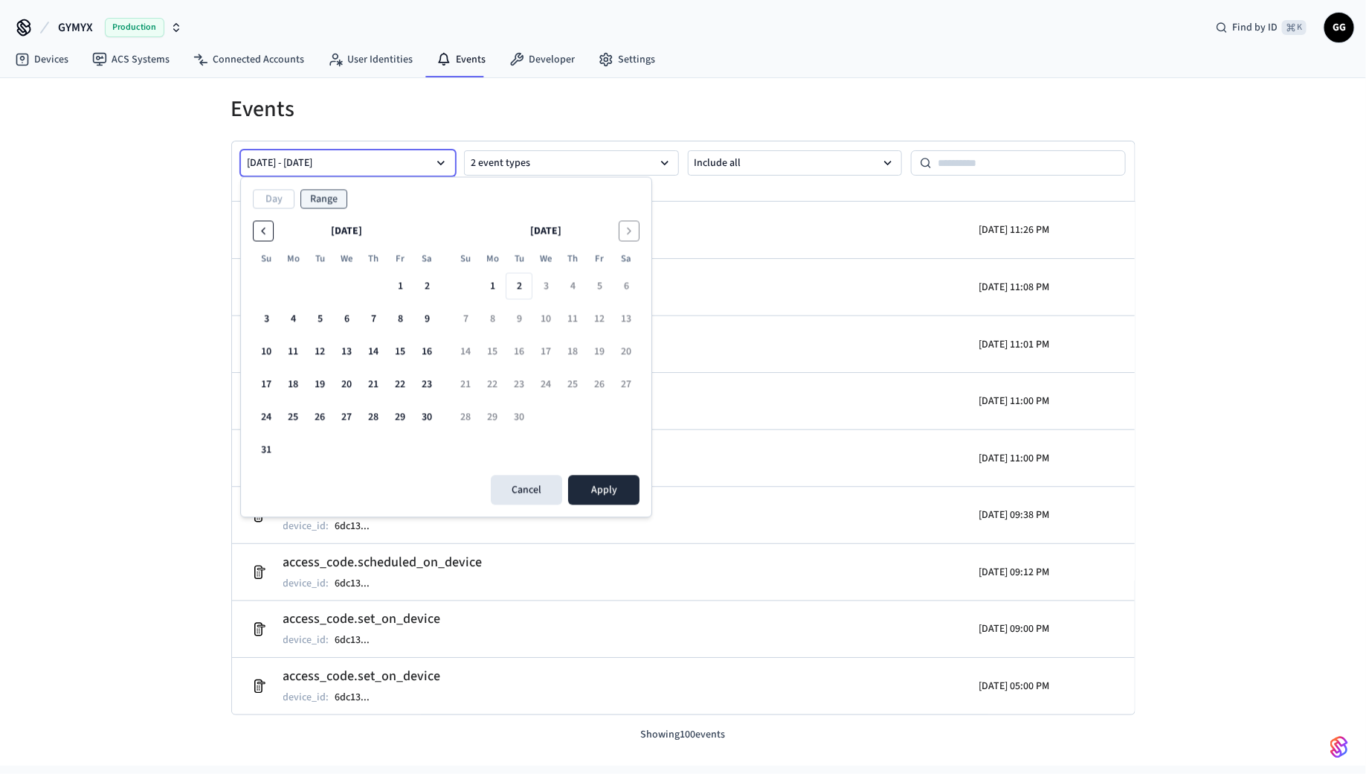
click at [253, 231] on button "Go to the Previous Month" at bounding box center [263, 231] width 21 height 21
click at [312, 277] on button "1" at bounding box center [319, 286] width 27 height 27
click at [371, 417] on button "31" at bounding box center [373, 417] width 27 height 27
click at [327, 283] on button "1" at bounding box center [319, 286] width 27 height 27
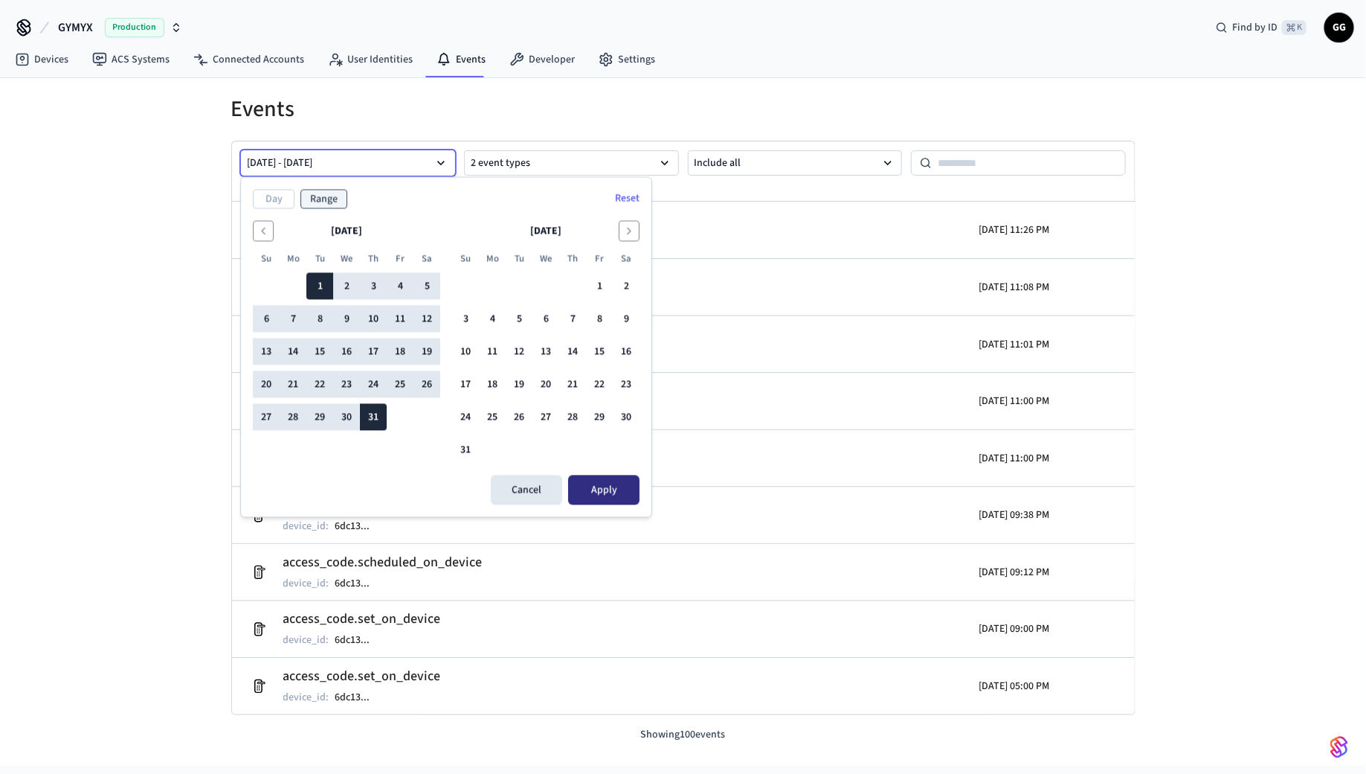
click at [630, 491] on button "Apply" at bounding box center [603, 490] width 71 height 30
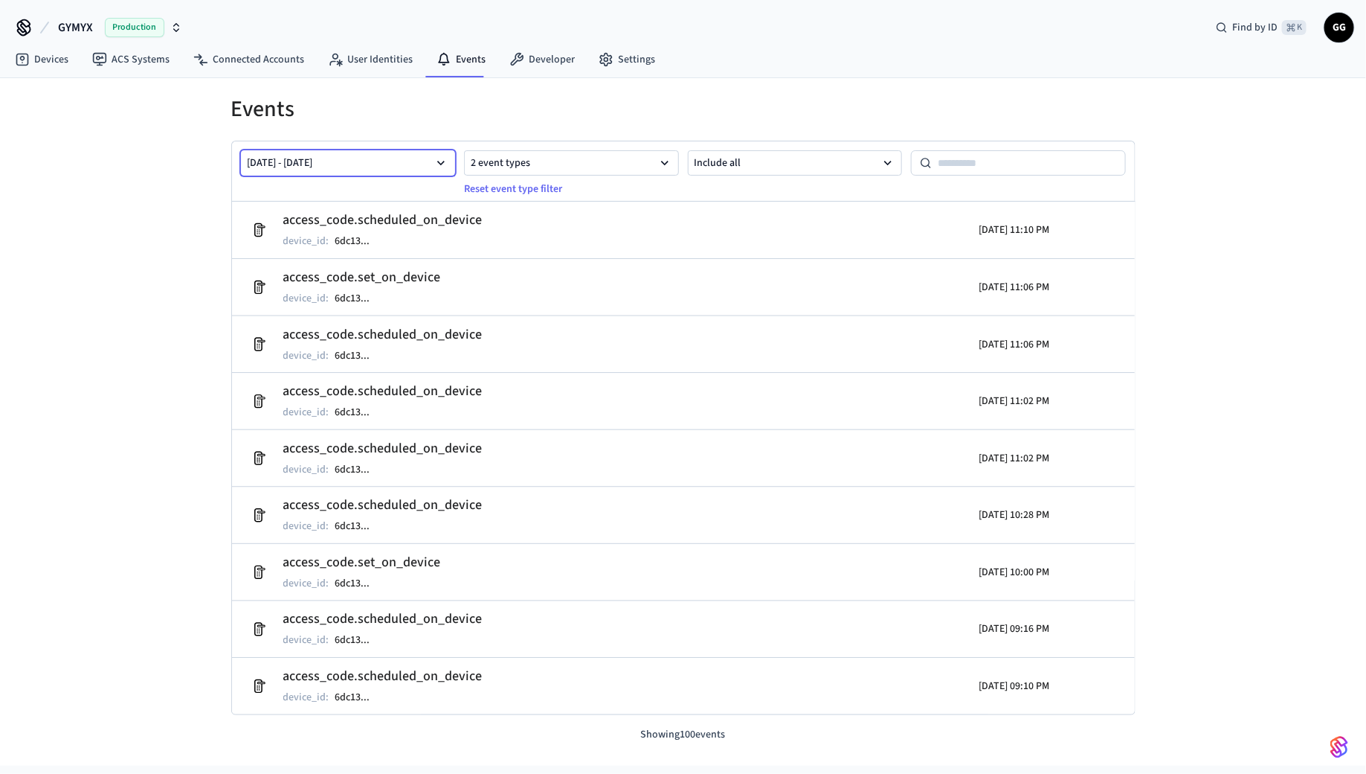
click at [368, 168] on button "[DATE] - [DATE]" at bounding box center [348, 162] width 215 height 25
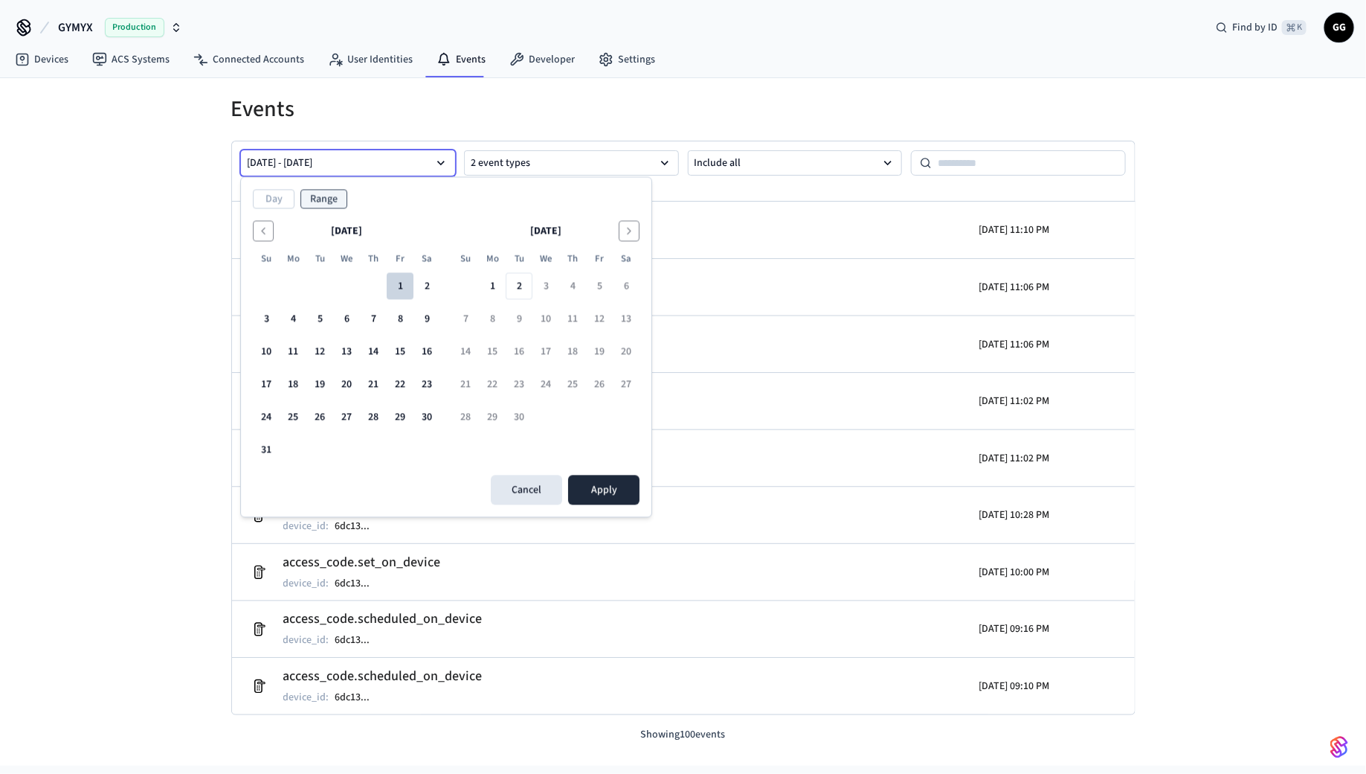
click at [407, 283] on button "1" at bounding box center [400, 286] width 27 height 27
click at [251, 442] on div "Day Range Reset [DATE] Su Mo Tu We Th Fr Sa 1 2 3 4 5 6 7 8 9 10 11 12 13 14 15…" at bounding box center [446, 347] width 411 height 339
click at [267, 447] on button "31" at bounding box center [266, 450] width 27 height 27
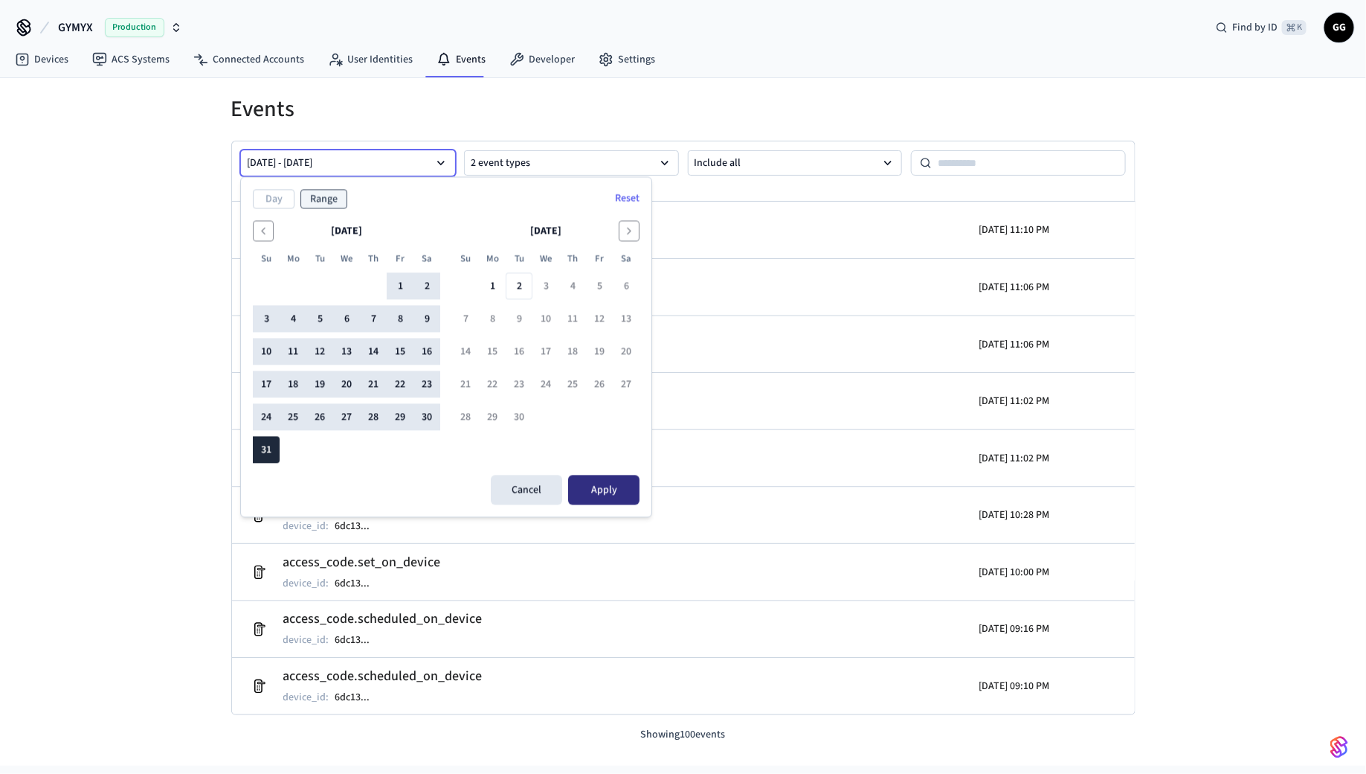
click at [609, 486] on button "Apply" at bounding box center [603, 490] width 71 height 30
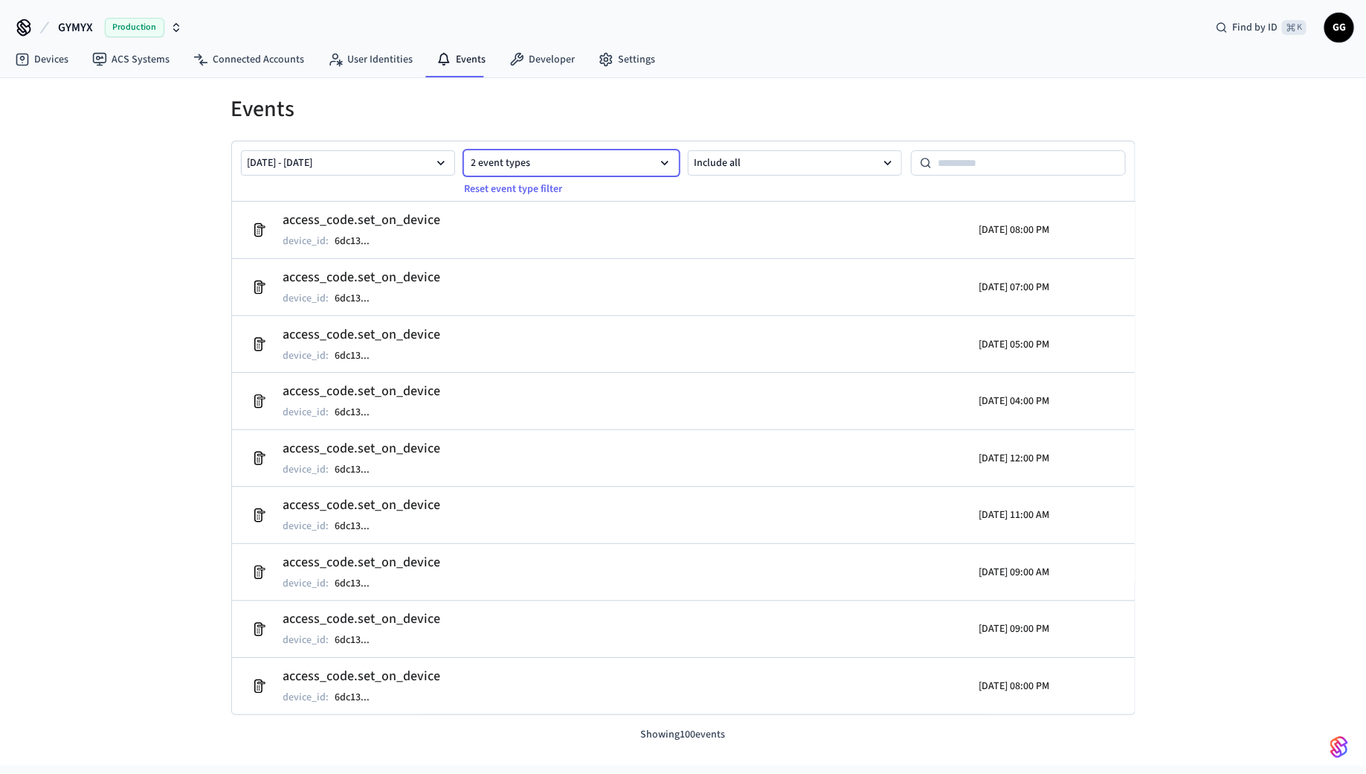
click at [611, 160] on button "2 event types" at bounding box center [571, 162] width 215 height 25
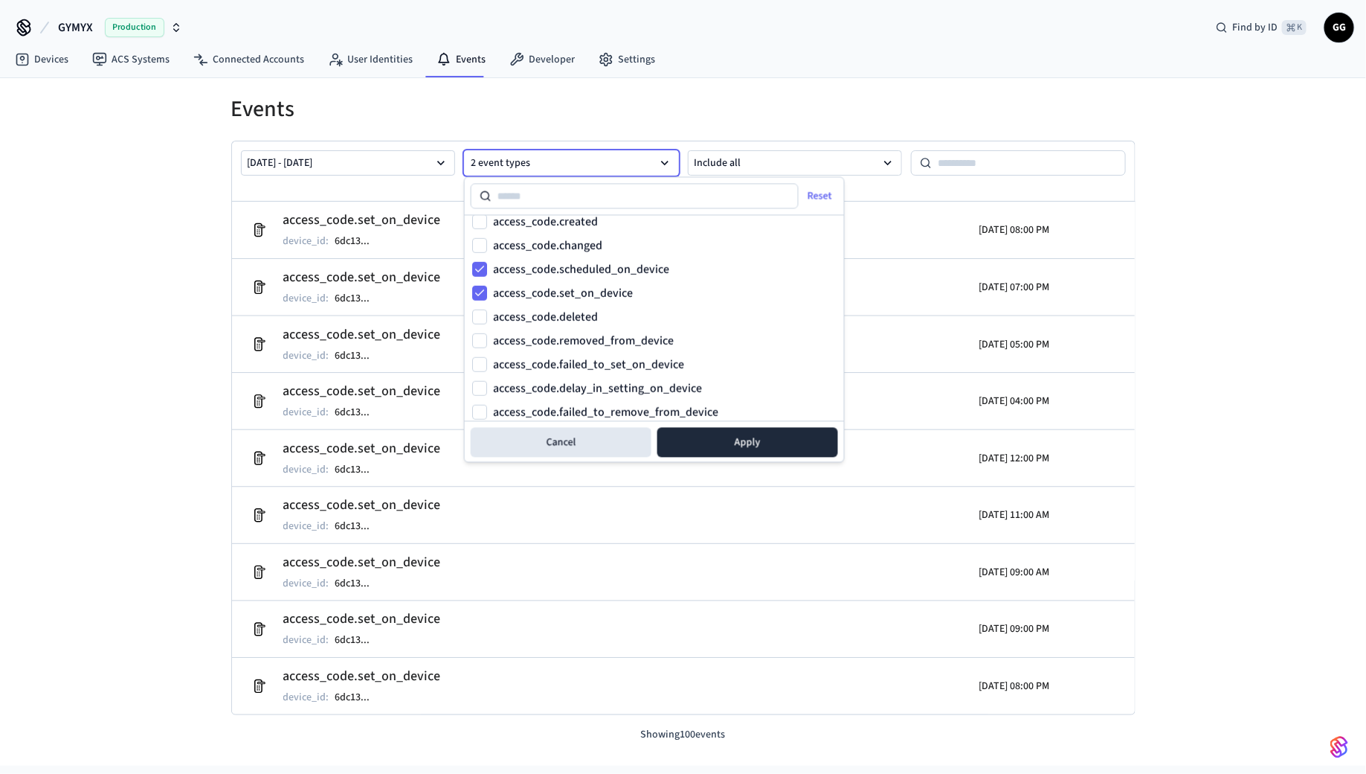
scroll to position [581, 0]
click at [483, 268] on button "access_code.set_on_device" at bounding box center [479, 268] width 15 height 15
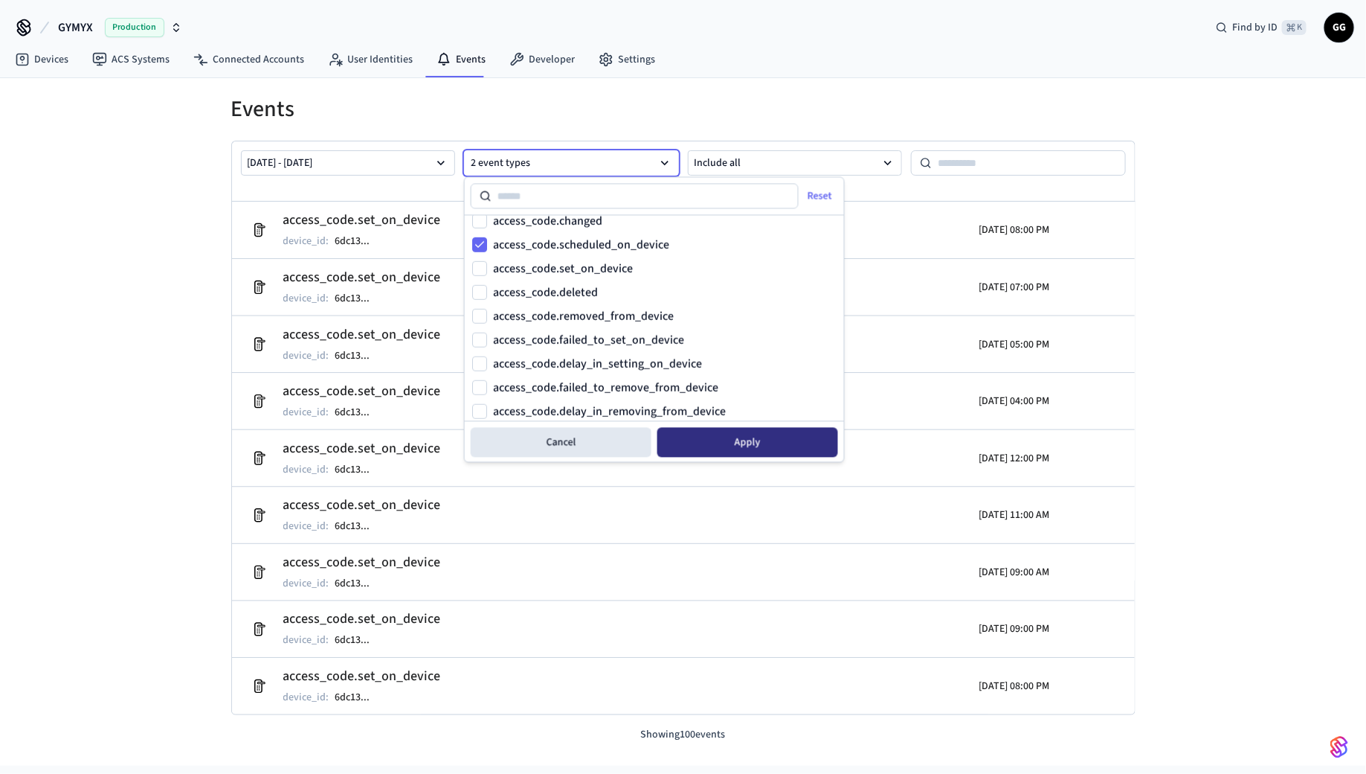
click at [722, 453] on button "Apply" at bounding box center [748, 443] width 181 height 30
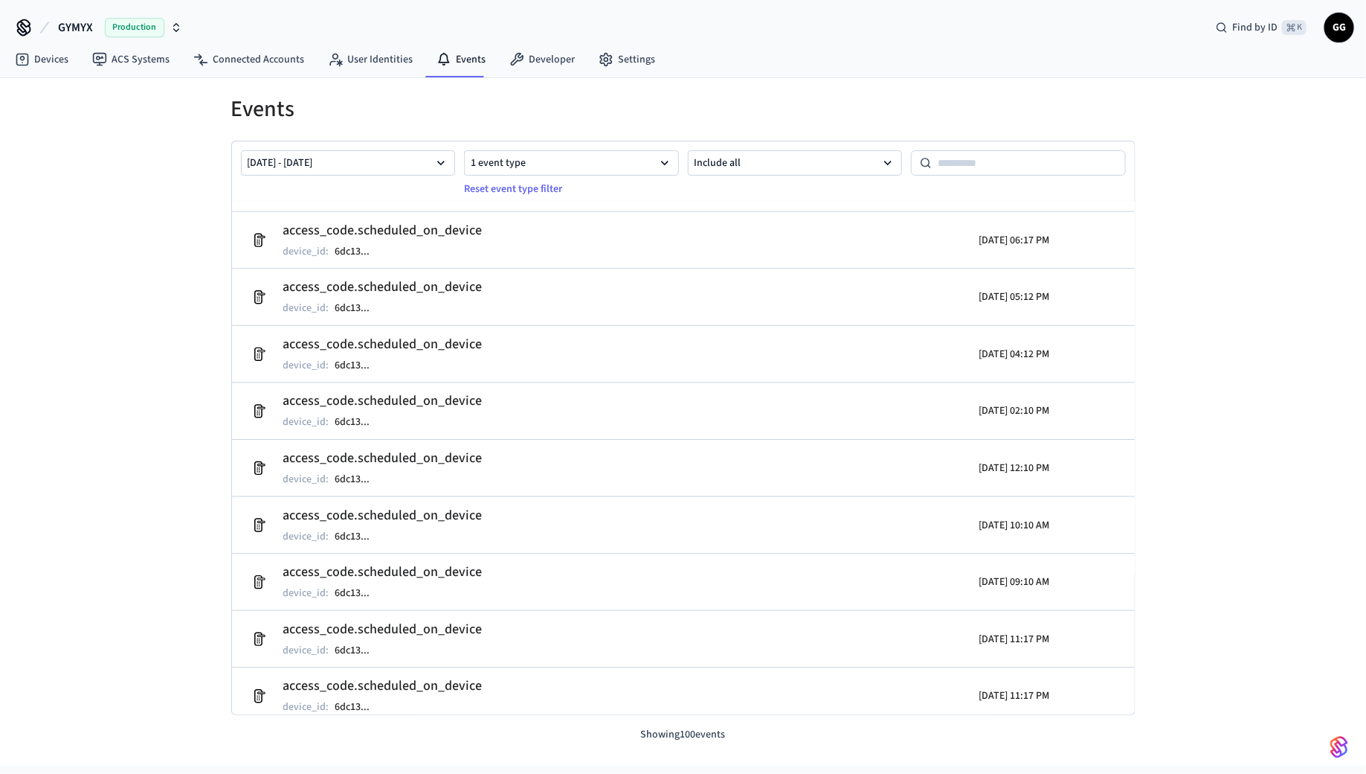
scroll to position [1540, 0]
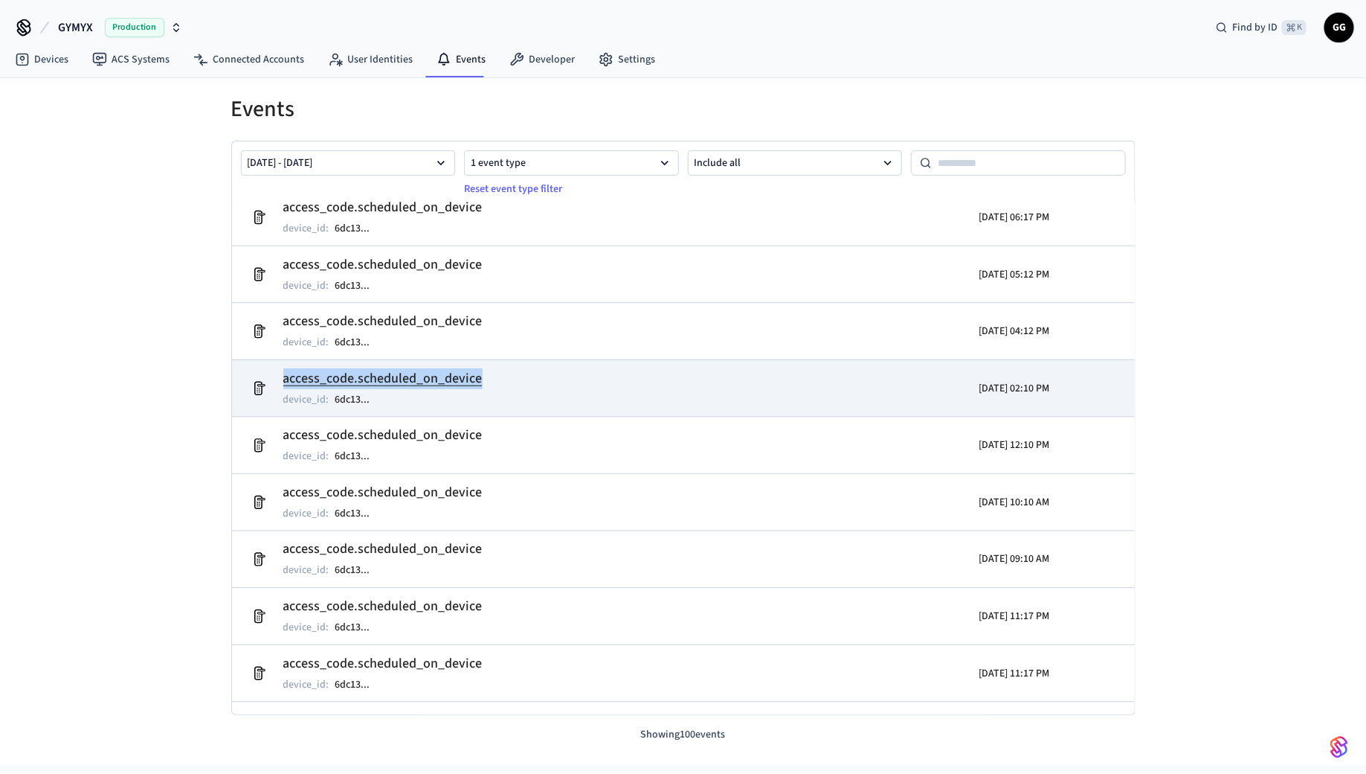
drag, startPoint x: 526, startPoint y: 371, endPoint x: 266, endPoint y: 371, distance: 259.6
click at [266, 371] on td "access_code.scheduled_on_device device_id : 6dc13 ..." at bounding box center [537, 389] width 586 height 42
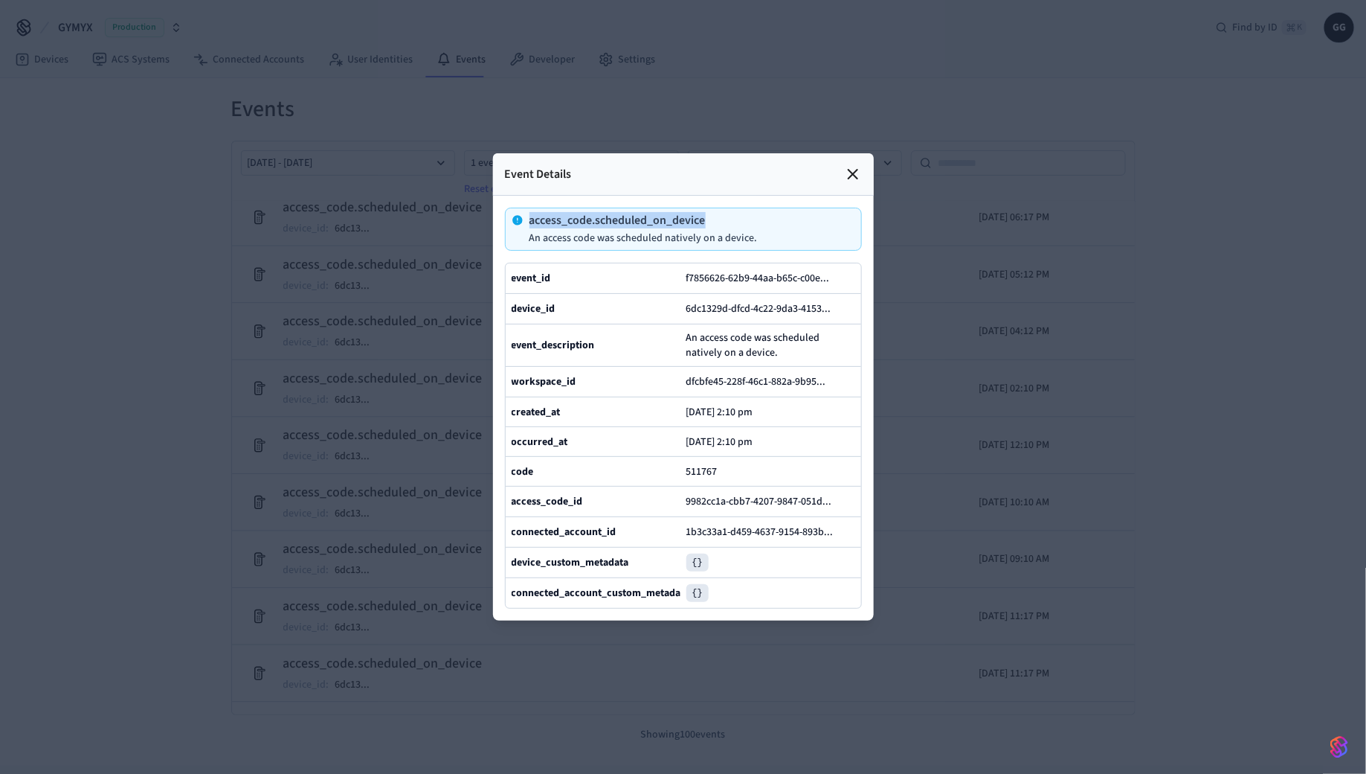
drag, startPoint x: 745, startPoint y: 217, endPoint x: 523, endPoint y: 218, distance: 222.4
click at [523, 218] on div "access_code.scheduled_on_device An access code was scheduled natively on a devi…" at bounding box center [635, 229] width 246 height 30
copy p "access_code.scheduled_on_device"
